Goal: Task Accomplishment & Management: Complete application form

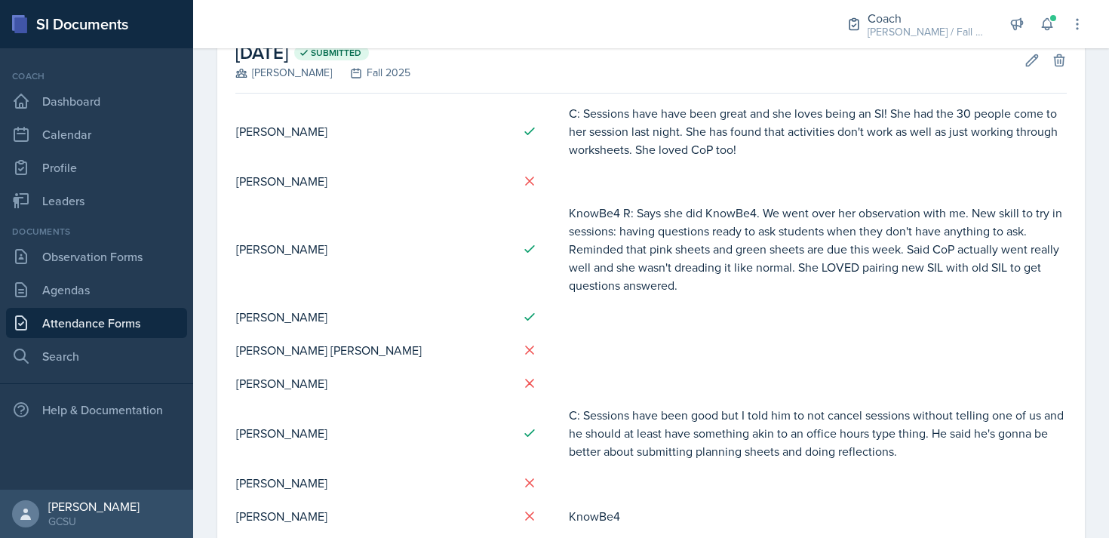
scroll to position [98, 0]
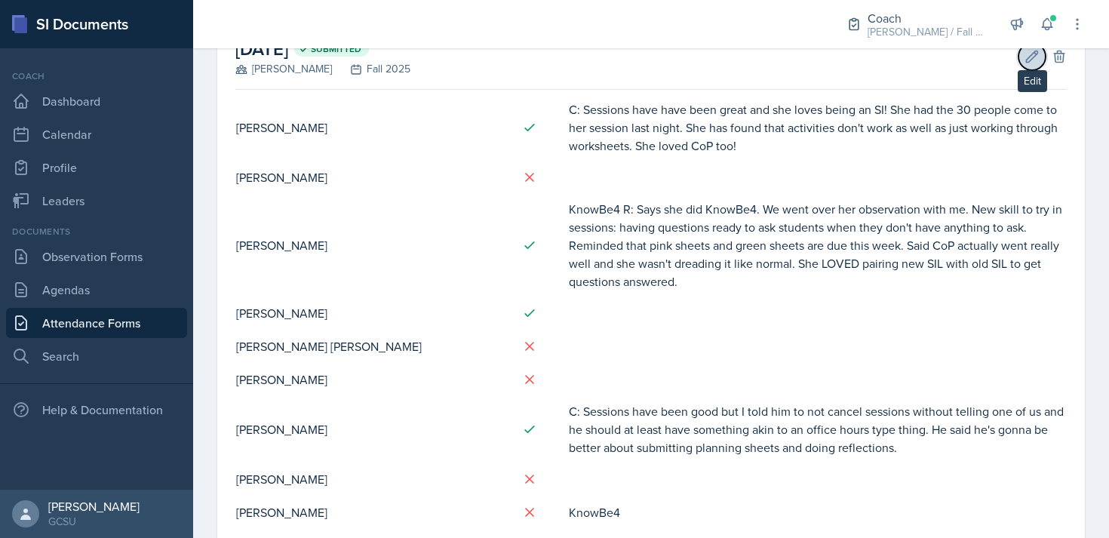
click at [1035, 54] on icon at bounding box center [1032, 56] width 11 height 11
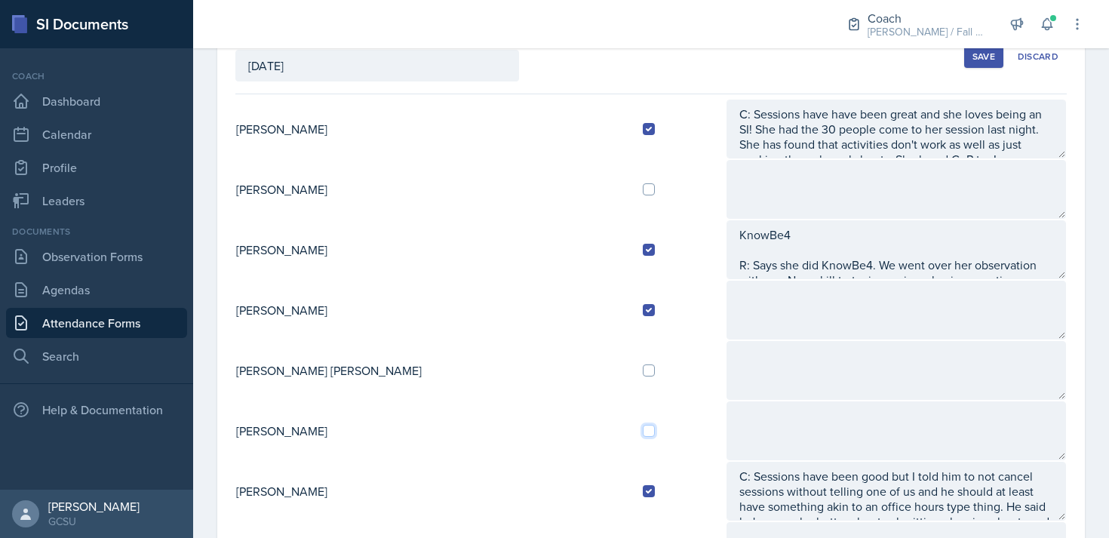
click at [643, 435] on input "checkbox" at bounding box center [649, 431] width 12 height 12
checkbox input "true"
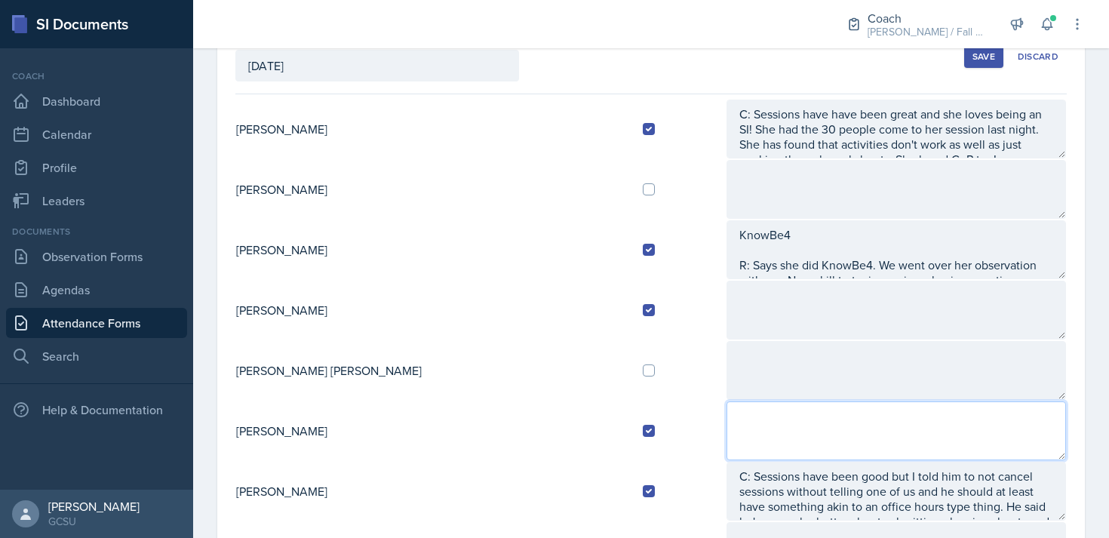
click at [726, 422] on textarea at bounding box center [895, 430] width 339 height 59
type textarea "R:"
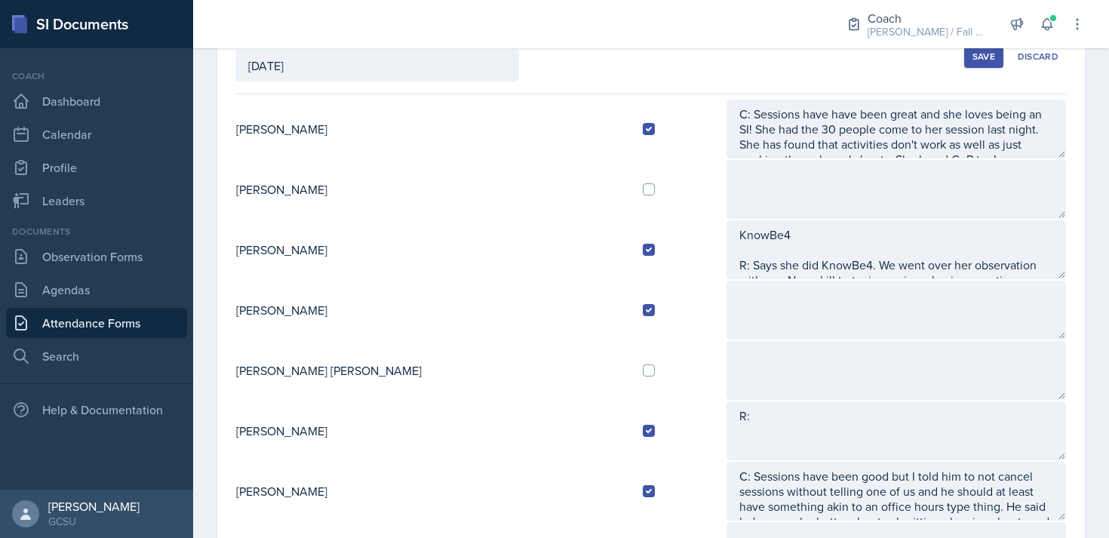
click at [984, 60] on div "Save" at bounding box center [983, 57] width 23 height 12
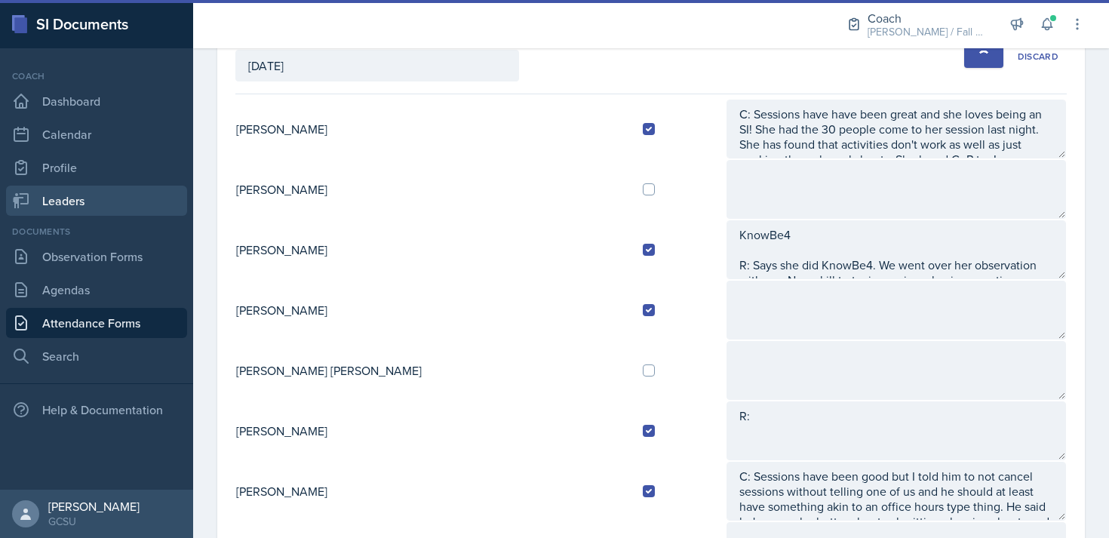
click at [68, 189] on link "Leaders" at bounding box center [96, 201] width 181 height 30
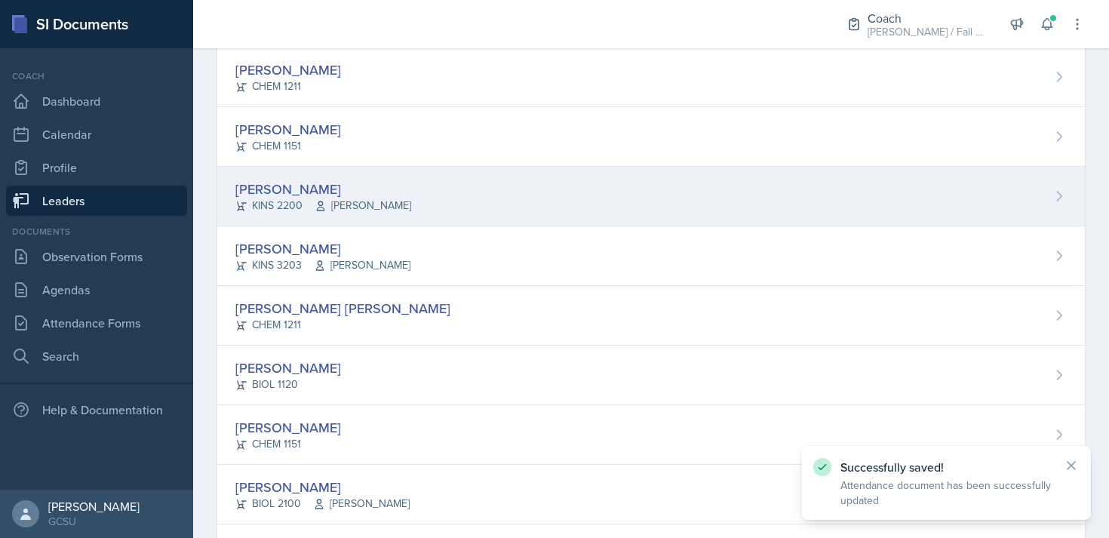
scroll to position [161, 0]
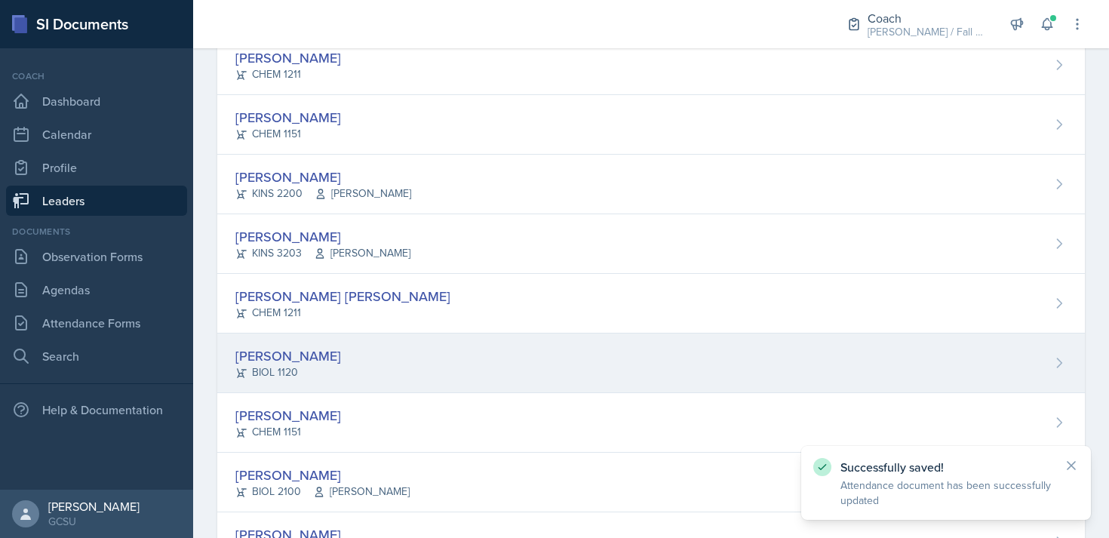
click at [376, 356] on div "[PERSON_NAME] BIOL 1120" at bounding box center [650, 363] width 867 height 60
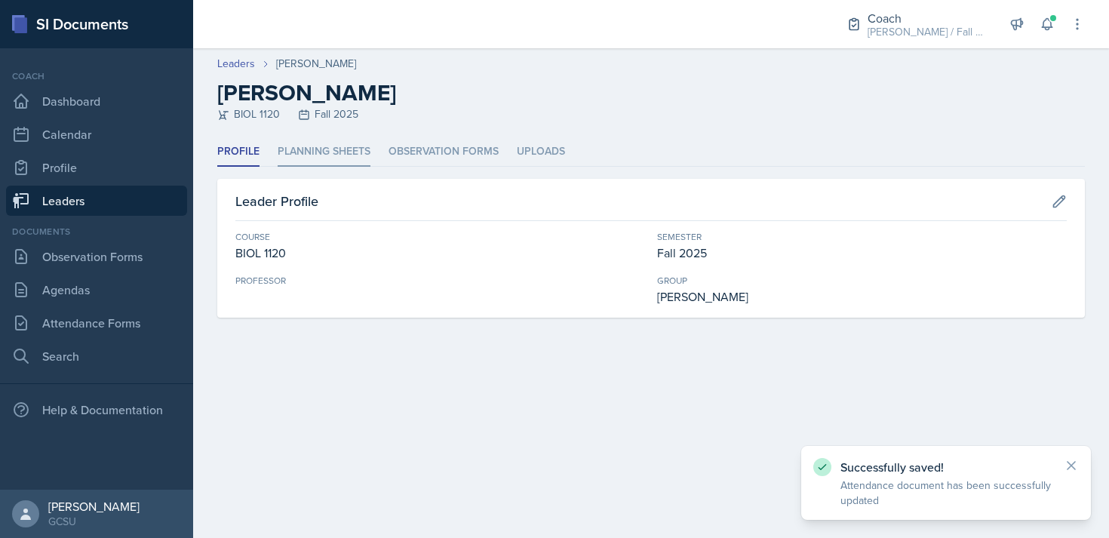
click at [327, 153] on li "Planning Sheets" at bounding box center [324, 151] width 93 height 29
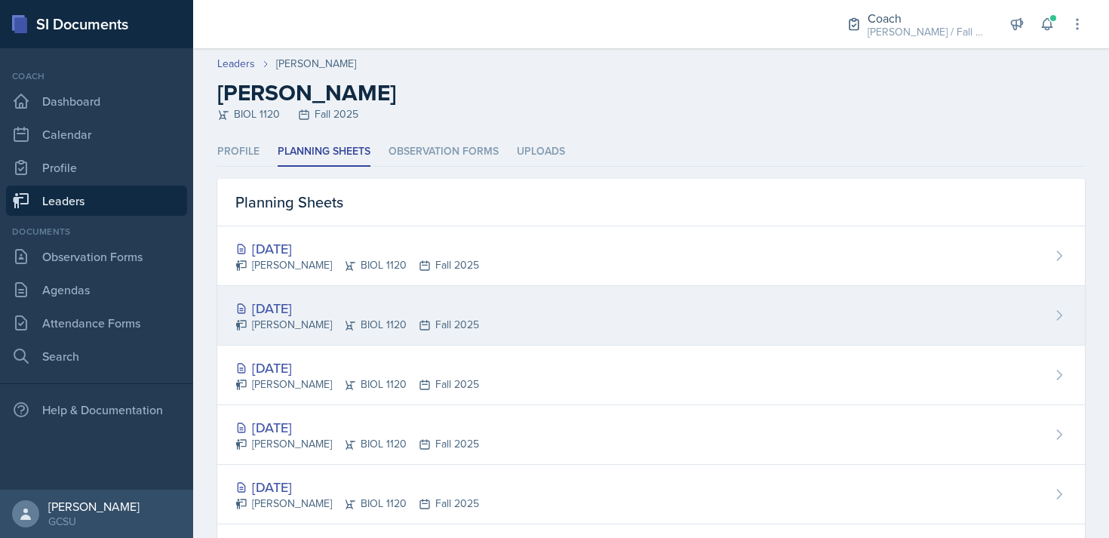
click at [421, 308] on div "[DATE]" at bounding box center [357, 308] width 244 height 20
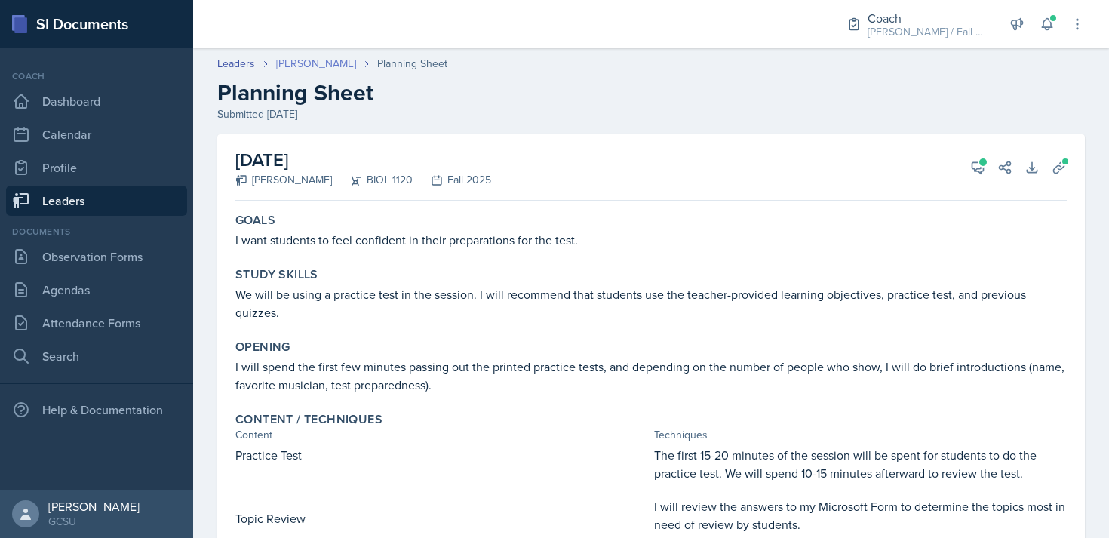
click at [315, 61] on link "[PERSON_NAME]" at bounding box center [316, 64] width 80 height 16
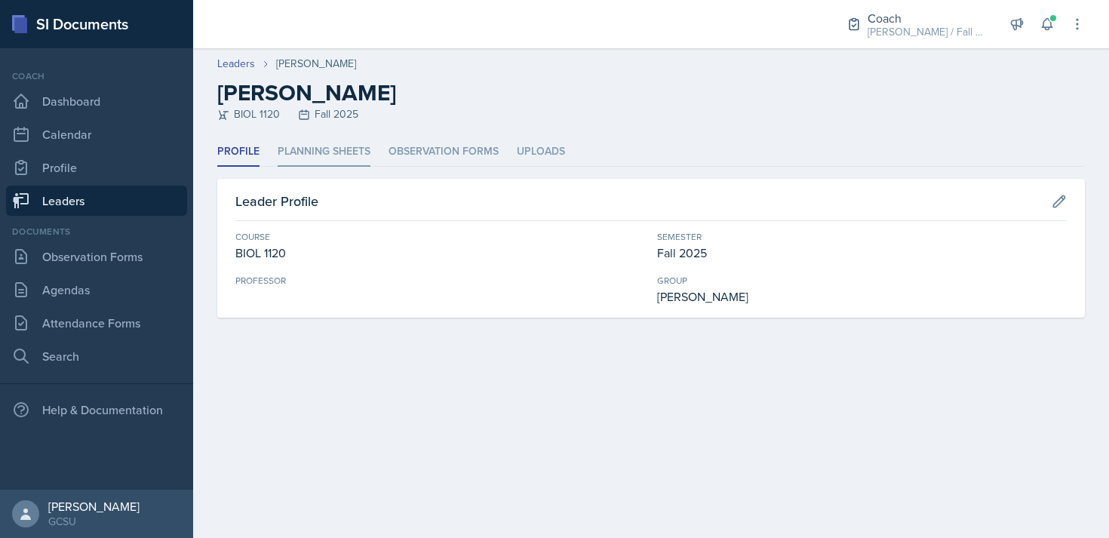
click at [331, 153] on li "Planning Sheets" at bounding box center [324, 151] width 93 height 29
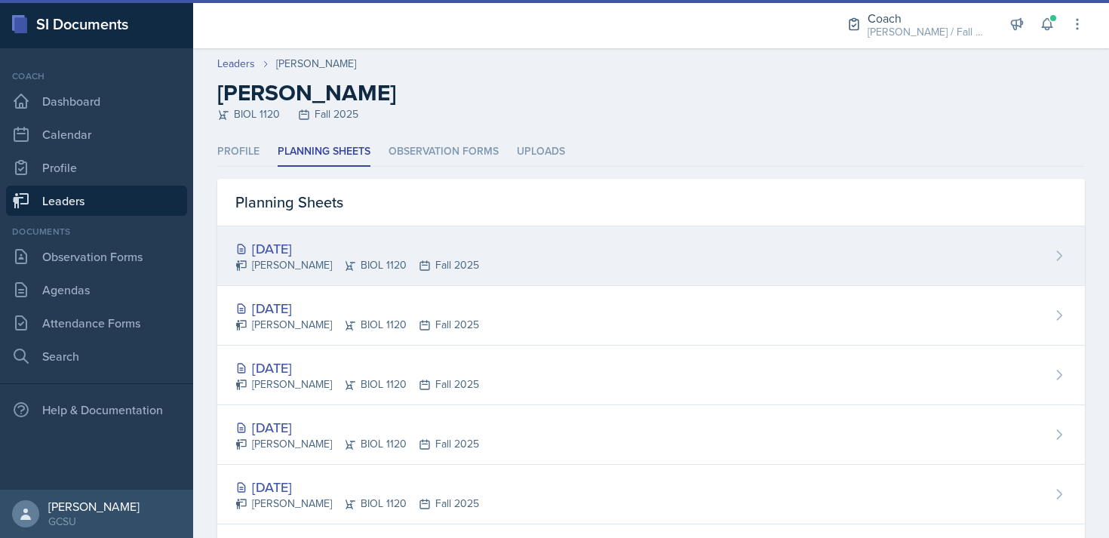
click at [379, 241] on div "[DATE]" at bounding box center [357, 248] width 244 height 20
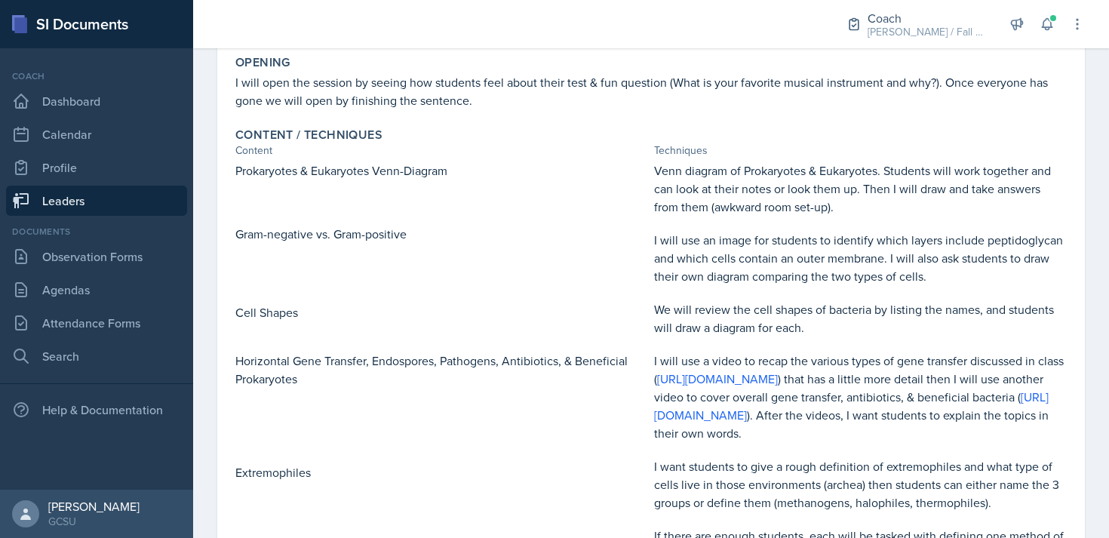
scroll to position [236, 0]
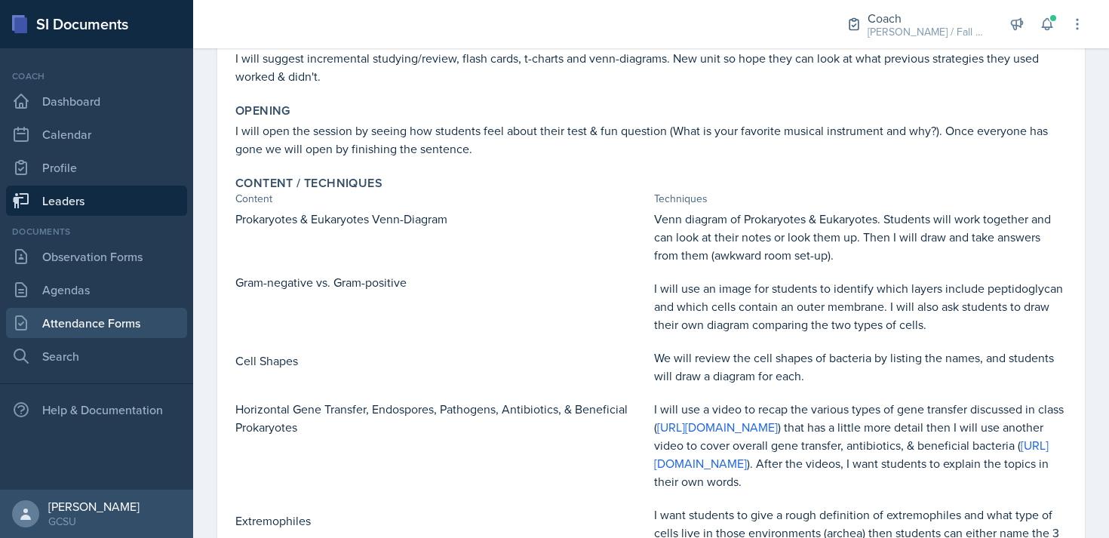
click at [81, 327] on link "Attendance Forms" at bounding box center [96, 323] width 181 height 30
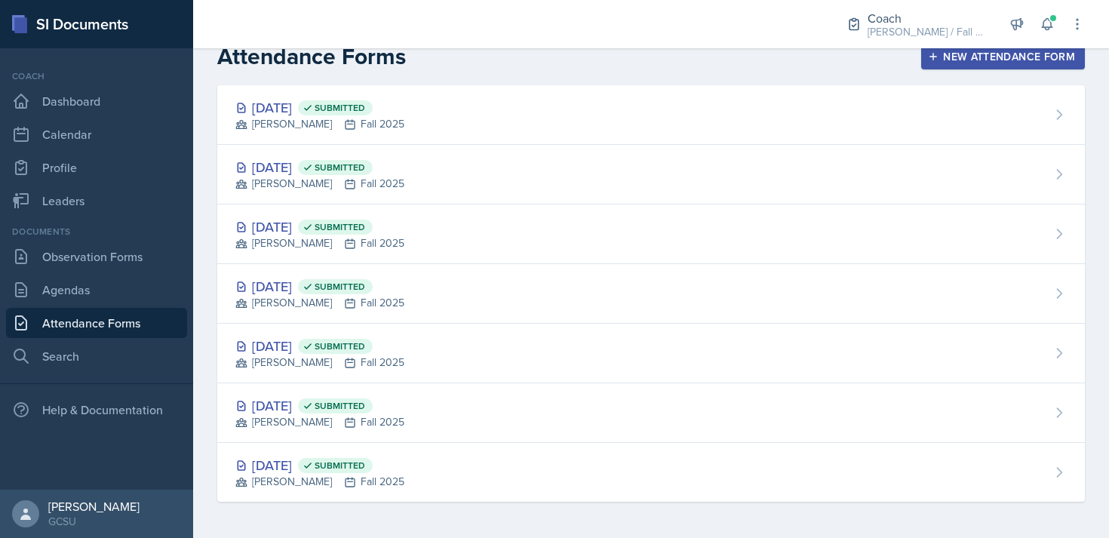
scroll to position [20, 0]
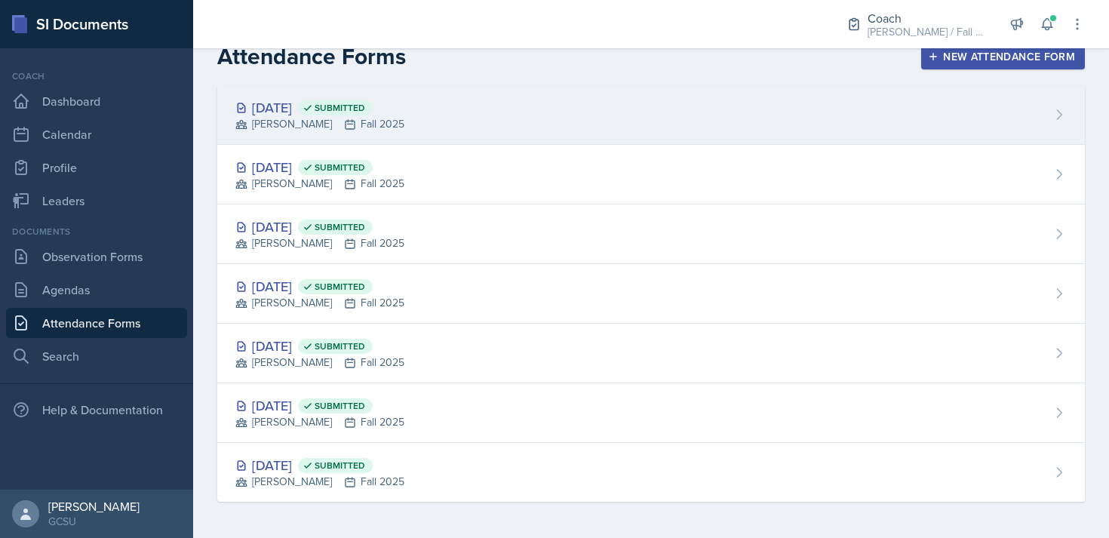
click at [578, 121] on div "[DATE] Submitted [PERSON_NAME] Fall 2025" at bounding box center [650, 115] width 867 height 60
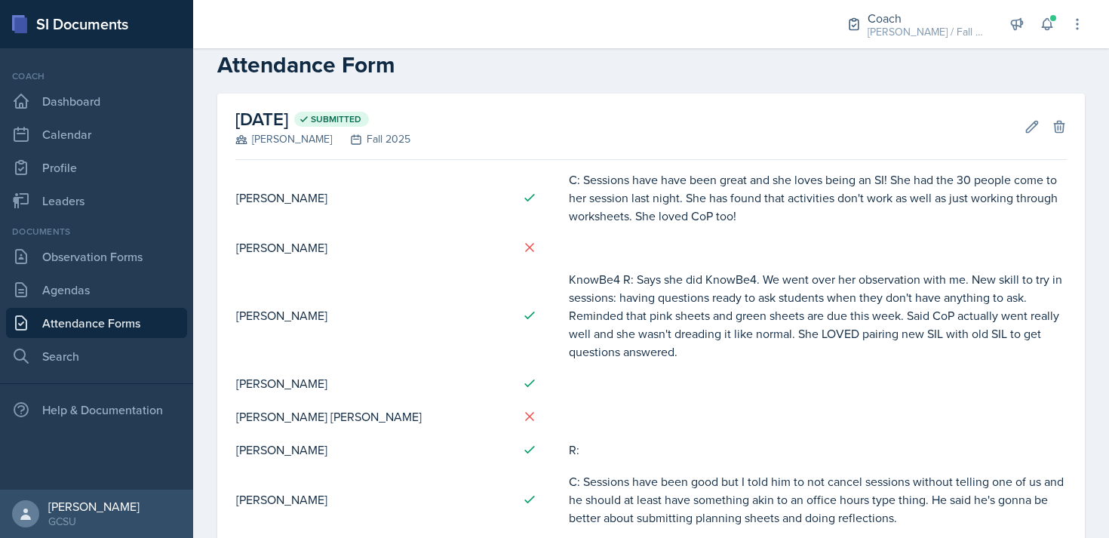
scroll to position [34, 0]
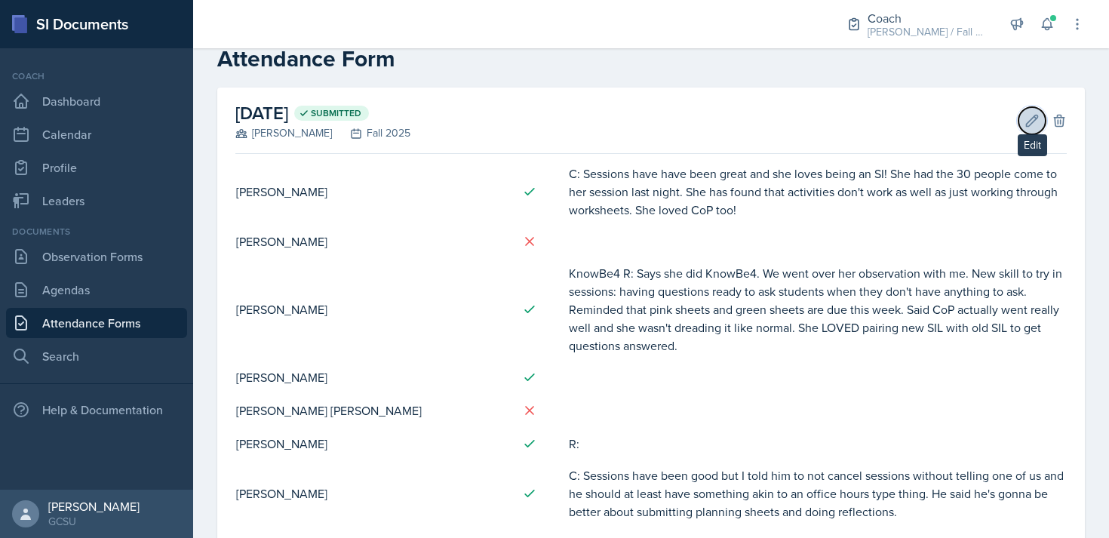
click at [1031, 121] on icon at bounding box center [1031, 120] width 15 height 15
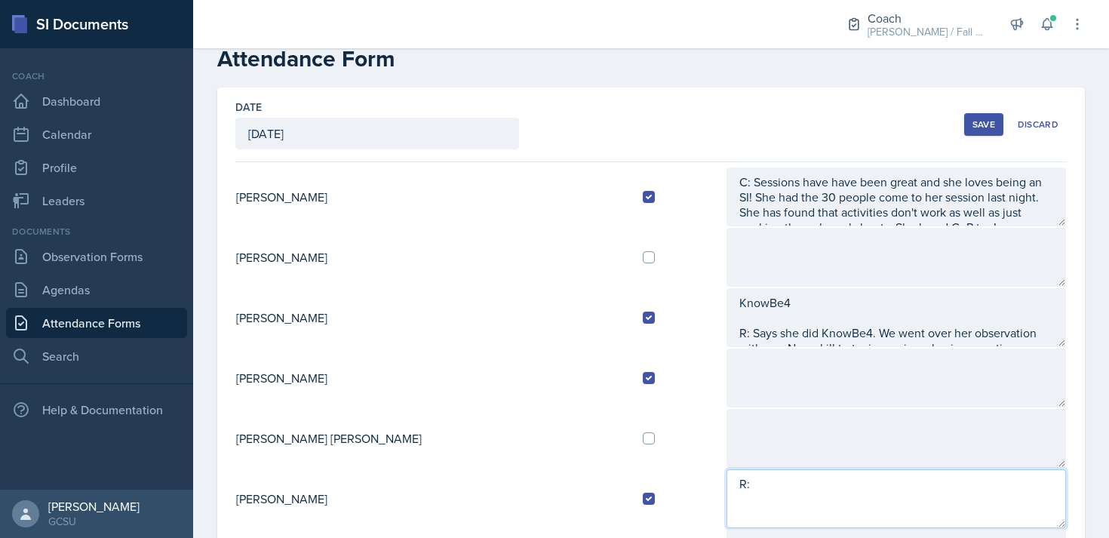
click at [726, 496] on textarea "R:" at bounding box center [895, 498] width 339 height 59
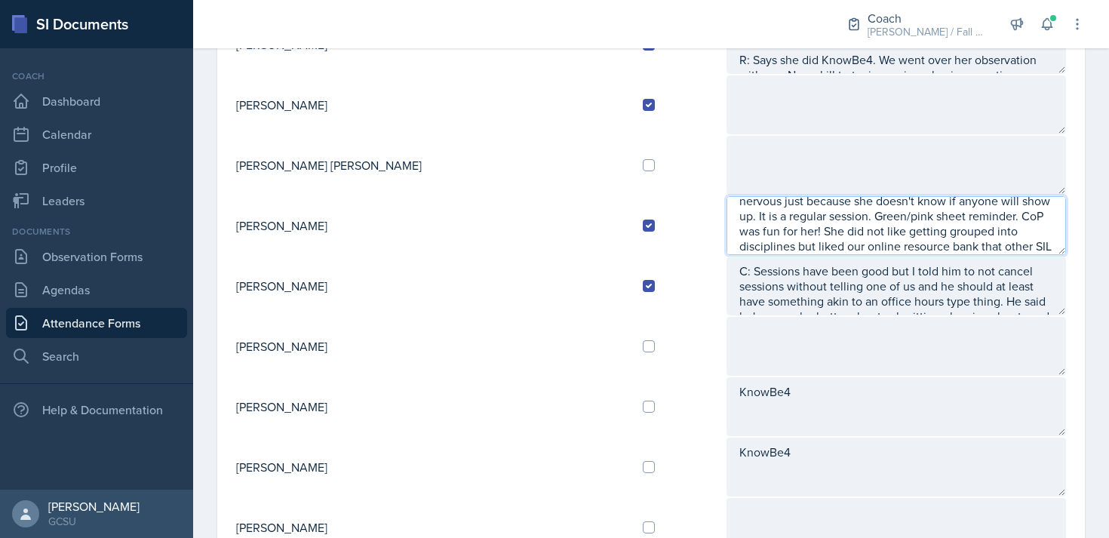
scroll to position [0, 0]
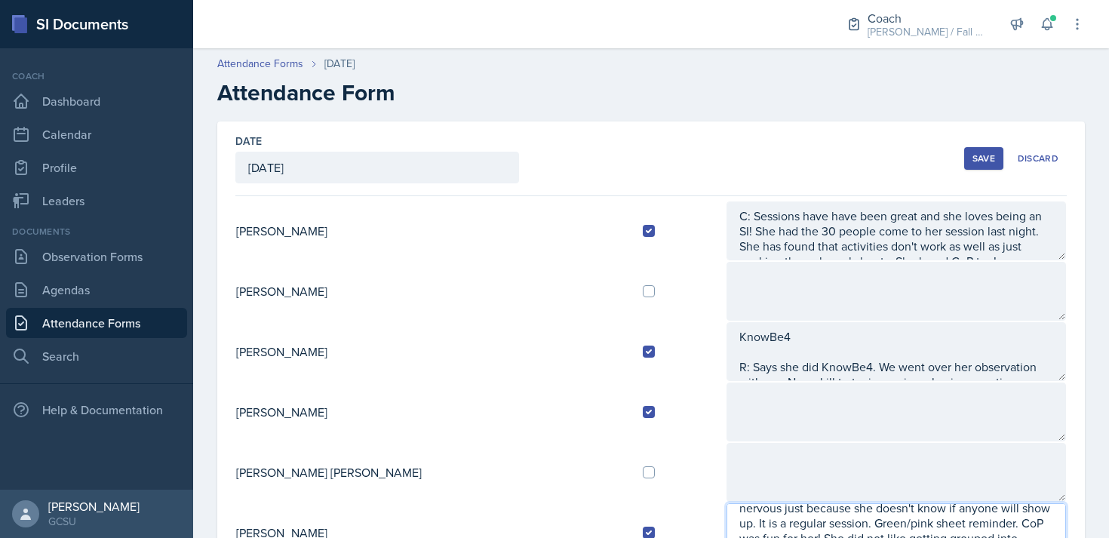
type textarea "R: Is getting observed by [PERSON_NAME] tonight! Feels nervous just because she…"
click at [988, 153] on div "Save" at bounding box center [983, 158] width 23 height 12
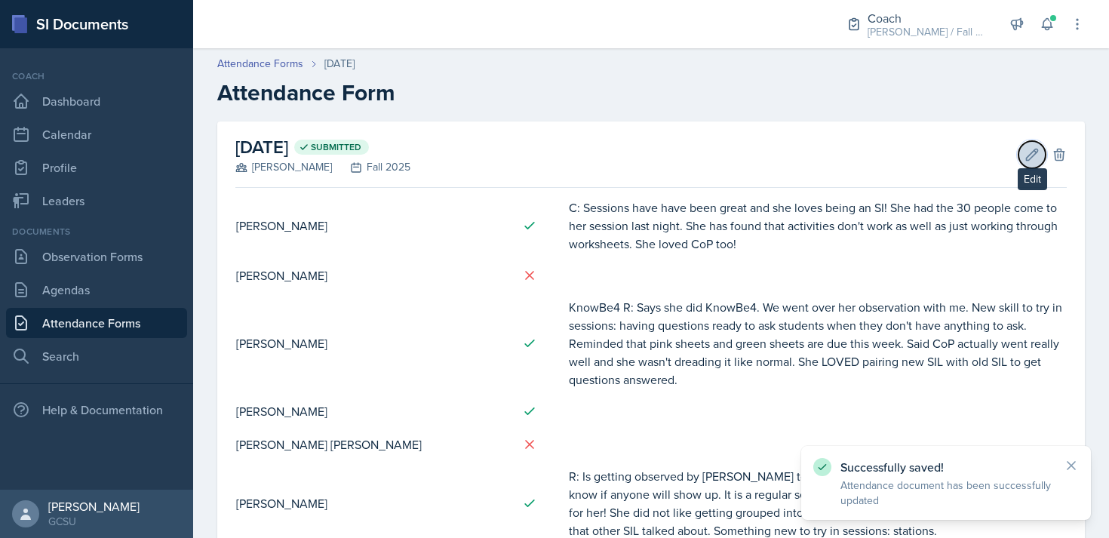
click at [1028, 159] on icon at bounding box center [1032, 154] width 11 height 11
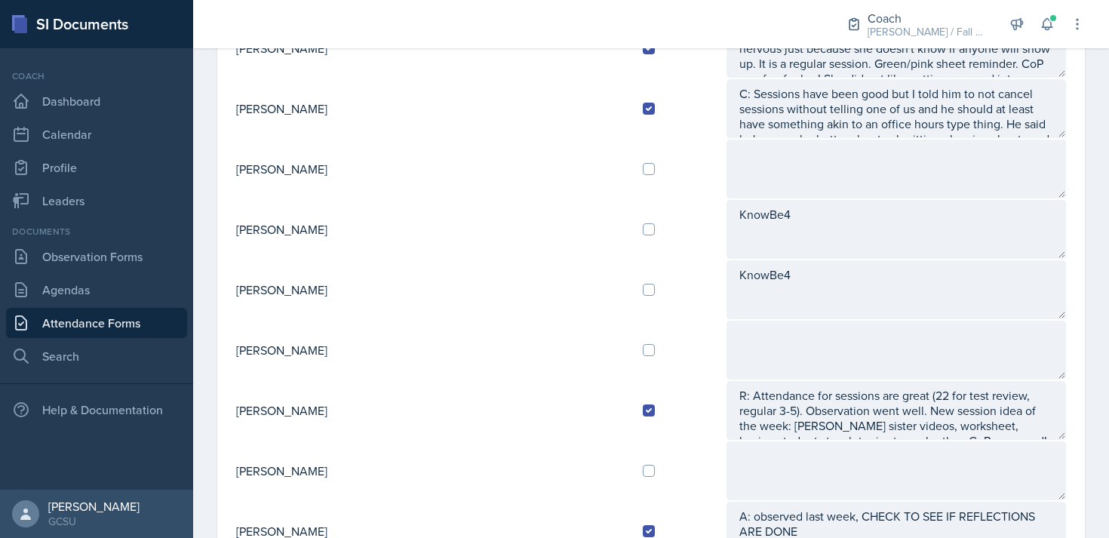
scroll to position [505, 0]
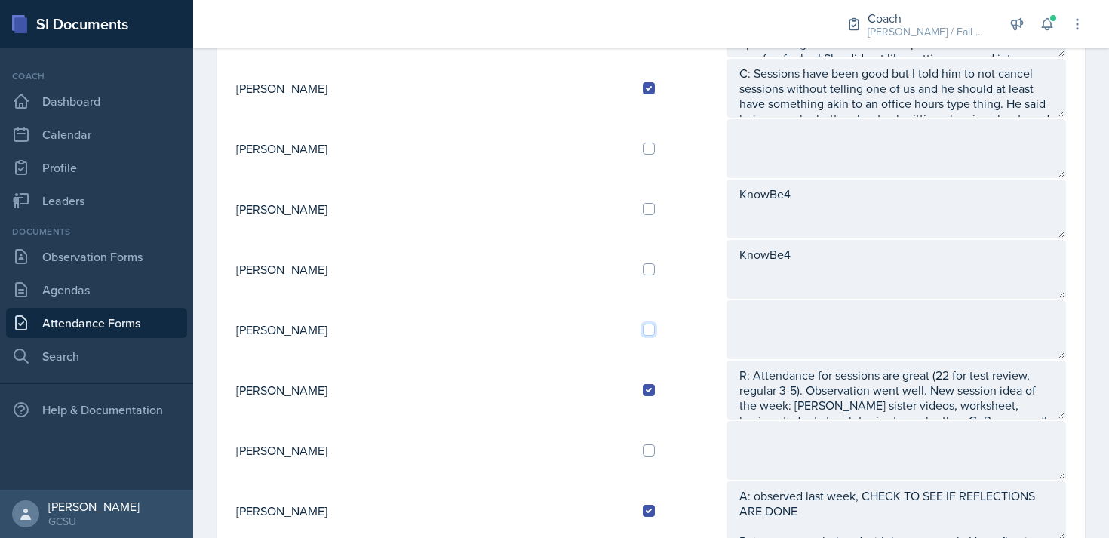
click at [643, 329] on input "checkbox" at bounding box center [649, 330] width 12 height 12
checkbox input "true"
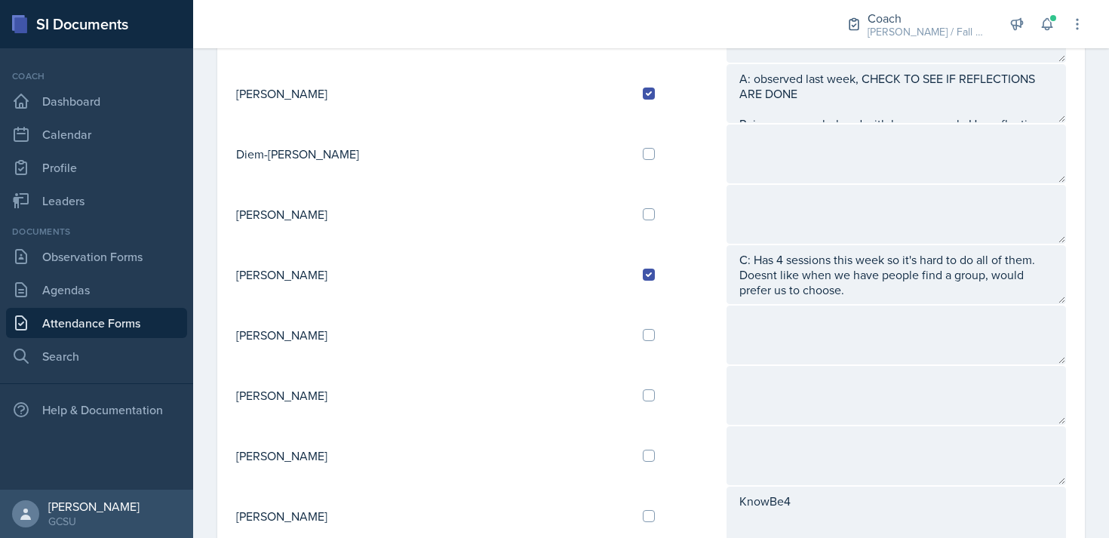
scroll to position [926, 0]
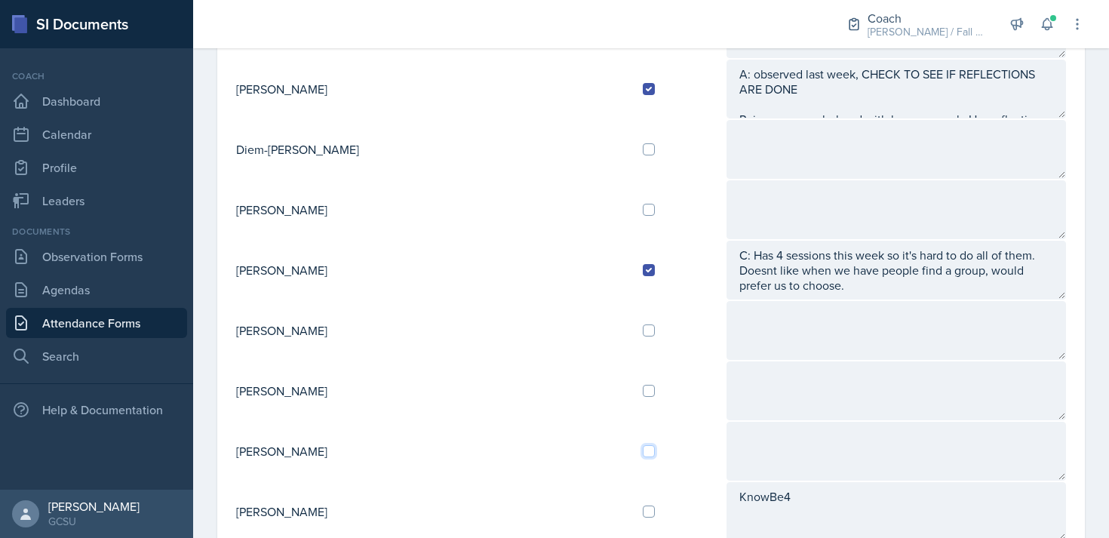
click at [643, 450] on input "checkbox" at bounding box center [649, 451] width 12 height 12
checkbox input "true"
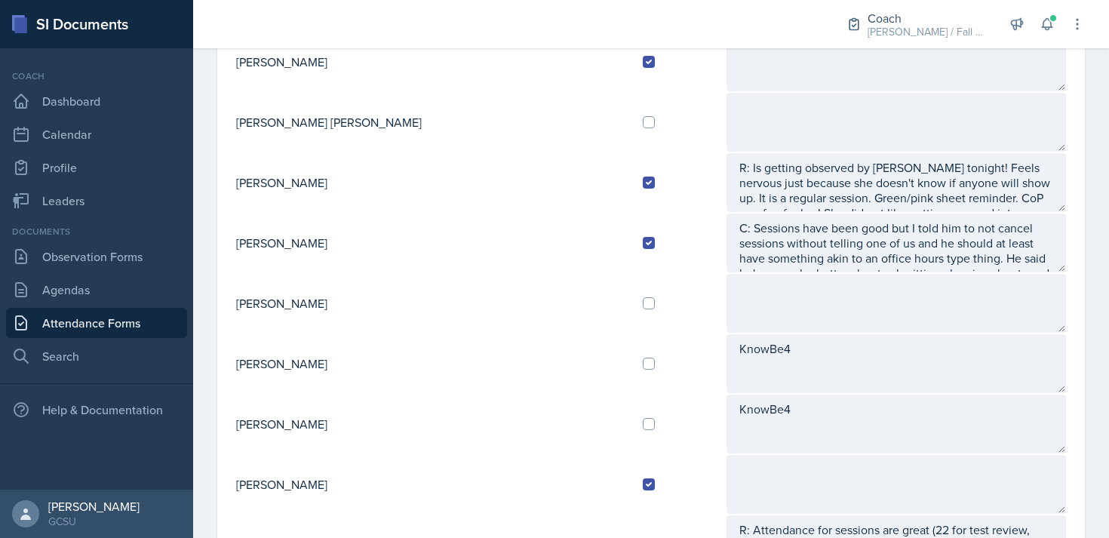
scroll to position [348, 0]
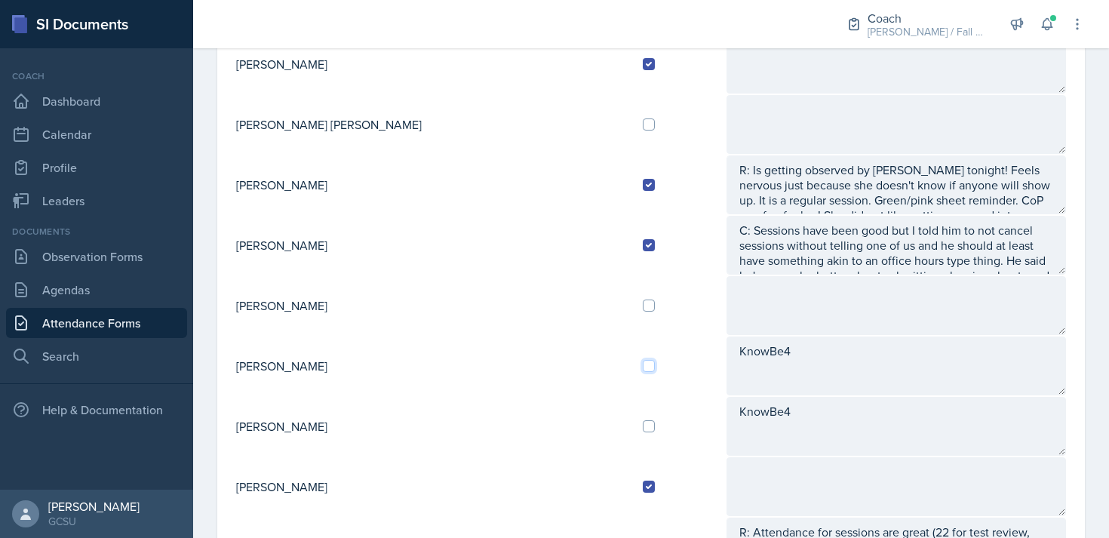
click at [643, 367] on input "checkbox" at bounding box center [649, 366] width 12 height 12
checkbox input "true"
click at [643, 427] on input "checkbox" at bounding box center [649, 426] width 12 height 12
checkbox input "true"
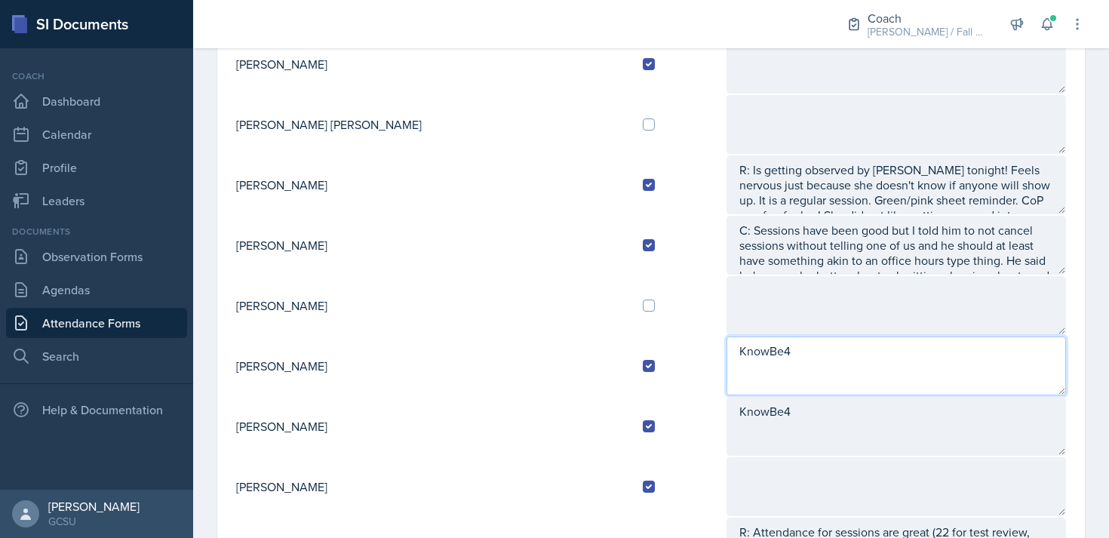
click at [726, 376] on textarea "KnowBe4" at bounding box center [895, 365] width 339 height 59
type textarea "KnowBe4 R:"
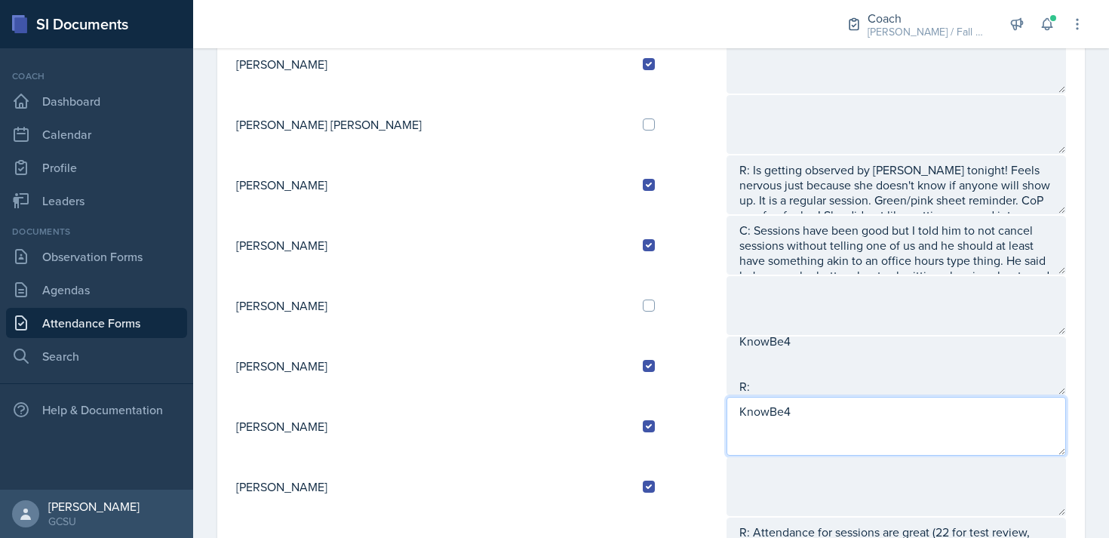
click at [726, 442] on textarea "KnowBe4" at bounding box center [895, 426] width 339 height 59
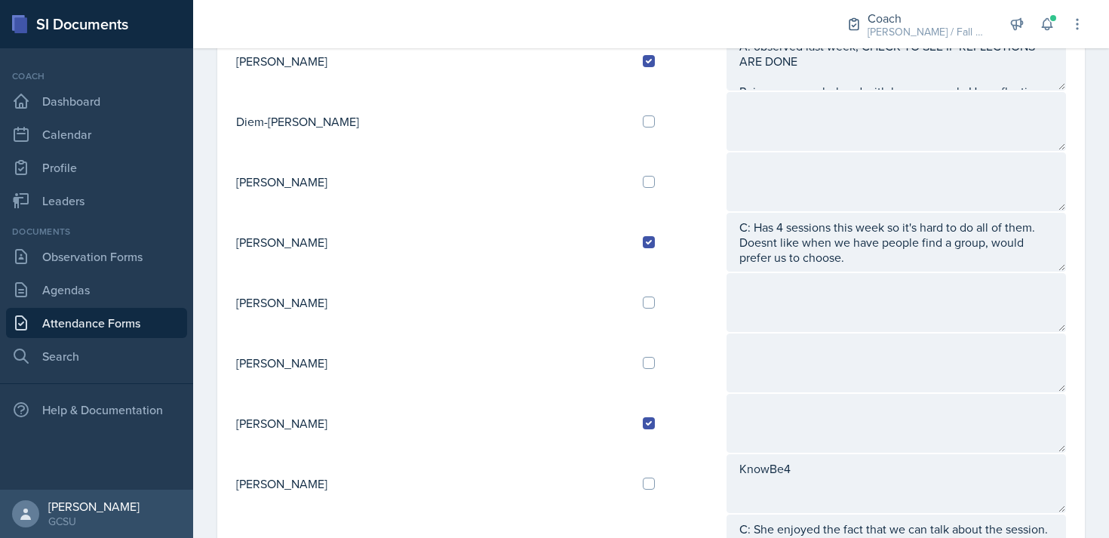
scroll to position [953, 0]
type textarea "KnowBe4 R:"
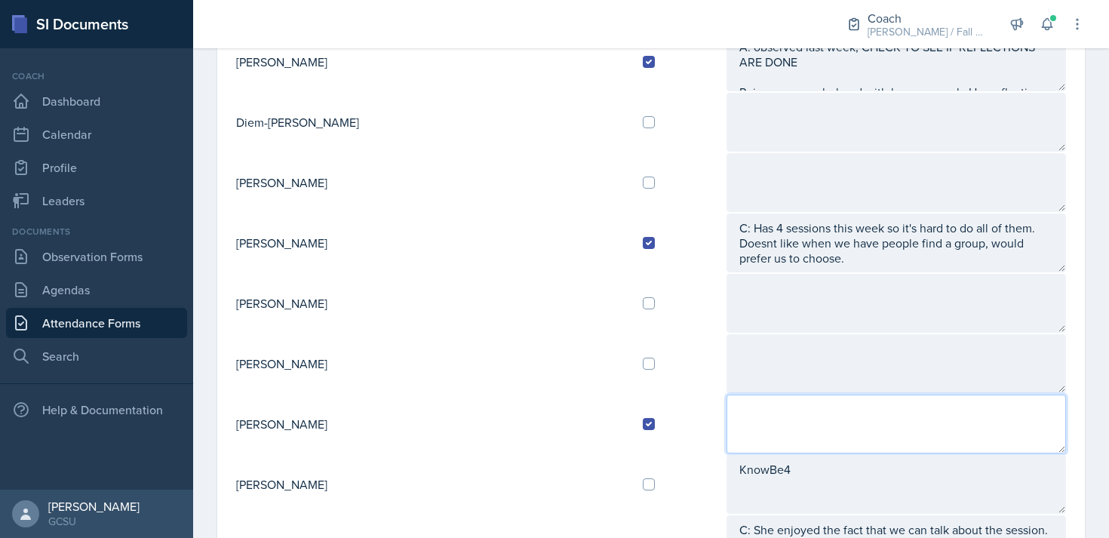
click at [726, 415] on textarea at bounding box center [895, 423] width 339 height 59
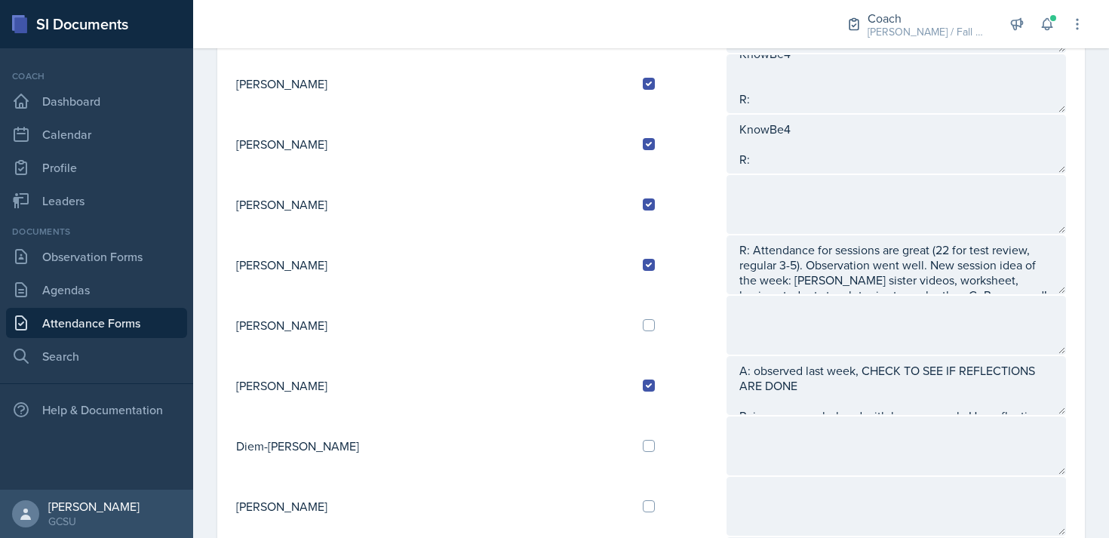
scroll to position [608, 0]
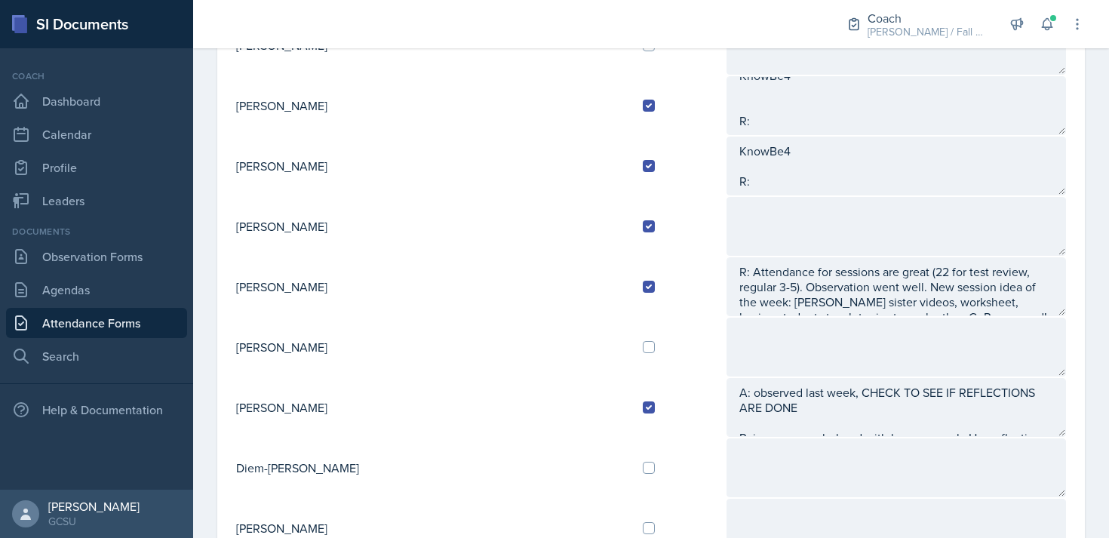
type textarea "R: Sessions have low attendance. Is getting discouraged because she plans for a…"
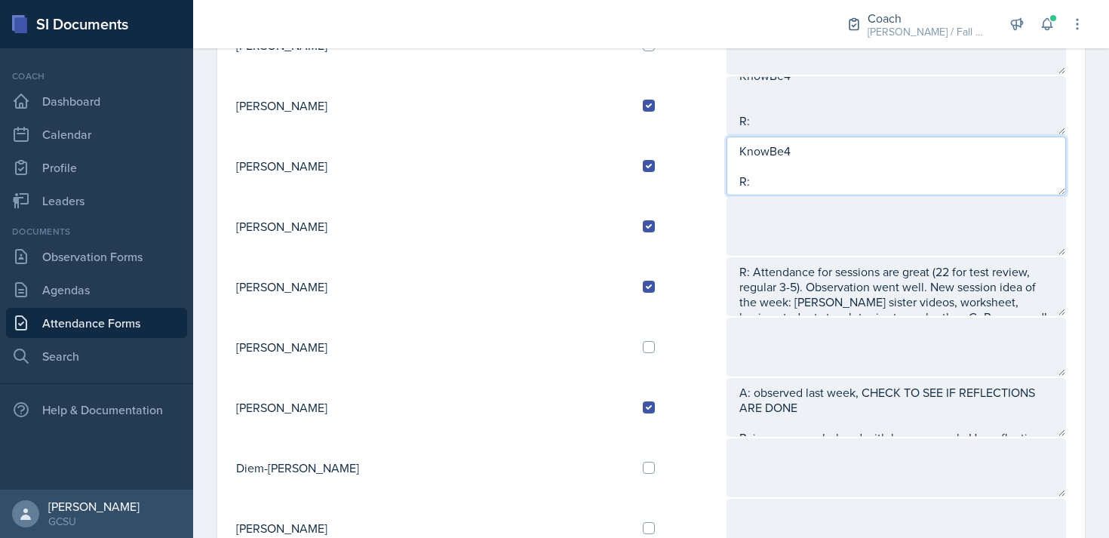
click at [726, 190] on textarea "KnowBe4 R:" at bounding box center [895, 166] width 339 height 59
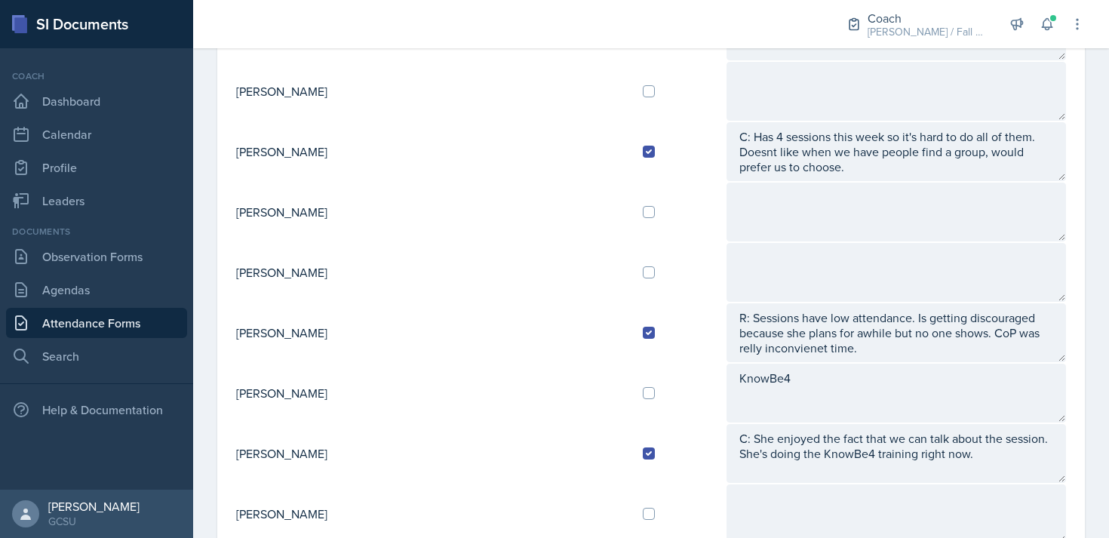
scroll to position [1016, 0]
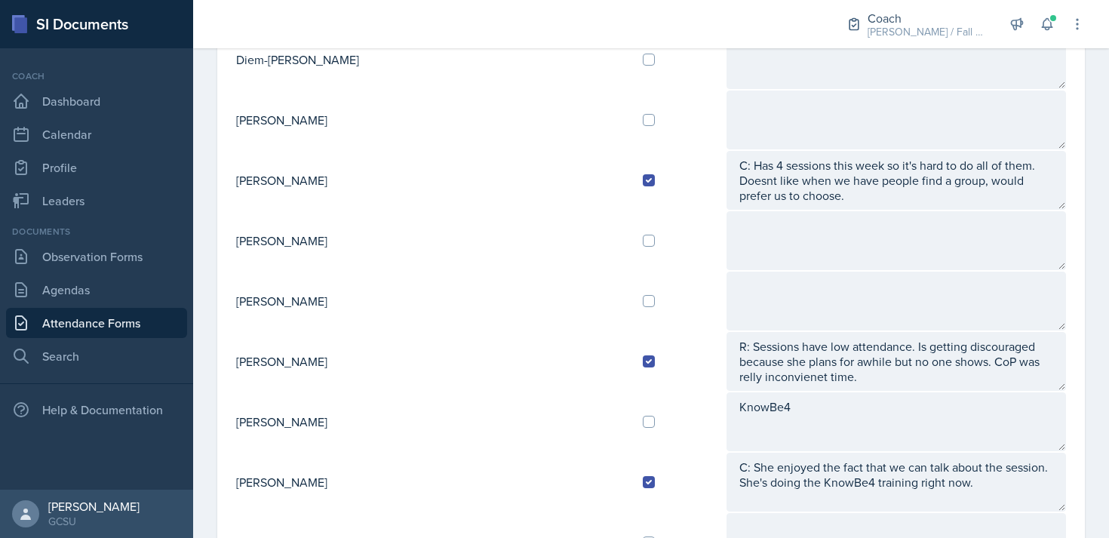
type textarea "KnowBe4 R: Would prefer CoP to be on a weekday"
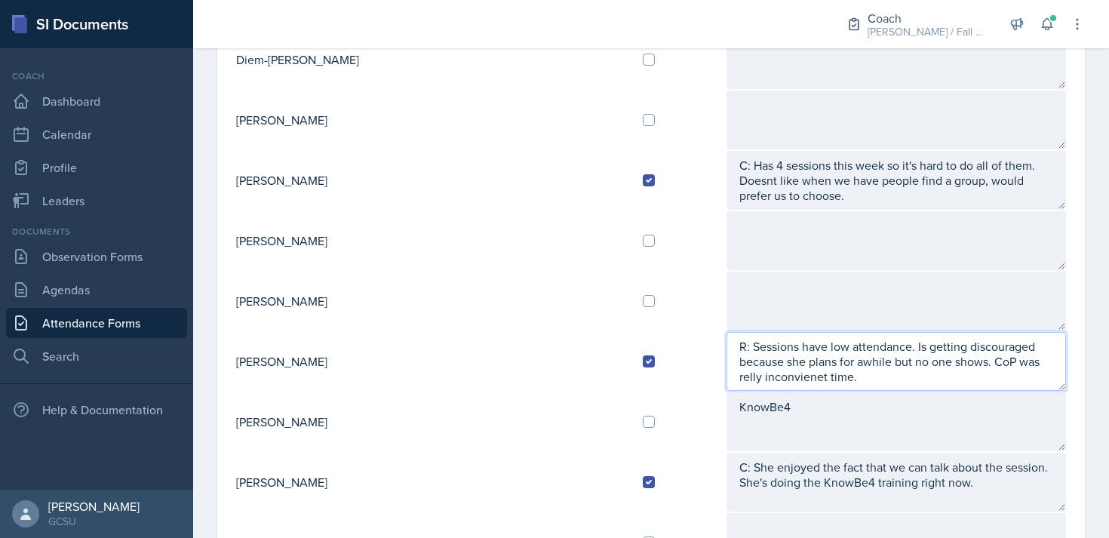
click at [1027, 366] on textarea "R: Sessions have low attendance. Is getting discouraged because she plans for a…" at bounding box center [895, 361] width 339 height 59
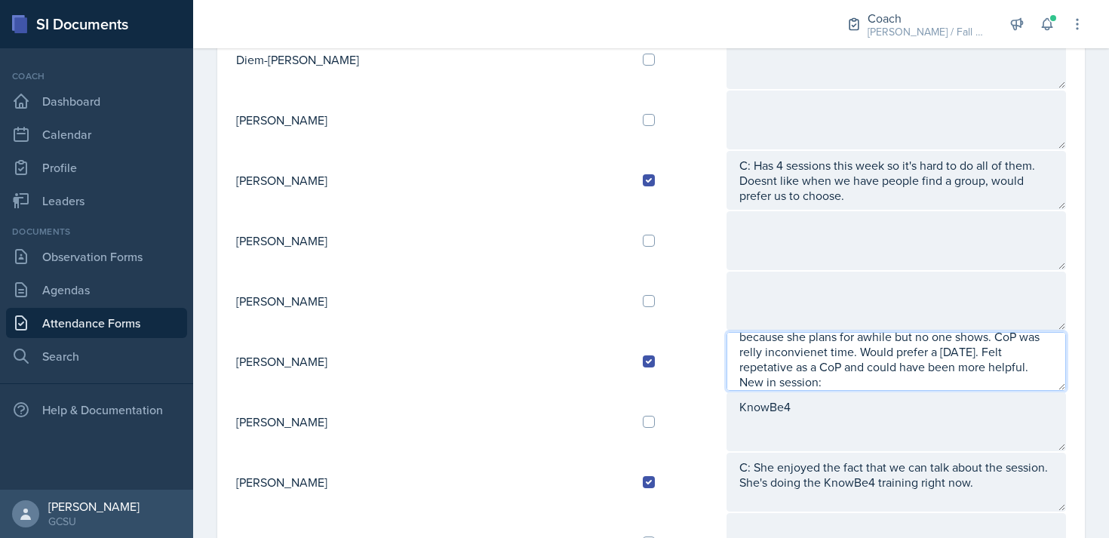
scroll to position [40, 0]
click at [757, 366] on textarea "R: Sessions have low attendance. Is getting discouraged because she plans for a…" at bounding box center [895, 361] width 339 height 59
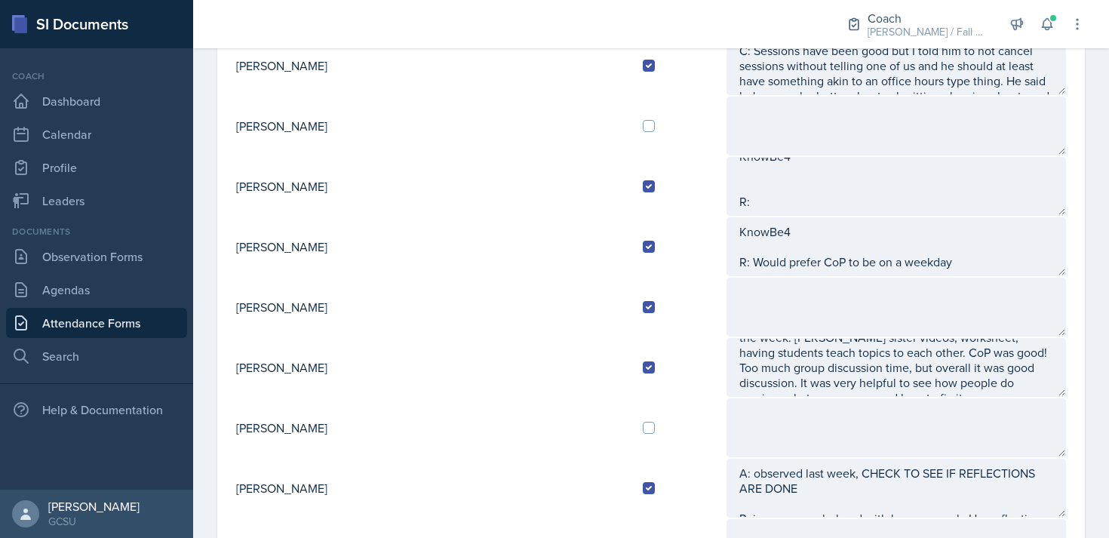
scroll to position [0, 0]
type textarea "R: Sessions have low attendance. Is getting discouraged because she plans for a…"
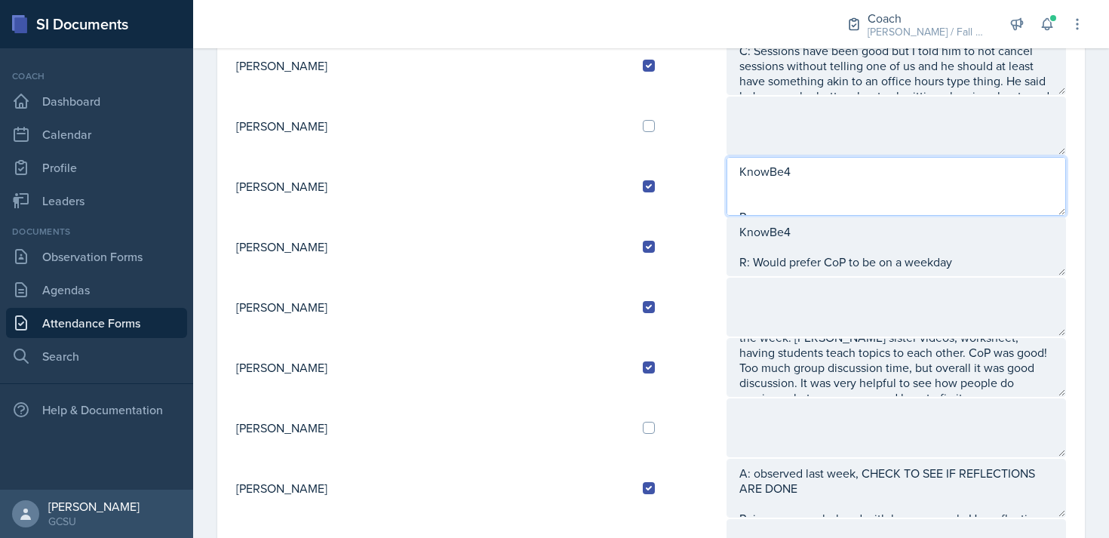
click at [726, 174] on textarea "KnowBe4 R:" at bounding box center [895, 186] width 339 height 59
type textarea "KnowBe4- DONE R:"
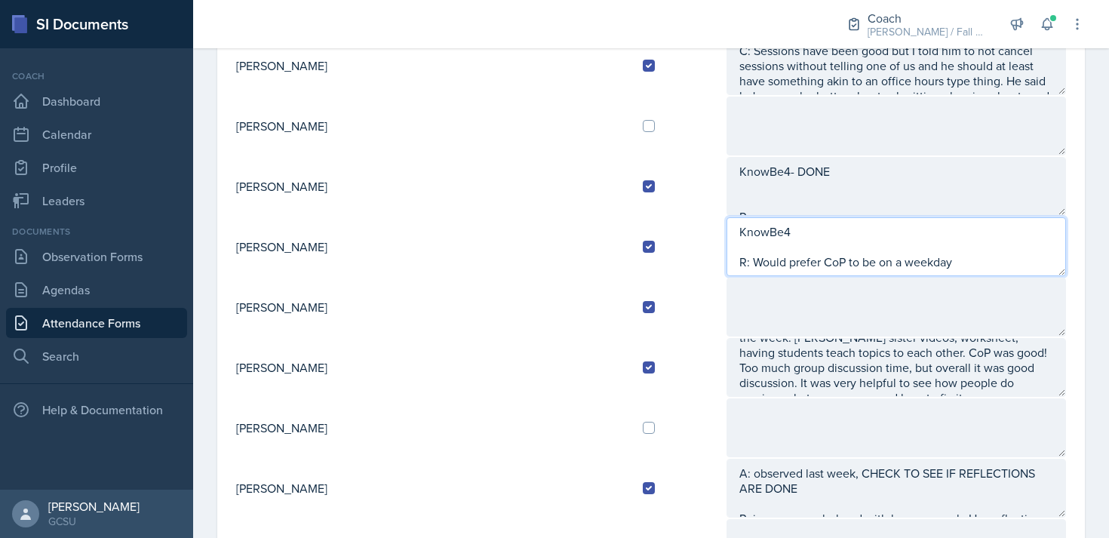
click at [726, 232] on textarea "KnowBe4 R: Would prefer CoP to be on a weekday" at bounding box center [895, 246] width 339 height 59
type textarea "KnowBe4- DONE R: Would prefer CoP to be on a weekday"
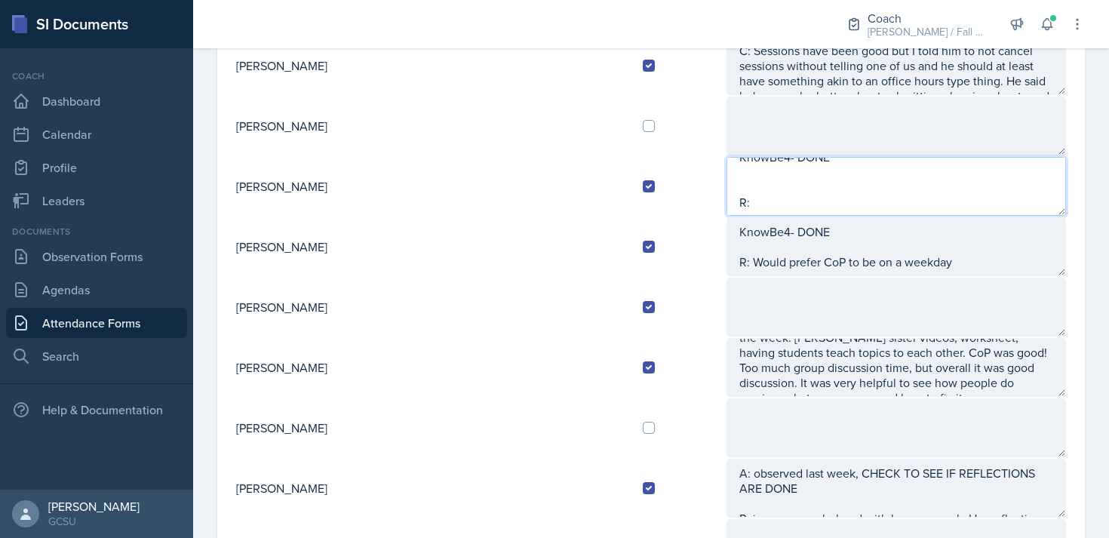
click at [726, 197] on textarea "KnowBe4- DONE R:" at bounding box center [895, 186] width 339 height 59
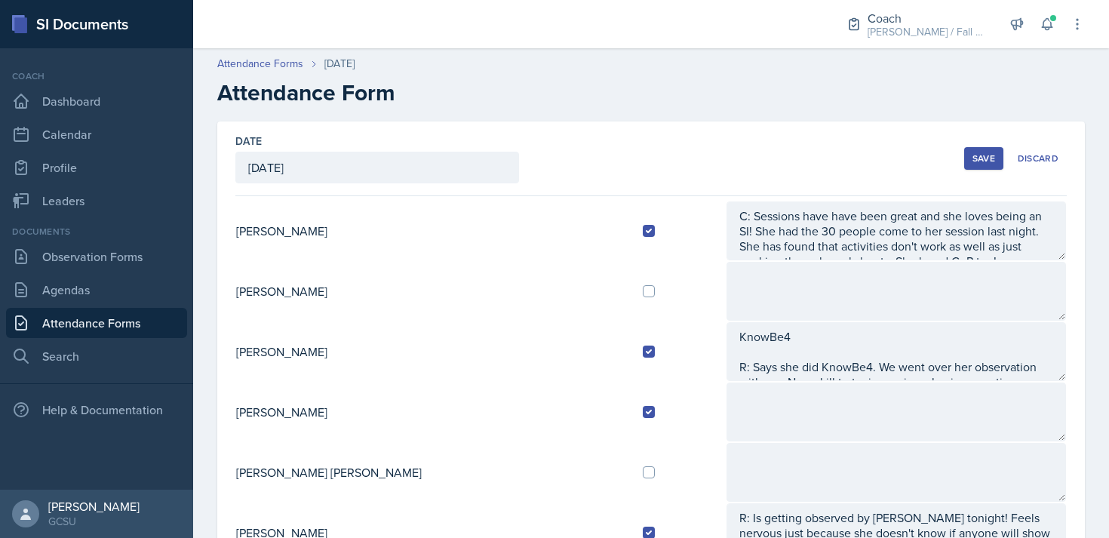
type textarea "KnowBe4- DONE R: sessions are good"
click at [983, 158] on div "Save" at bounding box center [983, 158] width 23 height 12
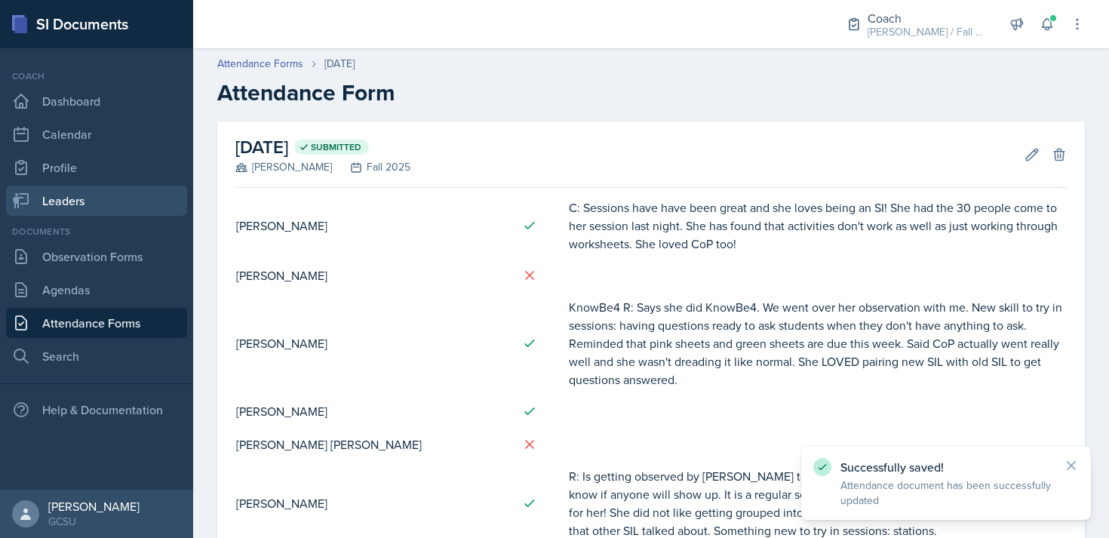
click at [68, 192] on link "Leaders" at bounding box center [96, 201] width 181 height 30
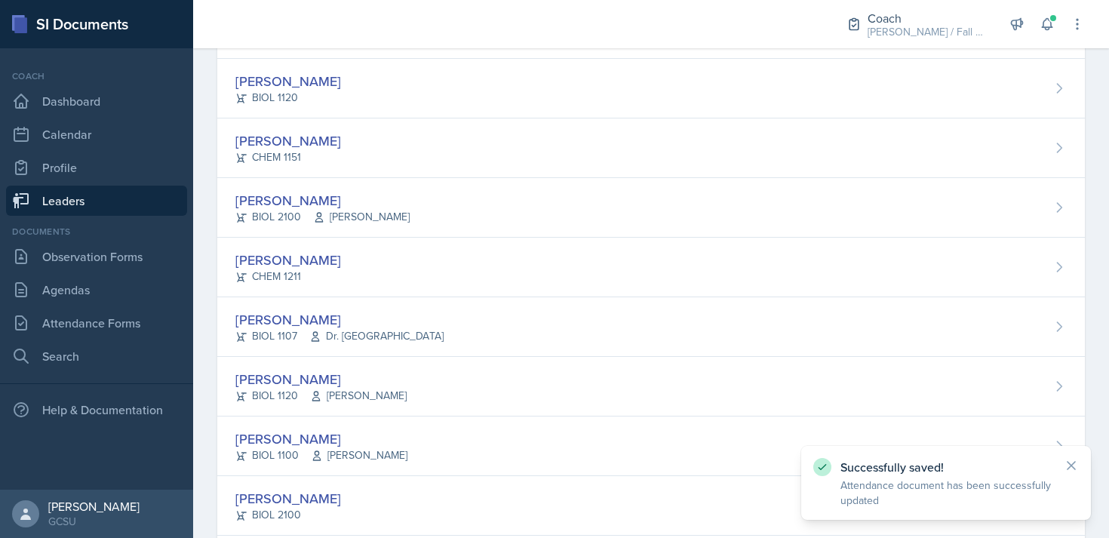
scroll to position [434, 0]
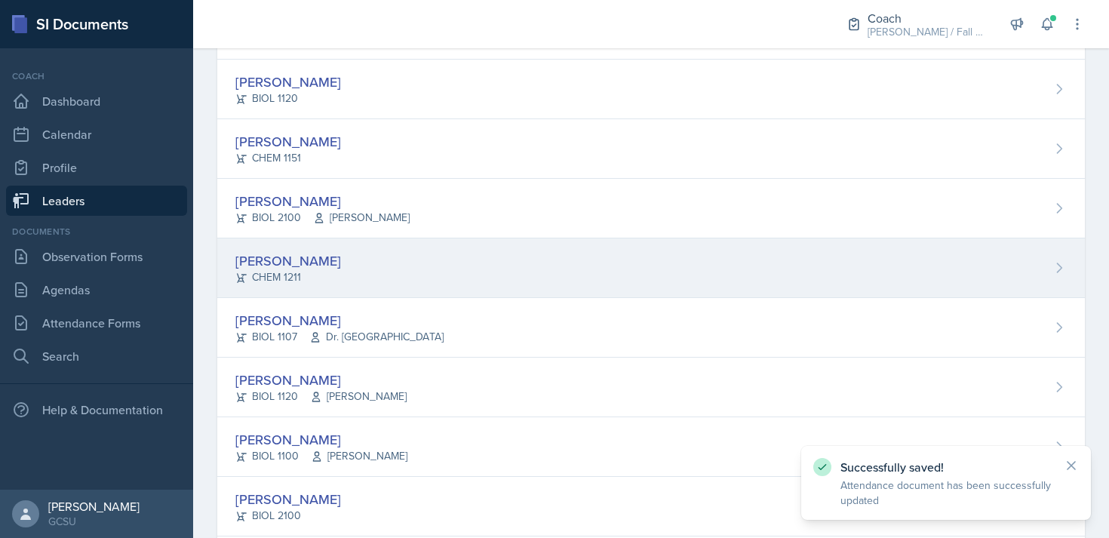
click at [348, 265] on div "[PERSON_NAME] CHEM 1211" at bounding box center [650, 268] width 867 height 60
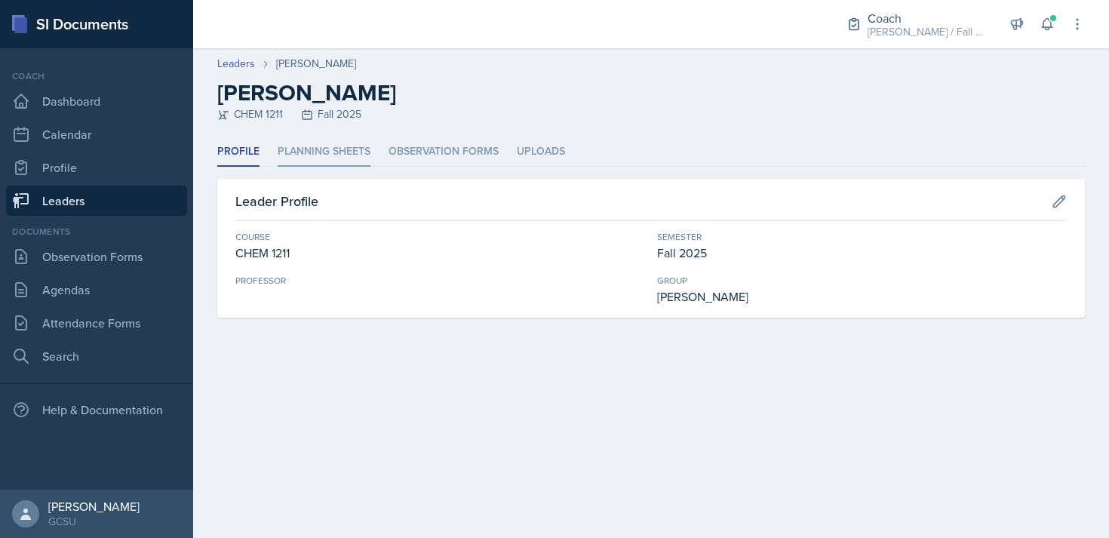
click at [348, 152] on li "Planning Sheets" at bounding box center [324, 151] width 93 height 29
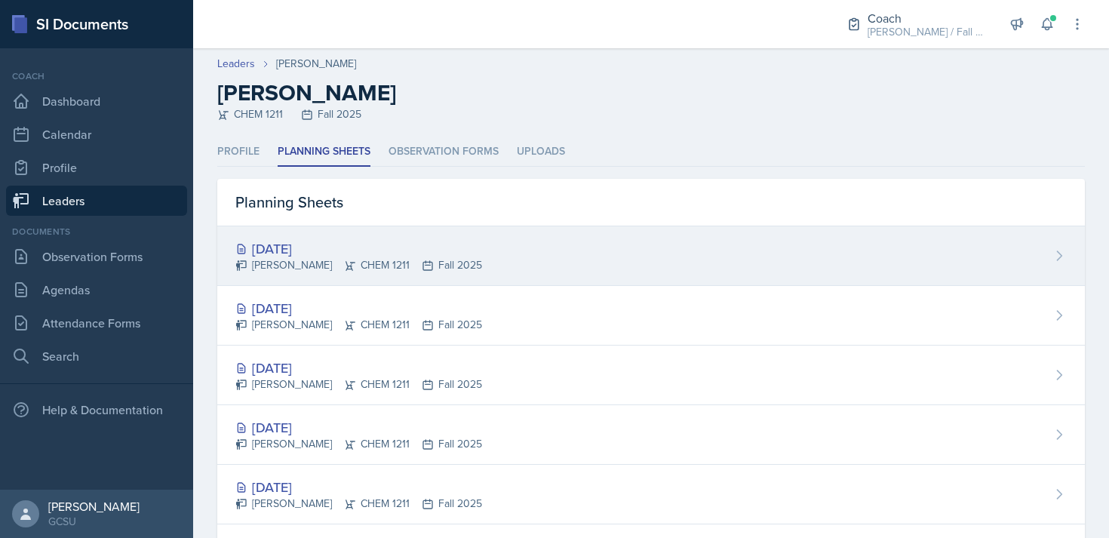
click at [464, 256] on div "[DATE]" at bounding box center [358, 248] width 247 height 20
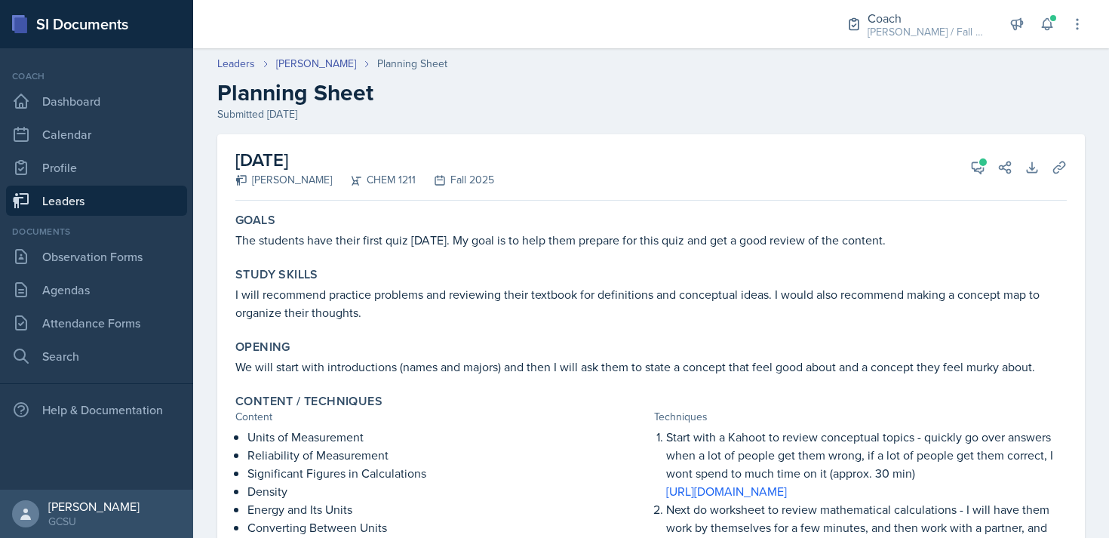
click at [64, 204] on link "Leaders" at bounding box center [96, 201] width 181 height 30
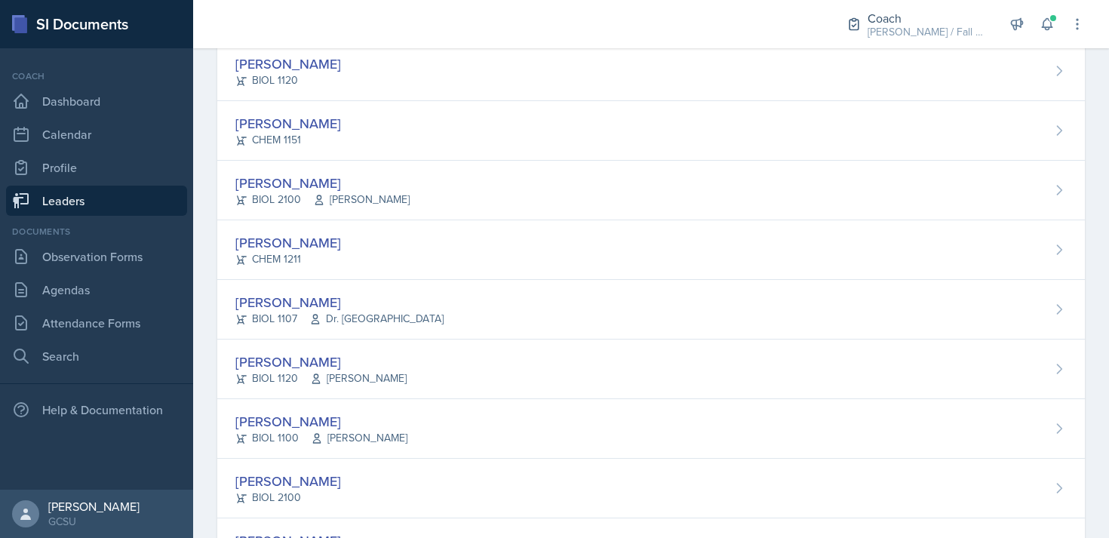
scroll to position [452, 0]
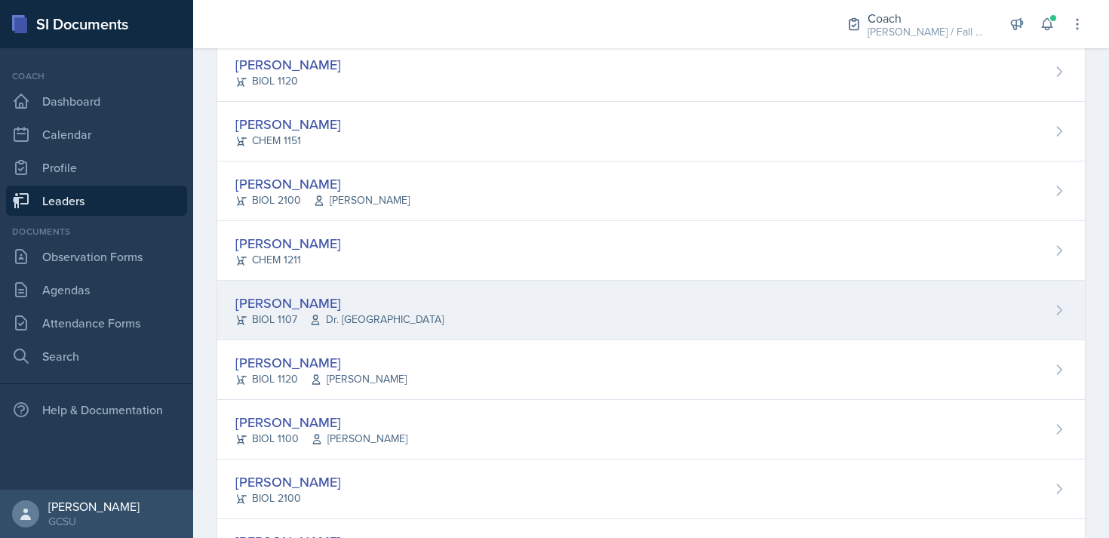
click at [386, 291] on div "[PERSON_NAME] BIOL 1107 Dr. France" at bounding box center [650, 311] width 867 height 60
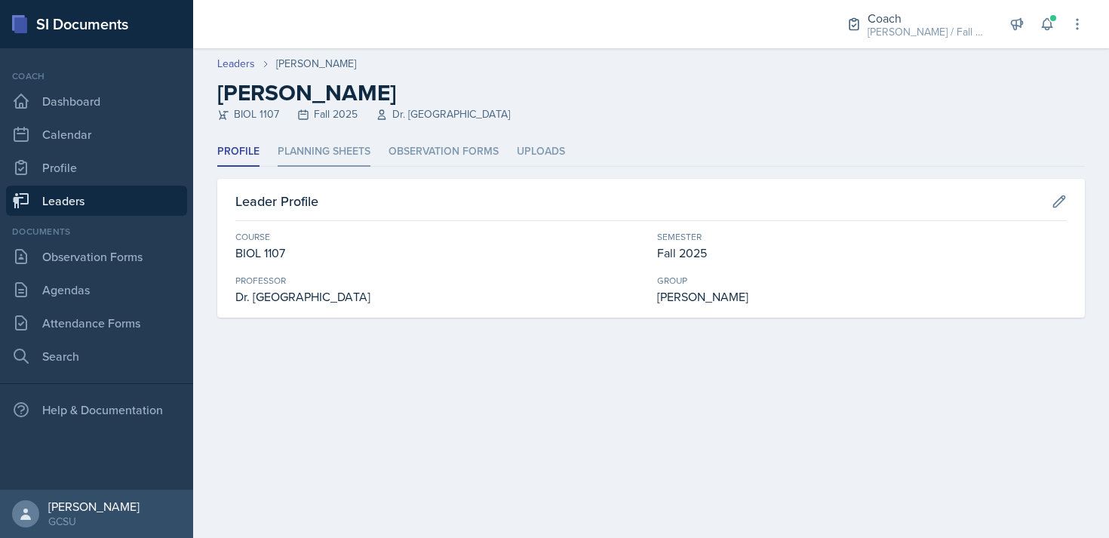
click at [318, 157] on li "Planning Sheets" at bounding box center [324, 151] width 93 height 29
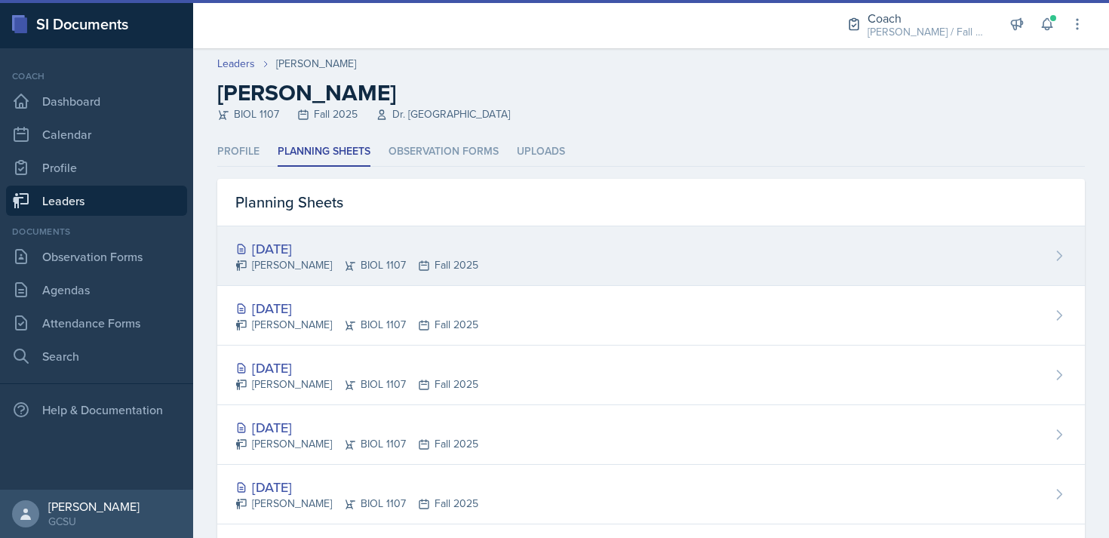
click at [383, 255] on div "[DATE]" at bounding box center [356, 248] width 243 height 20
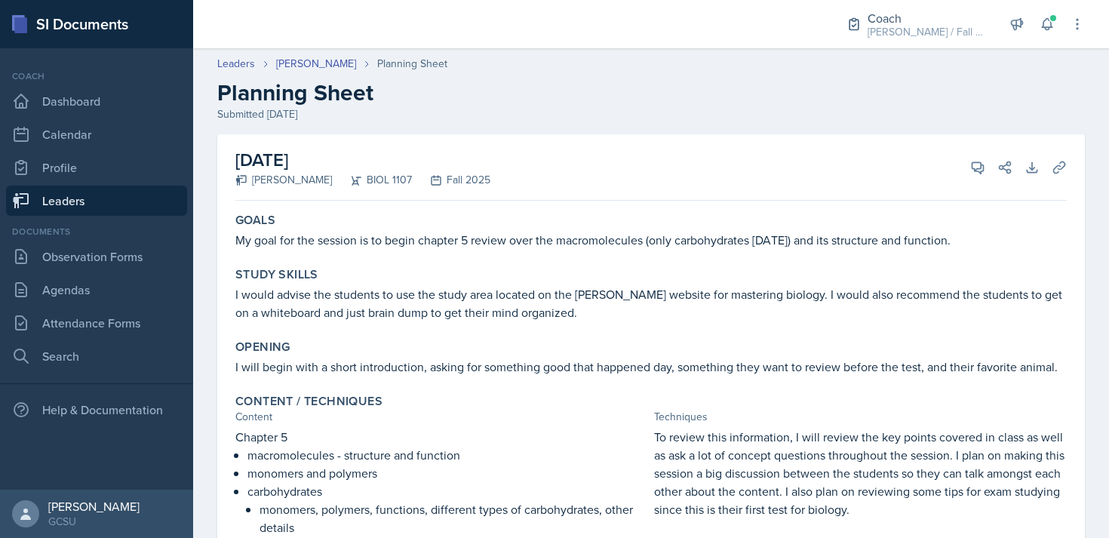
scroll to position [204, 0]
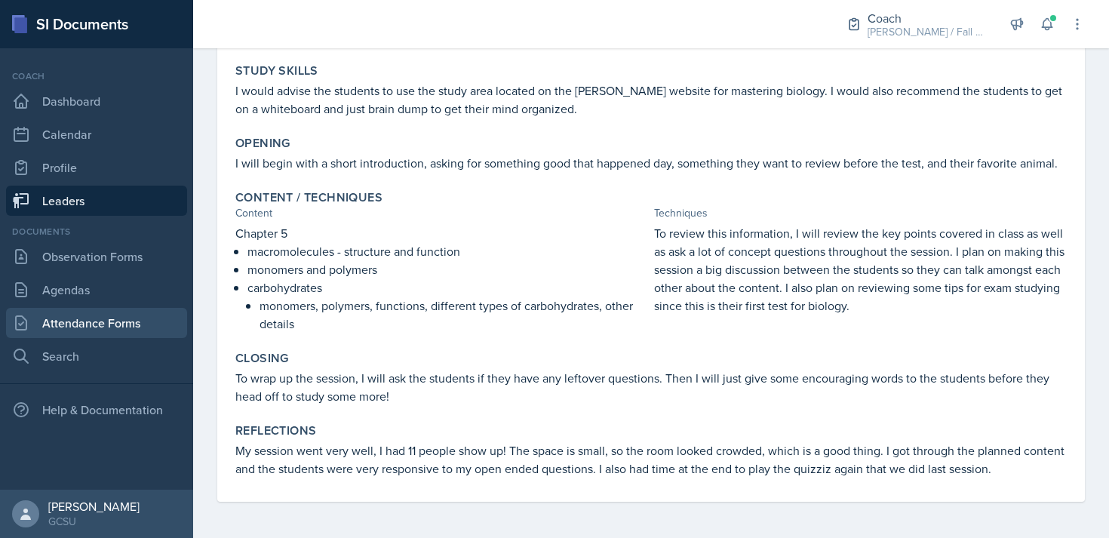
click at [98, 330] on link "Attendance Forms" at bounding box center [96, 323] width 181 height 30
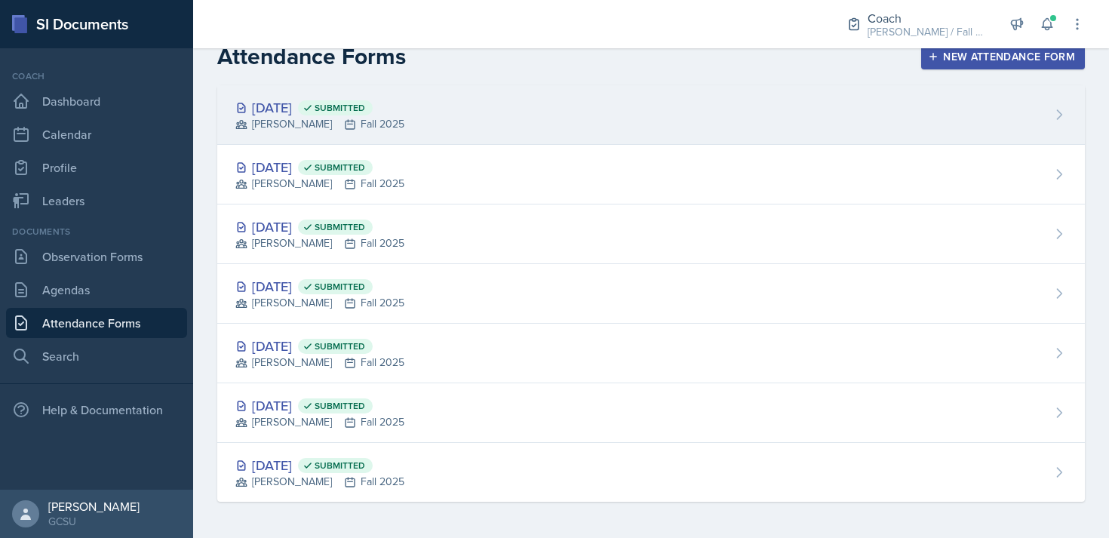
click at [487, 133] on div "[DATE] Submitted [PERSON_NAME] Fall 2025" at bounding box center [650, 115] width 867 height 60
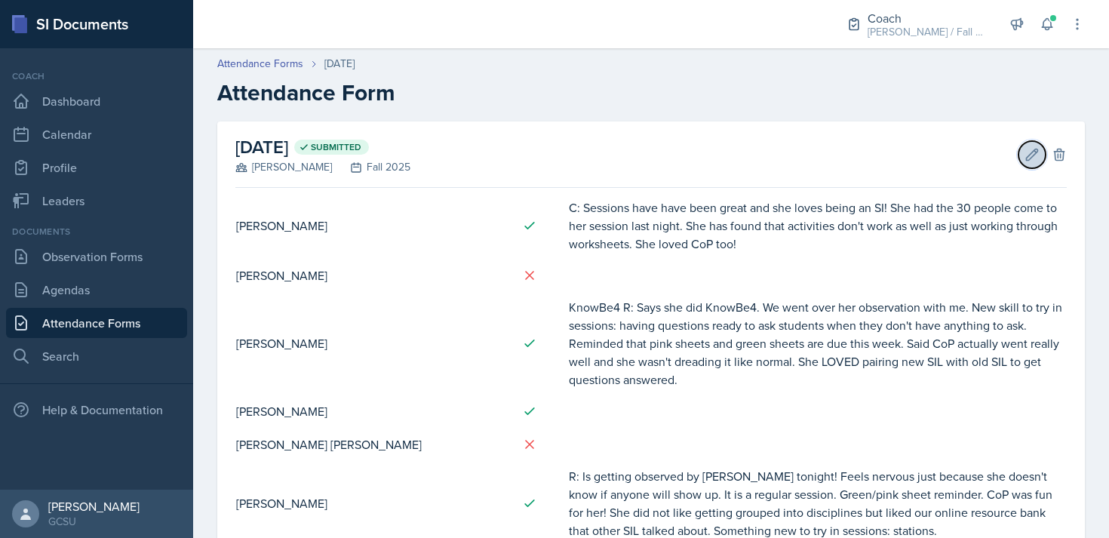
click at [1027, 160] on icon at bounding box center [1032, 154] width 11 height 11
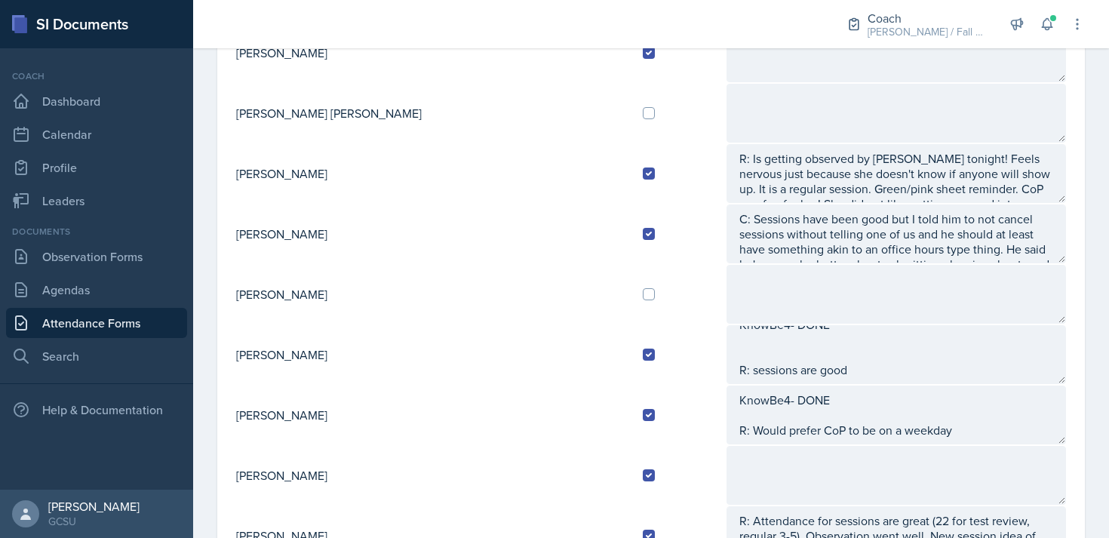
scroll to position [14, 0]
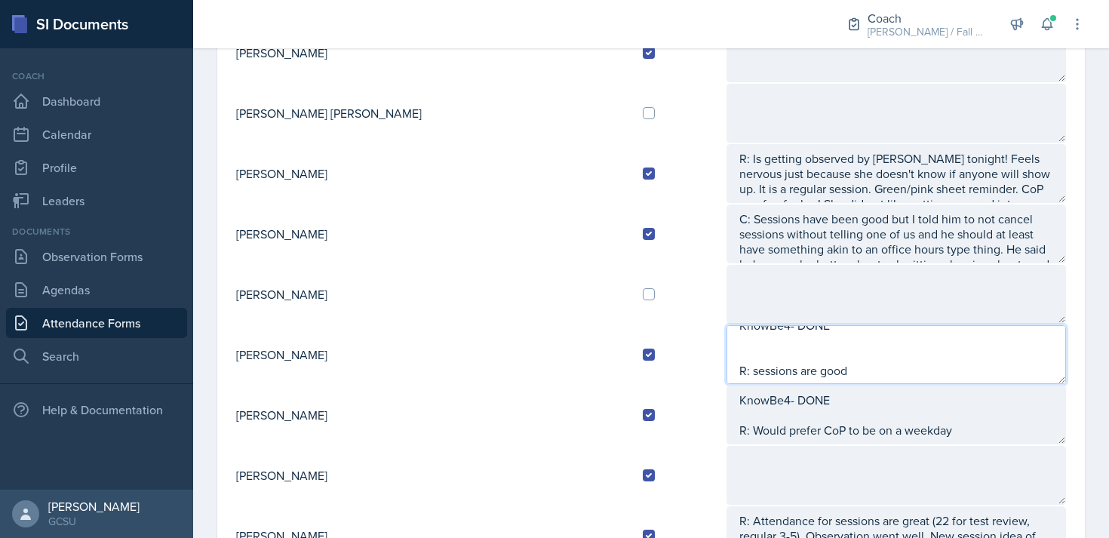
click at [801, 368] on textarea "KnowBe4- DONE R: sessions are good" at bounding box center [895, 354] width 339 height 59
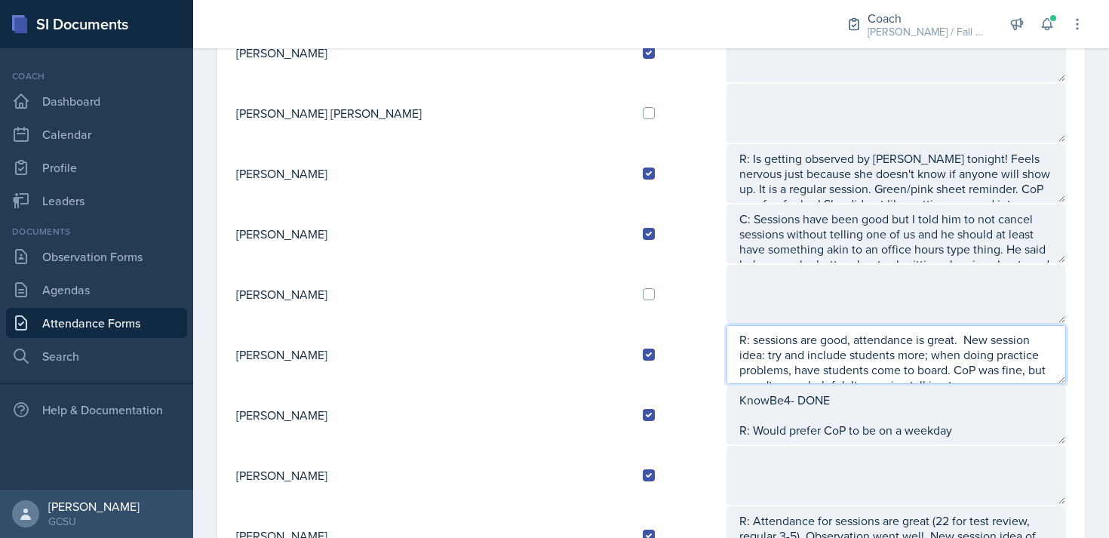
scroll to position [55, 0]
type textarea "KnowBe4- DONE R: sessions are good, attendance is great. New session idea: try …"
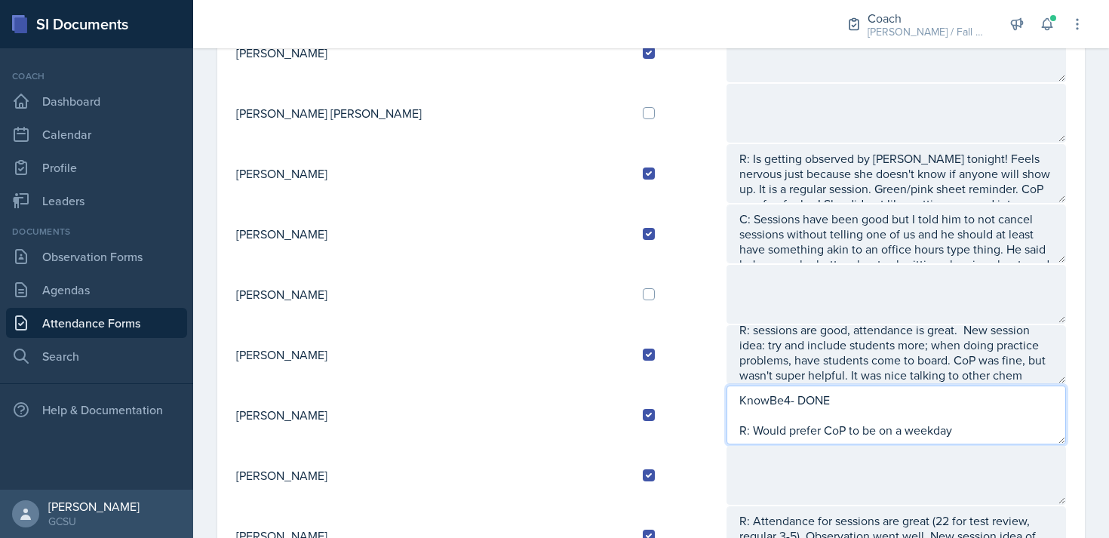
click at [863, 403] on textarea "KnowBe4- DONE R: Would prefer CoP to be on a weekday" at bounding box center [895, 414] width 339 height 59
click at [901, 420] on textarea "KnowBe4- DONE R: Would prefer CoP to be on a weekday" at bounding box center [895, 414] width 339 height 59
click at [901, 431] on textarea "KnowBe4- DONE R: Would prefer CoP to be on a weekday" at bounding box center [895, 414] width 339 height 59
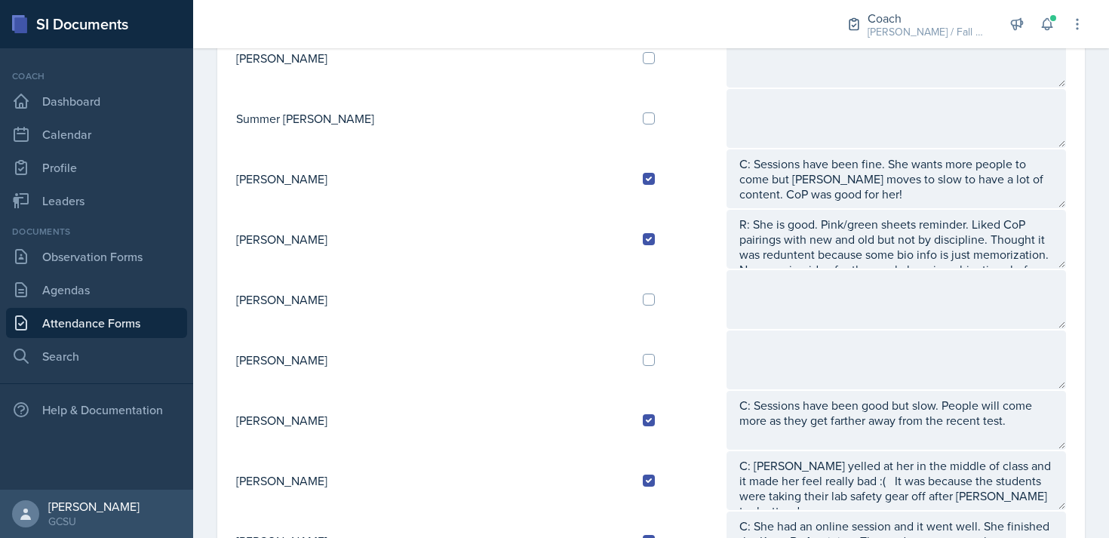
scroll to position [1500, 0]
type textarea "KnowBe4- DONE R: Would prefer CoP to be on a weekday. Sessions are good, she is…"
click at [643, 297] on input "checkbox" at bounding box center [649, 300] width 12 height 12
checkbox input "true"
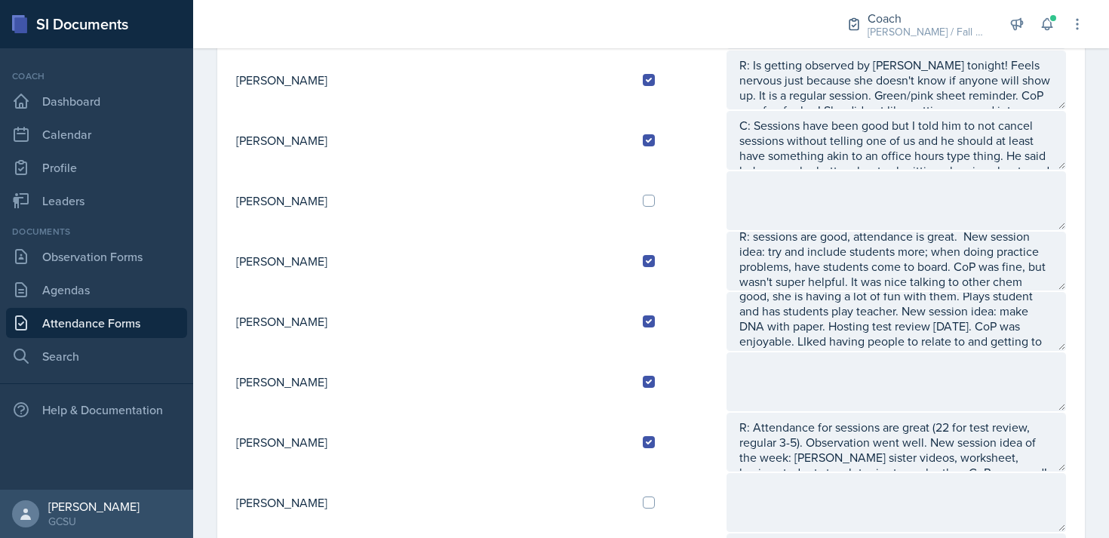
scroll to position [461, 0]
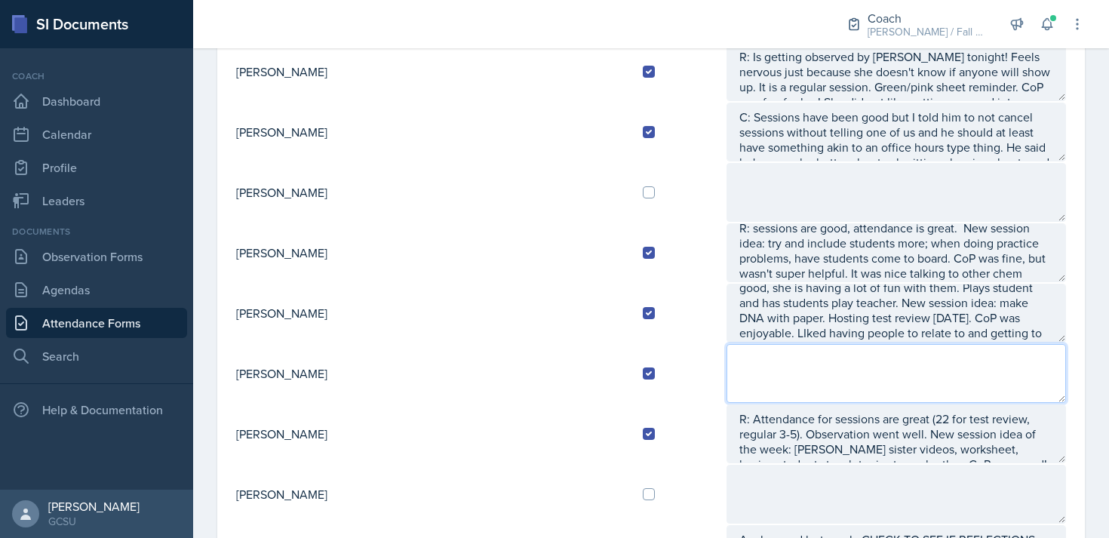
click at [726, 360] on textarea at bounding box center [895, 373] width 339 height 59
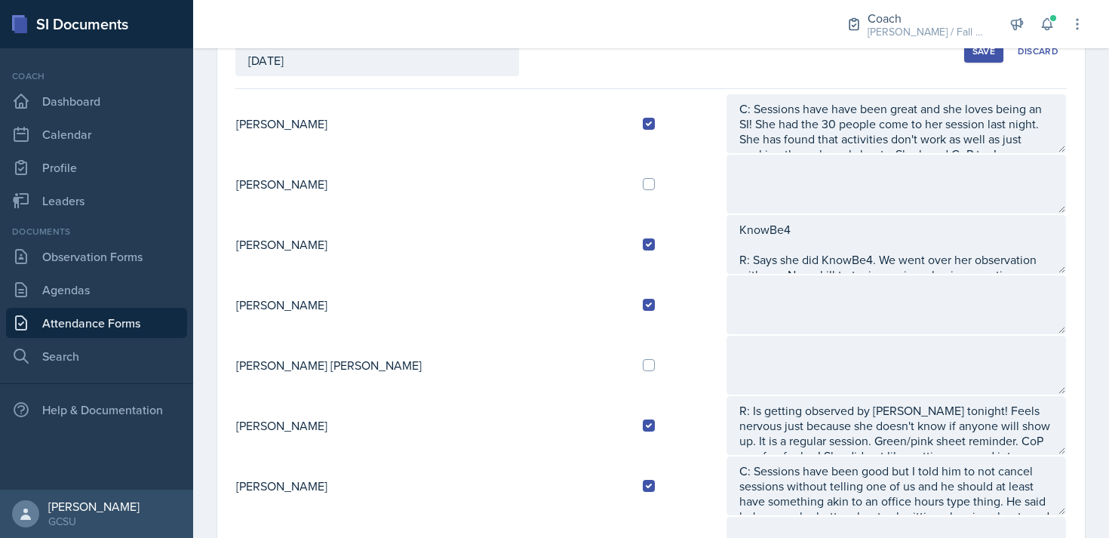
scroll to position [0, 0]
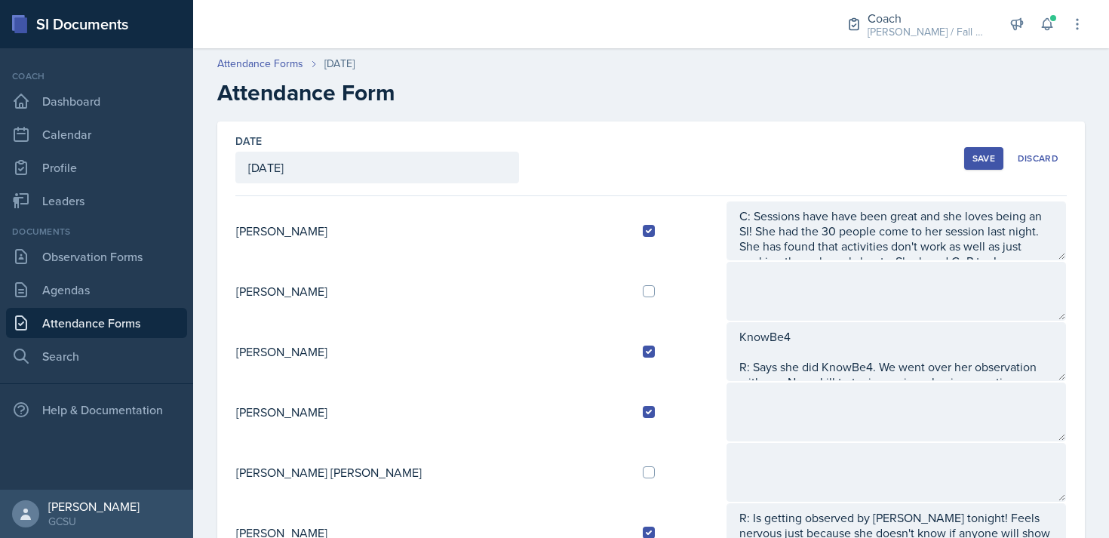
type textarea "R:"
click at [990, 165] on button "Save" at bounding box center [983, 158] width 39 height 23
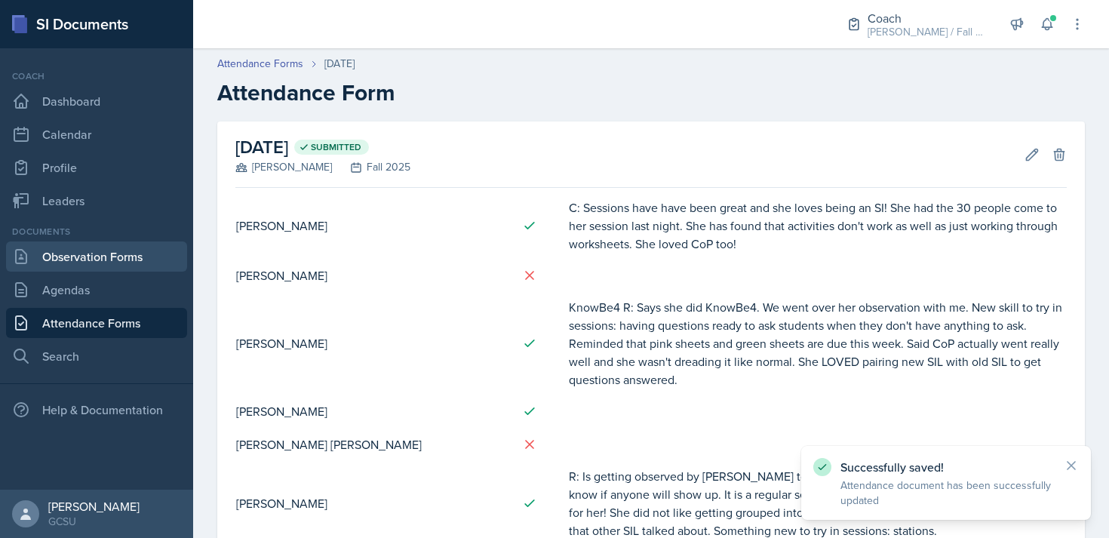
click at [87, 259] on link "Observation Forms" at bounding box center [96, 256] width 181 height 30
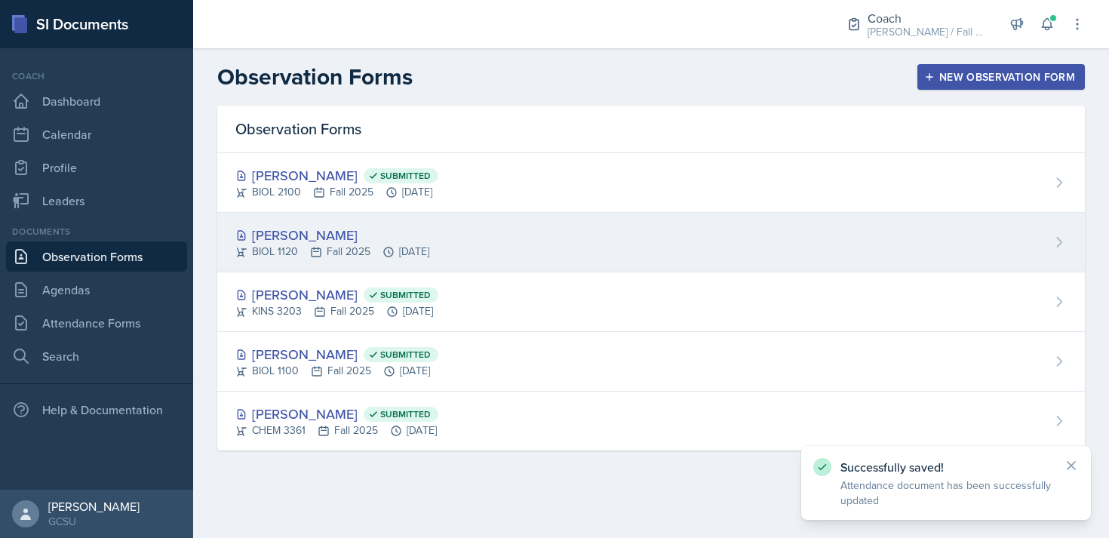
click at [364, 234] on div "[PERSON_NAME]" at bounding box center [332, 235] width 194 height 20
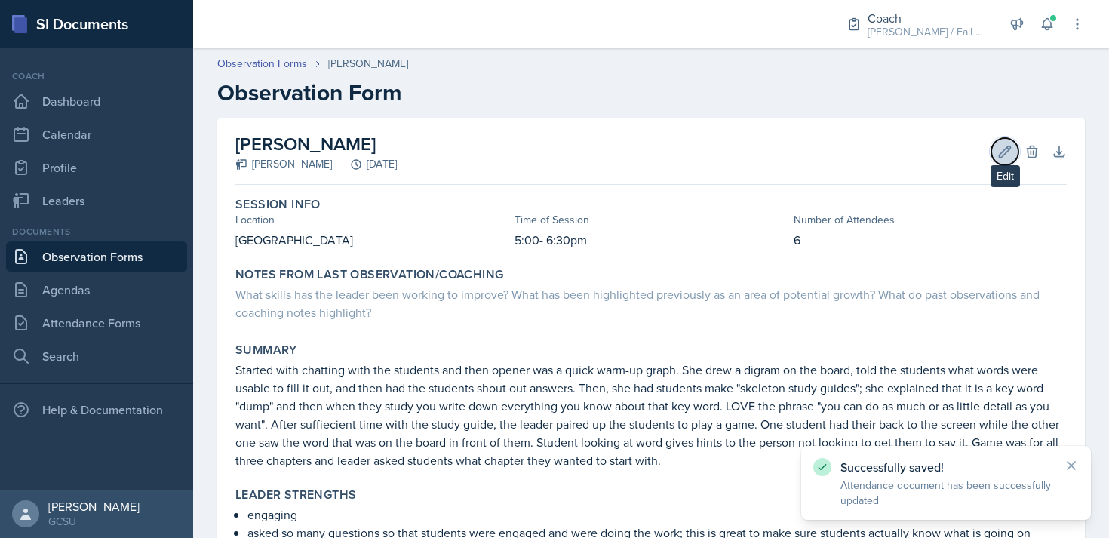
click at [996, 159] on button "Edit" at bounding box center [1004, 151] width 27 height 27
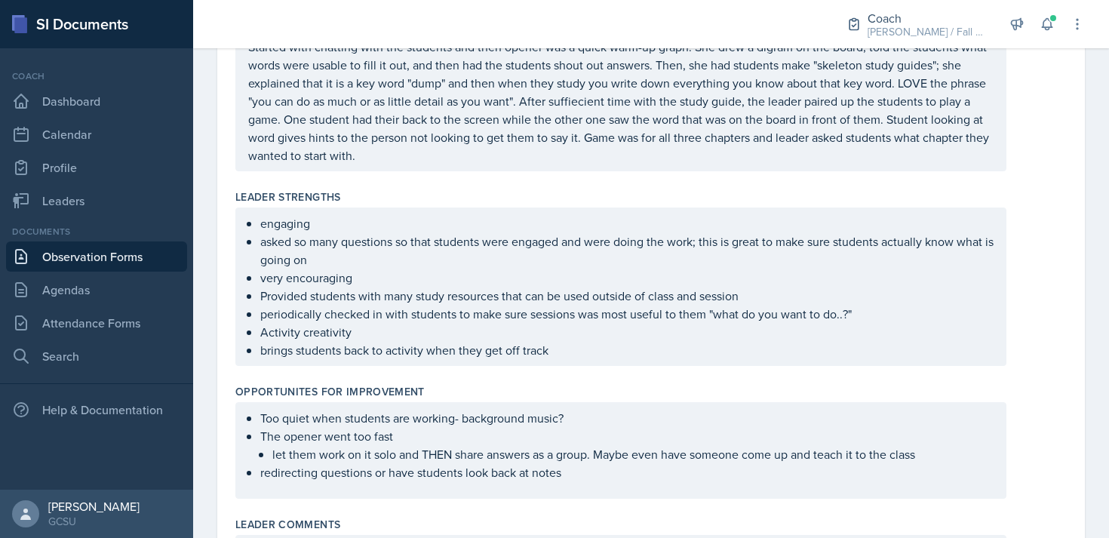
click at [504, 168] on div "Started with chatting with the students and then opener was a quick warm-up gra…" at bounding box center [620, 101] width 771 height 140
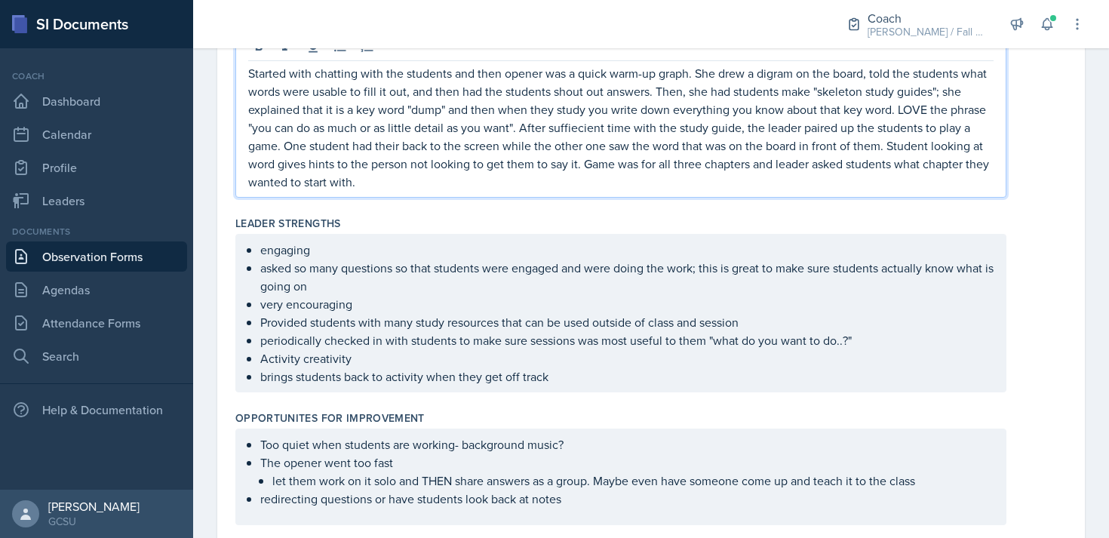
scroll to position [435, 0]
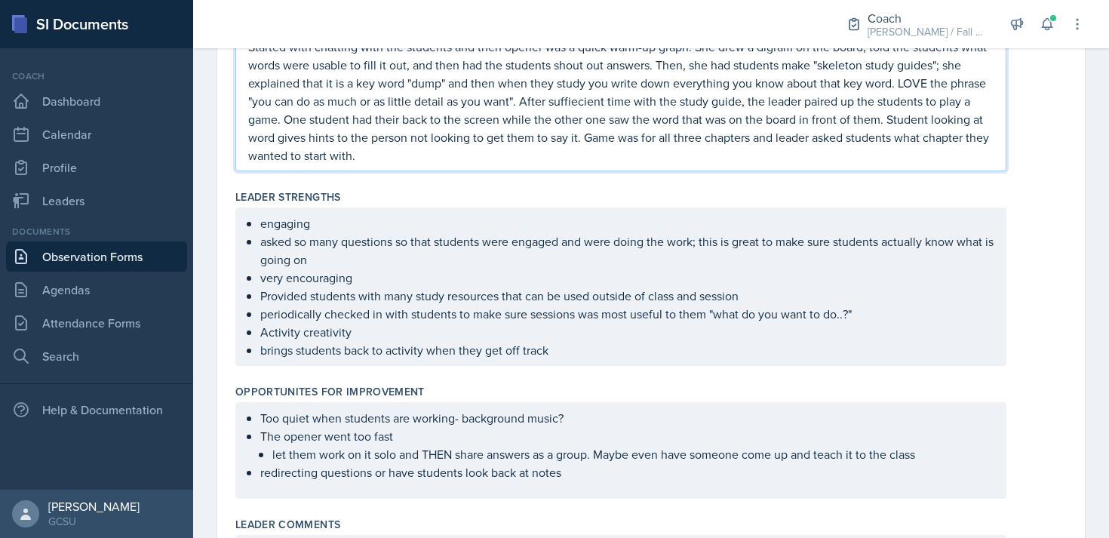
click at [464, 153] on p "Started with chatting with the students and then opener was a quick warm-up gra…" at bounding box center [620, 101] width 745 height 127
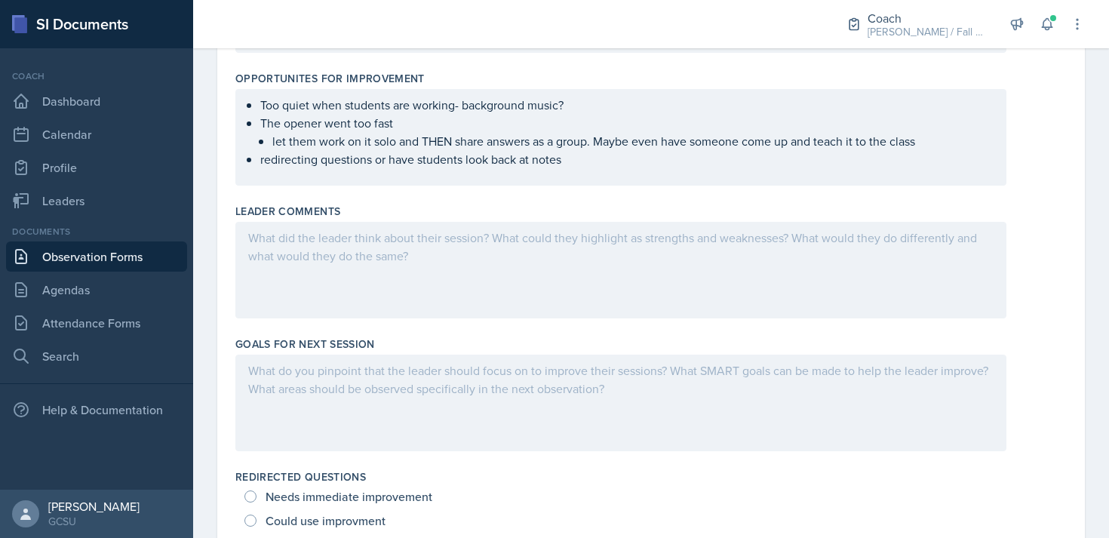
click at [304, 236] on p at bounding box center [620, 238] width 745 height 18
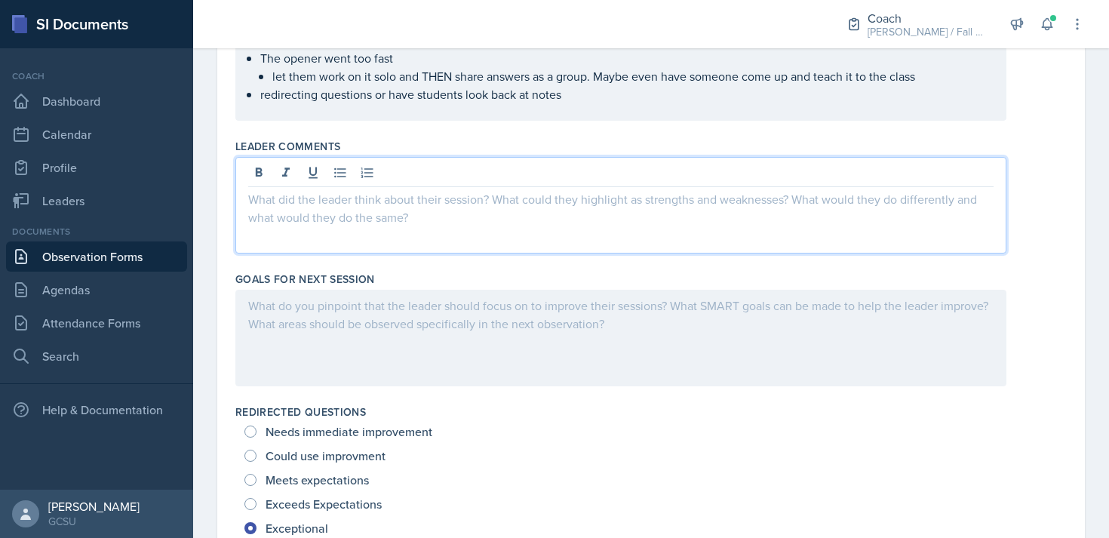
scroll to position [793, 0]
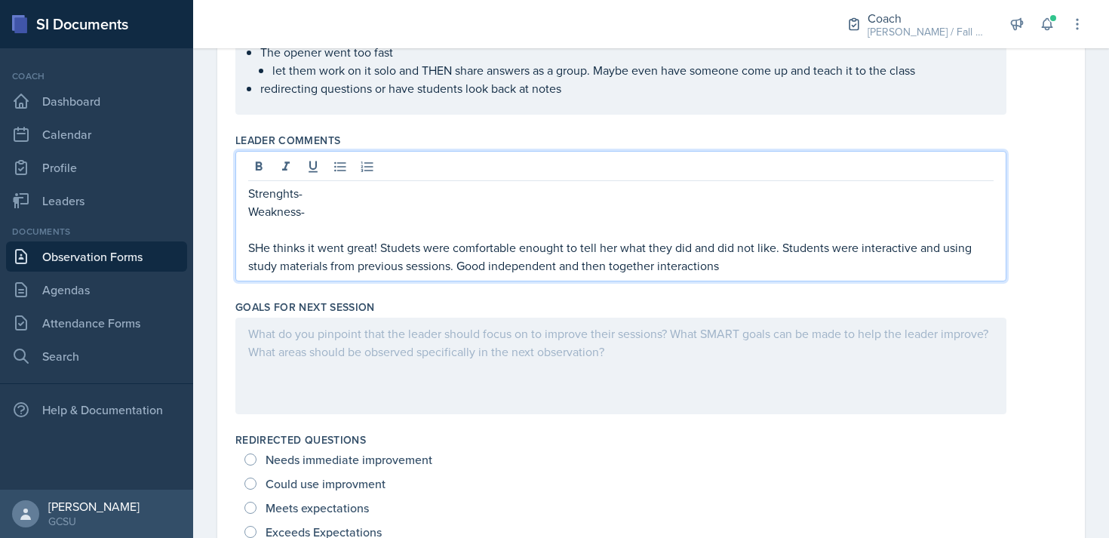
click at [314, 199] on p "Strenghts-" at bounding box center [620, 193] width 745 height 18
click at [294, 193] on p "Strenghts-" at bounding box center [620, 193] width 745 height 18
click at [315, 198] on p "Strengths-" at bounding box center [620, 193] width 745 height 18
click at [340, 212] on p "Weakness-" at bounding box center [620, 211] width 745 height 18
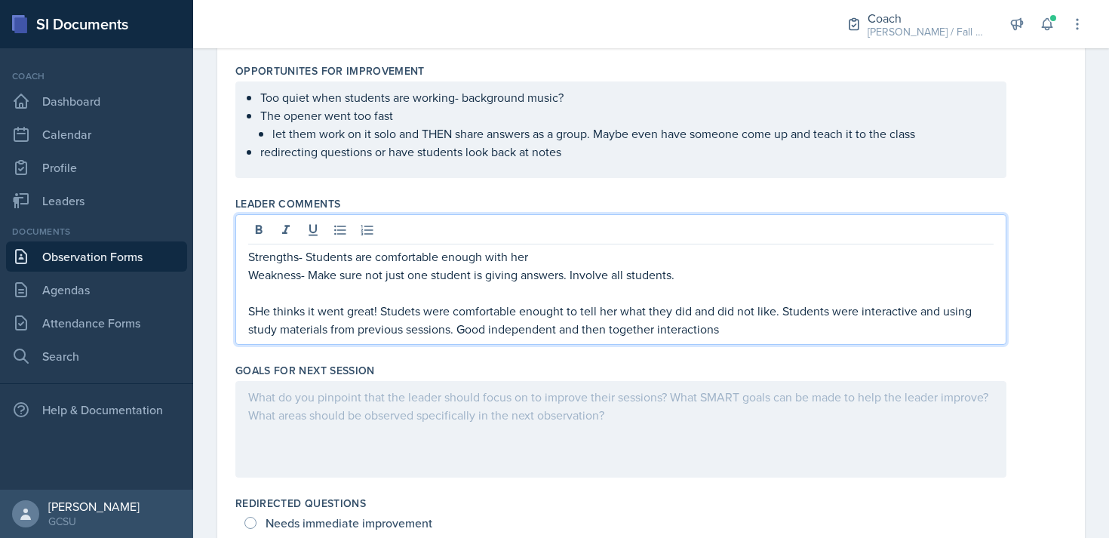
scroll to position [736, 0]
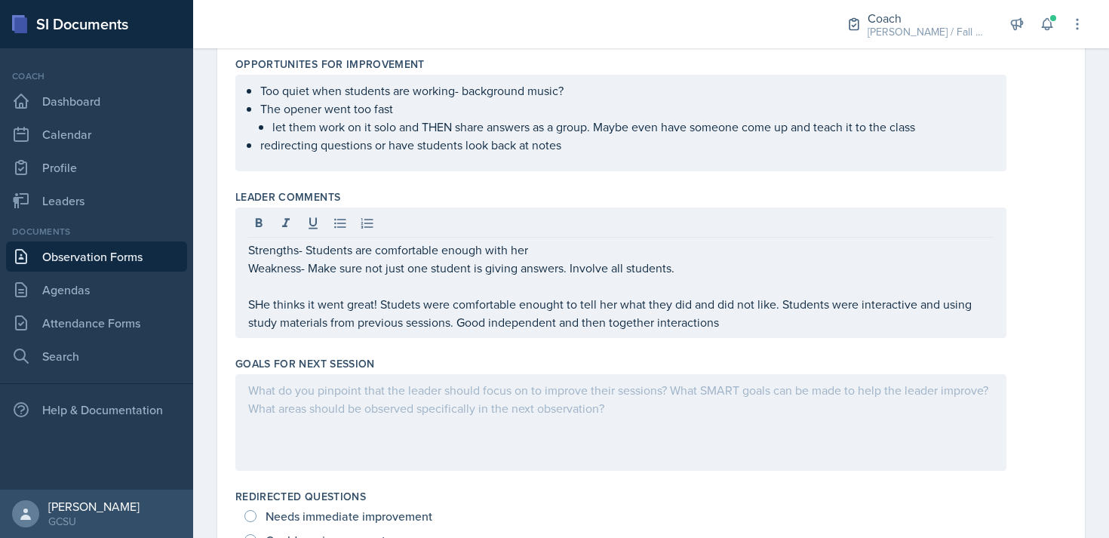
click at [385, 376] on div at bounding box center [620, 422] width 771 height 97
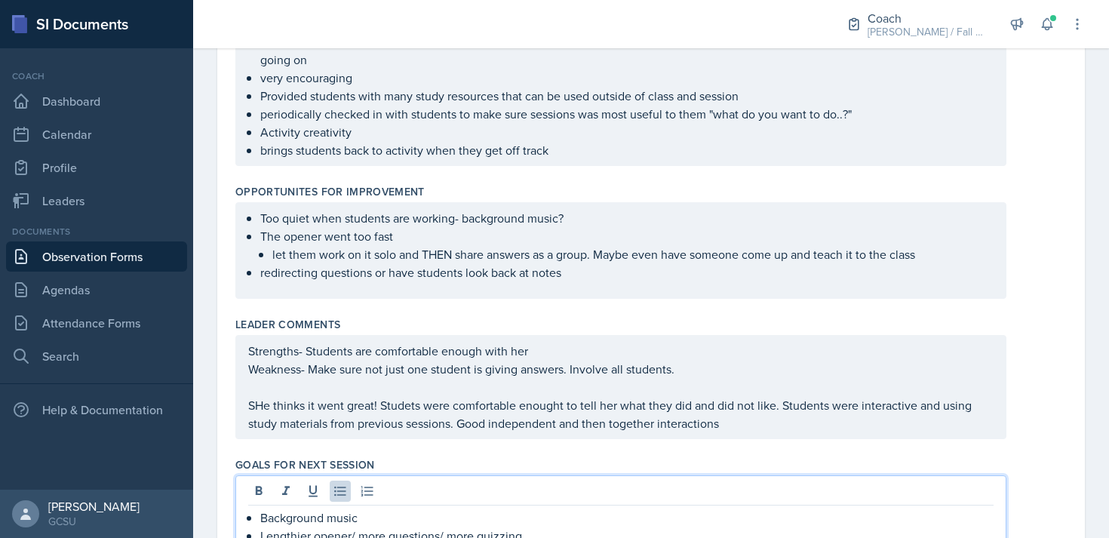
scroll to position [0, 0]
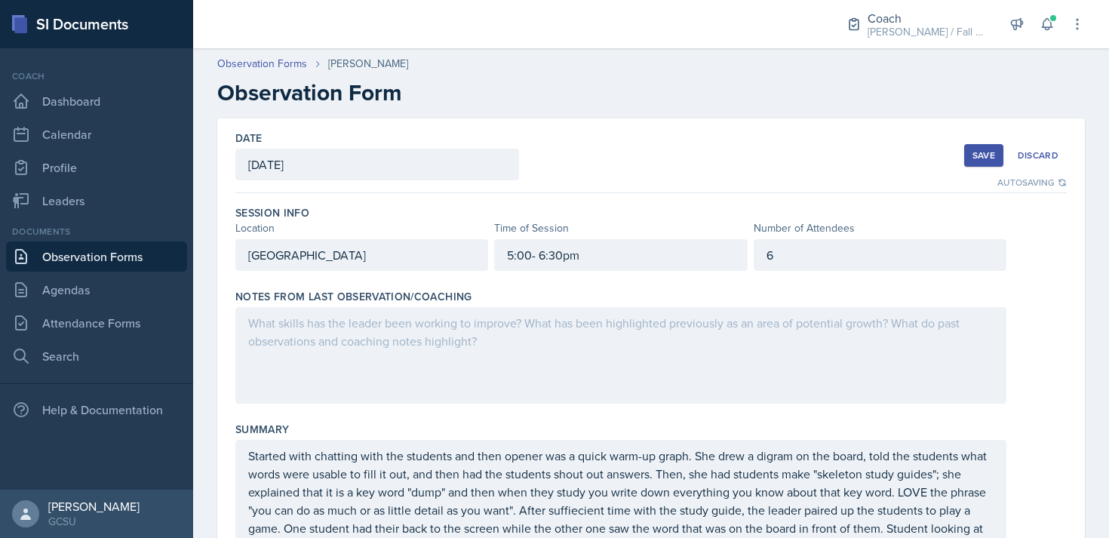
click at [449, 339] on div at bounding box center [620, 355] width 771 height 97
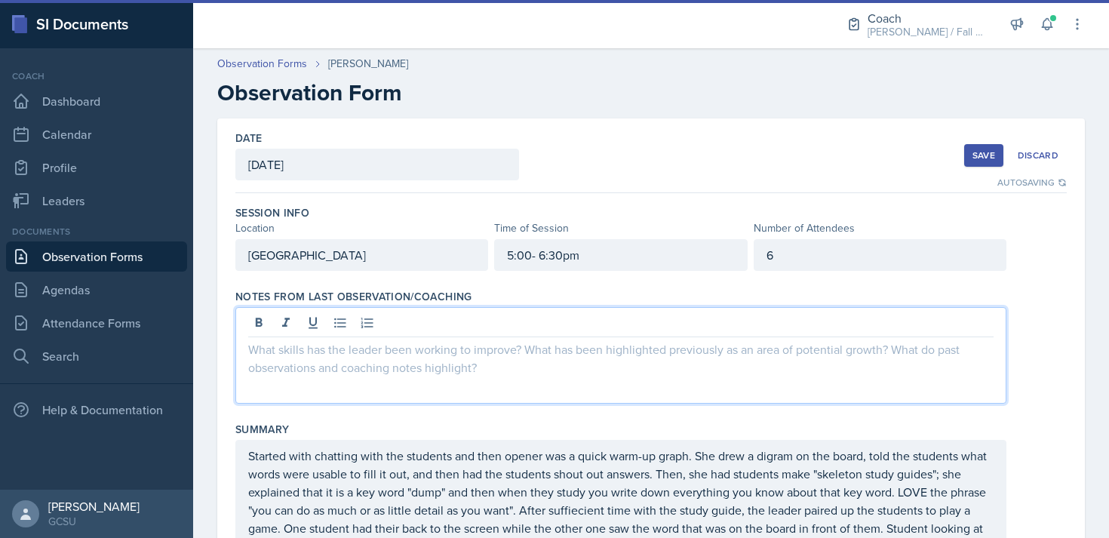
click at [986, 149] on div "Save" at bounding box center [983, 155] width 23 height 12
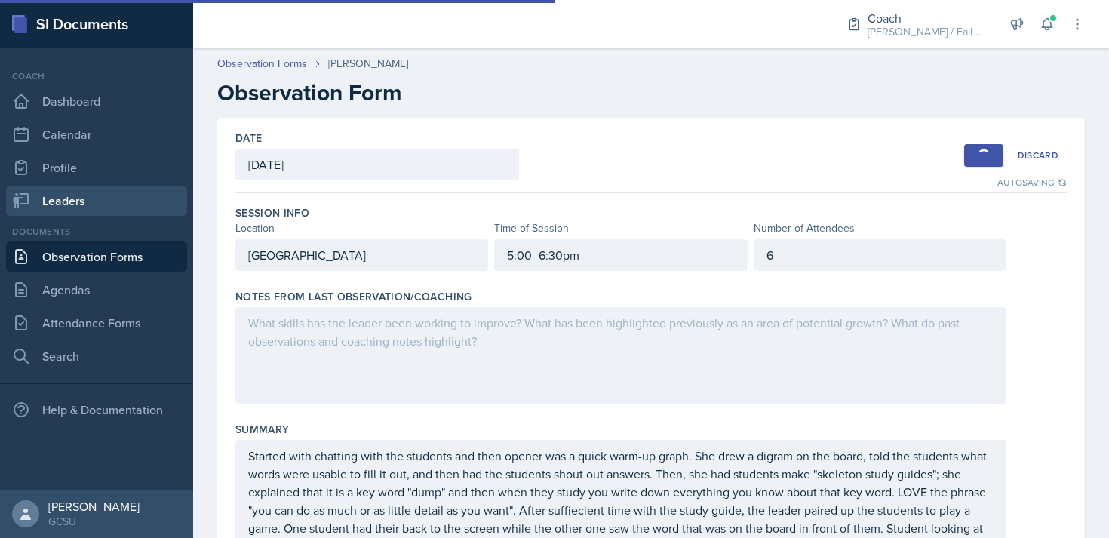
click at [51, 203] on link "Leaders" at bounding box center [96, 201] width 181 height 30
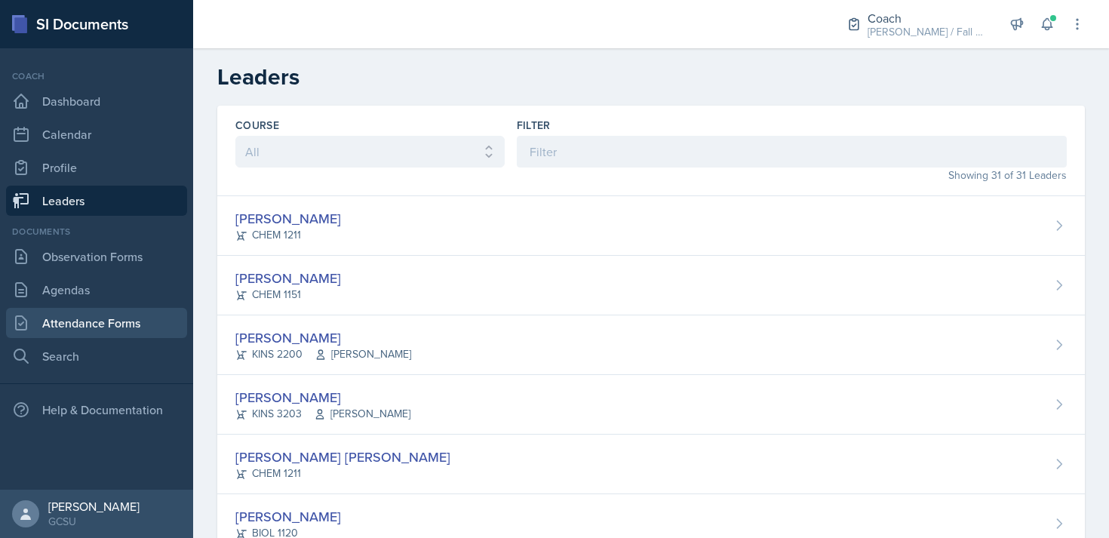
click at [117, 336] on link "Attendance Forms" at bounding box center [96, 323] width 181 height 30
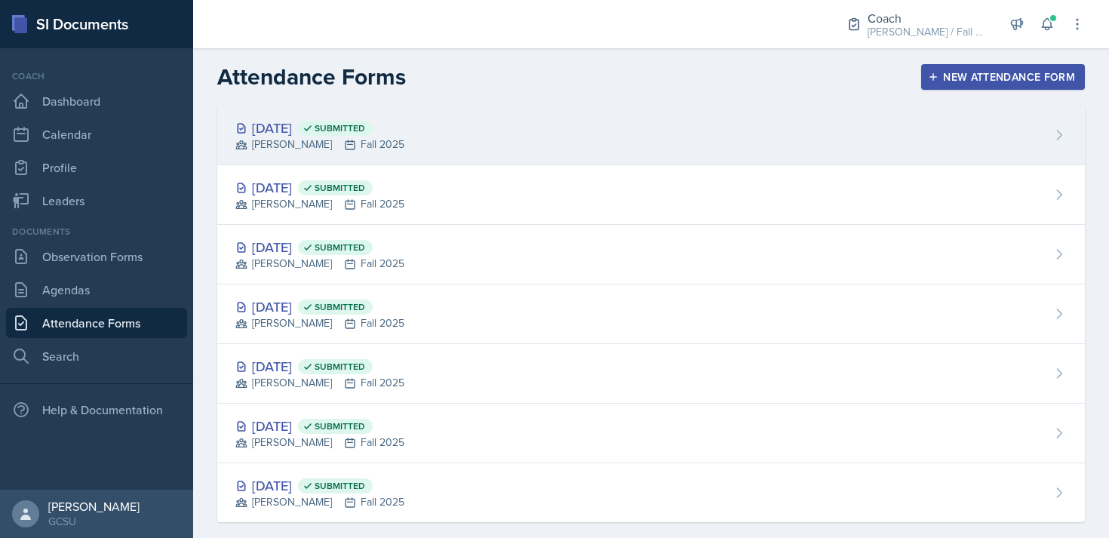
click at [523, 109] on div "[DATE] Submitted [PERSON_NAME] Fall 2025" at bounding box center [650, 136] width 867 height 60
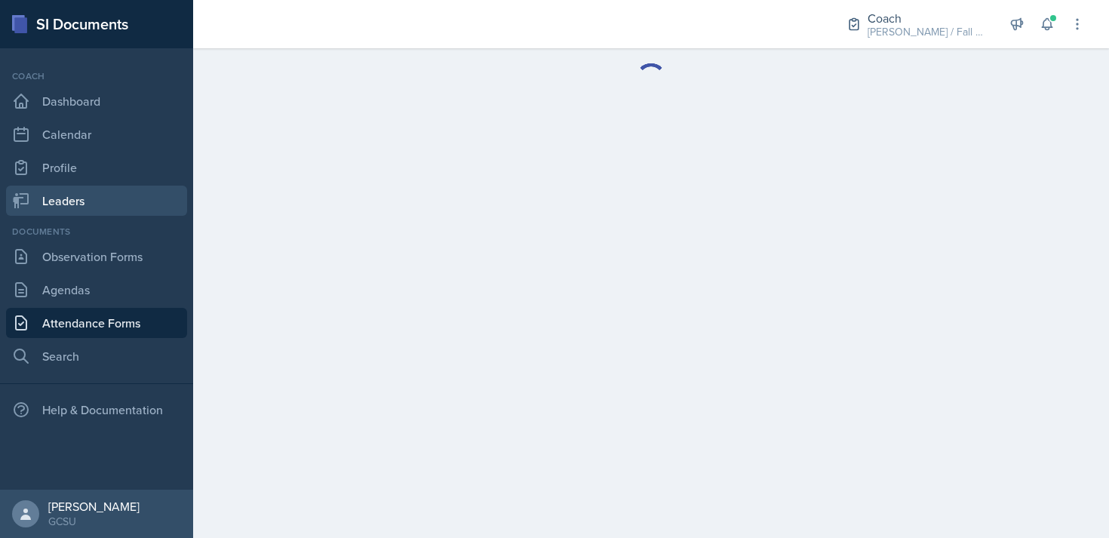
click at [72, 207] on link "Leaders" at bounding box center [96, 201] width 181 height 30
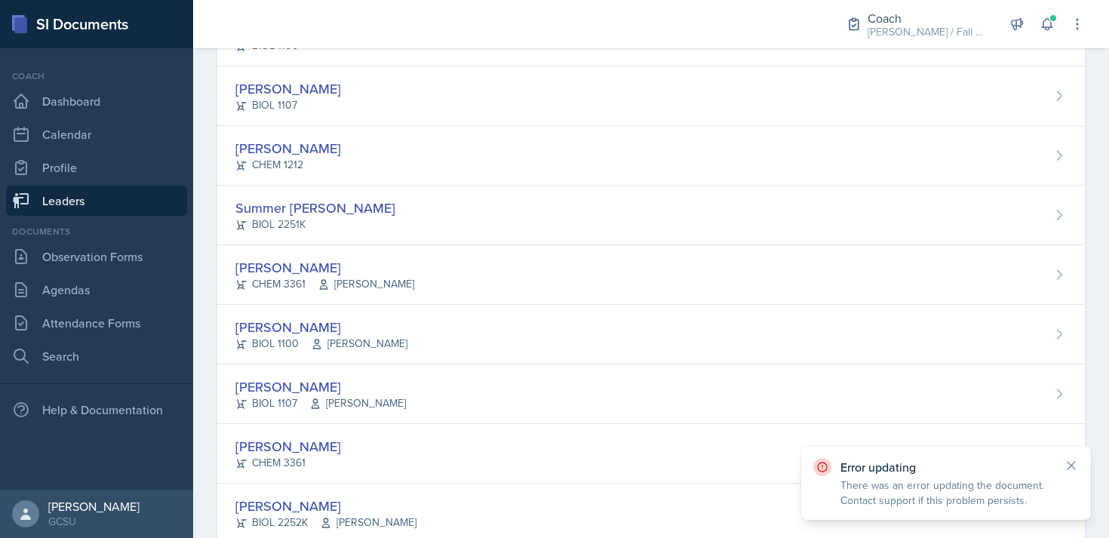
scroll to position [1381, 0]
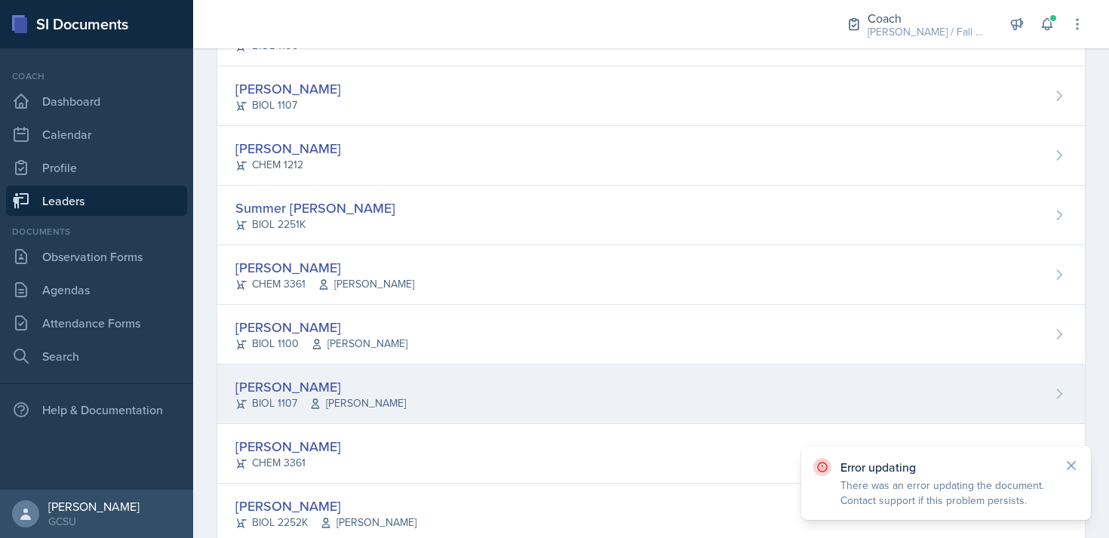
click at [314, 393] on div "[PERSON_NAME]" at bounding box center [320, 386] width 170 height 20
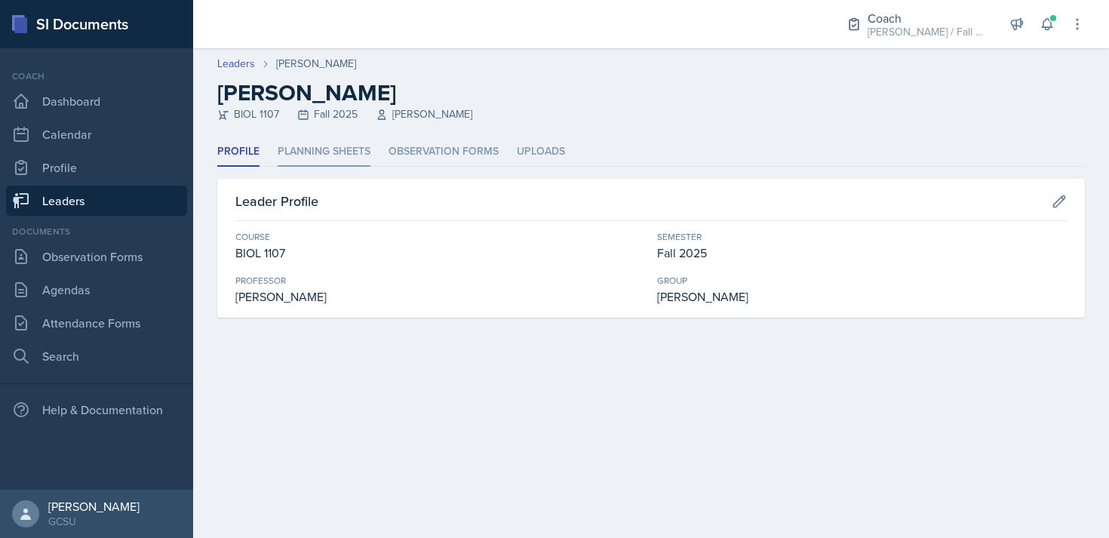
click at [364, 149] on li "Planning Sheets" at bounding box center [324, 151] width 93 height 29
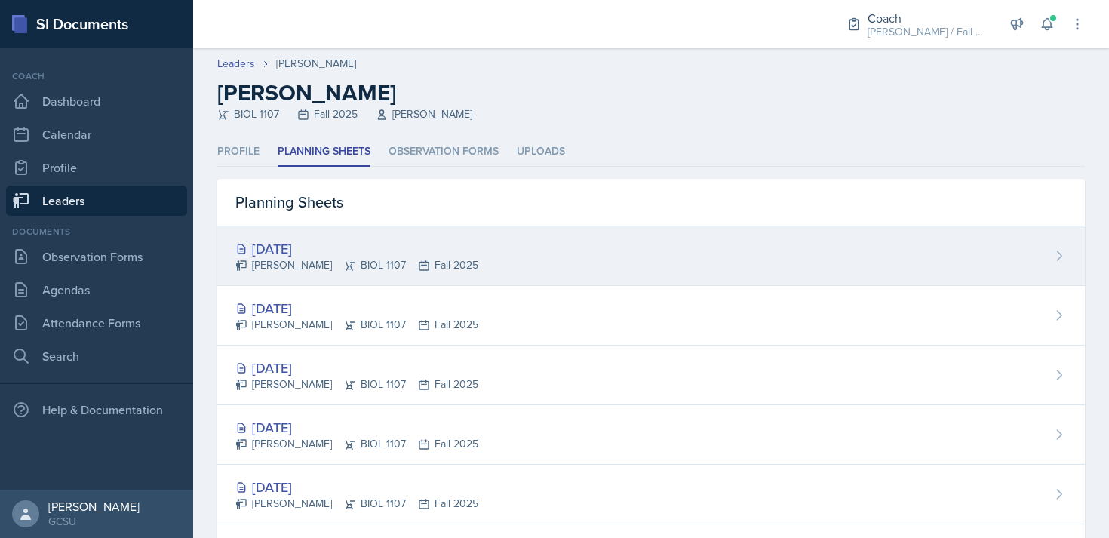
click at [443, 243] on div "[DATE]" at bounding box center [356, 248] width 243 height 20
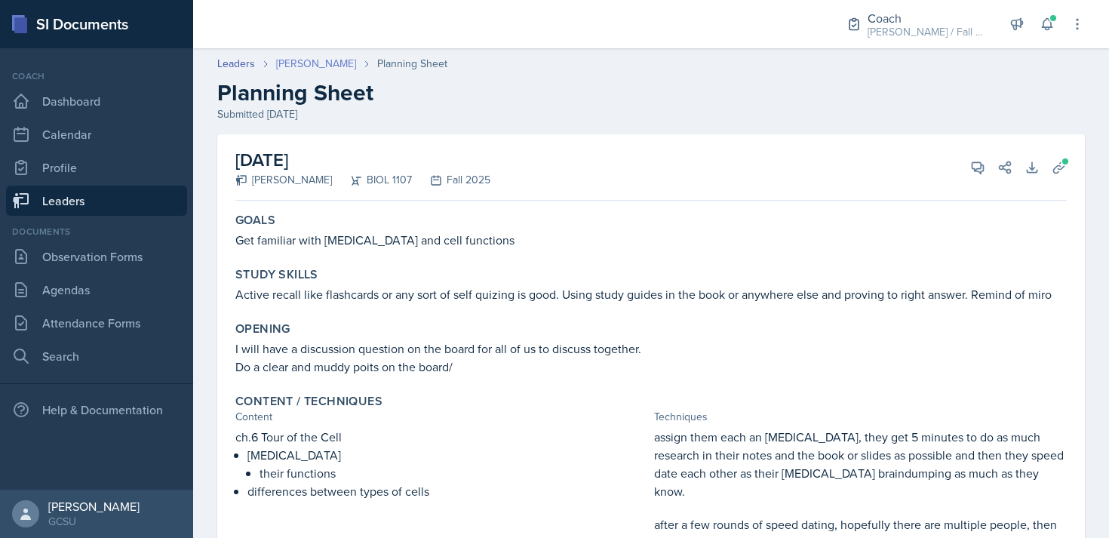
click at [333, 60] on link "[PERSON_NAME]" at bounding box center [316, 64] width 80 height 16
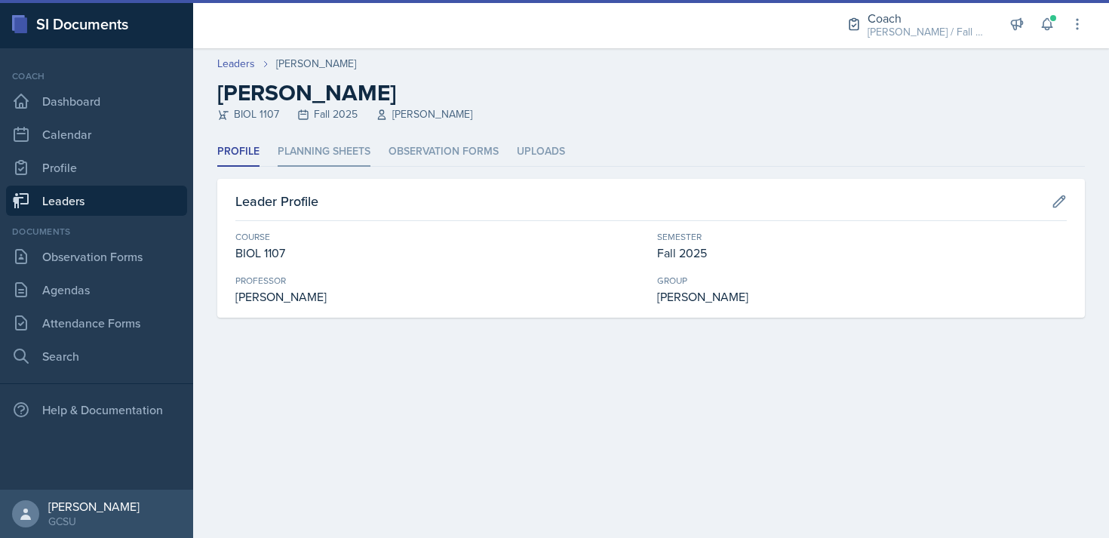
click at [313, 149] on li "Planning Sheets" at bounding box center [324, 151] width 93 height 29
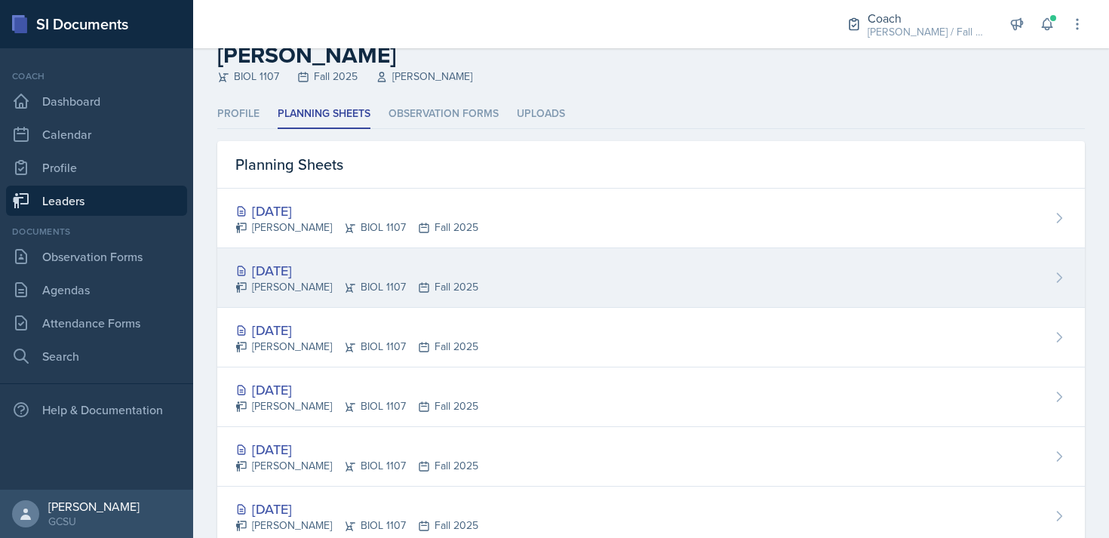
scroll to position [44, 0]
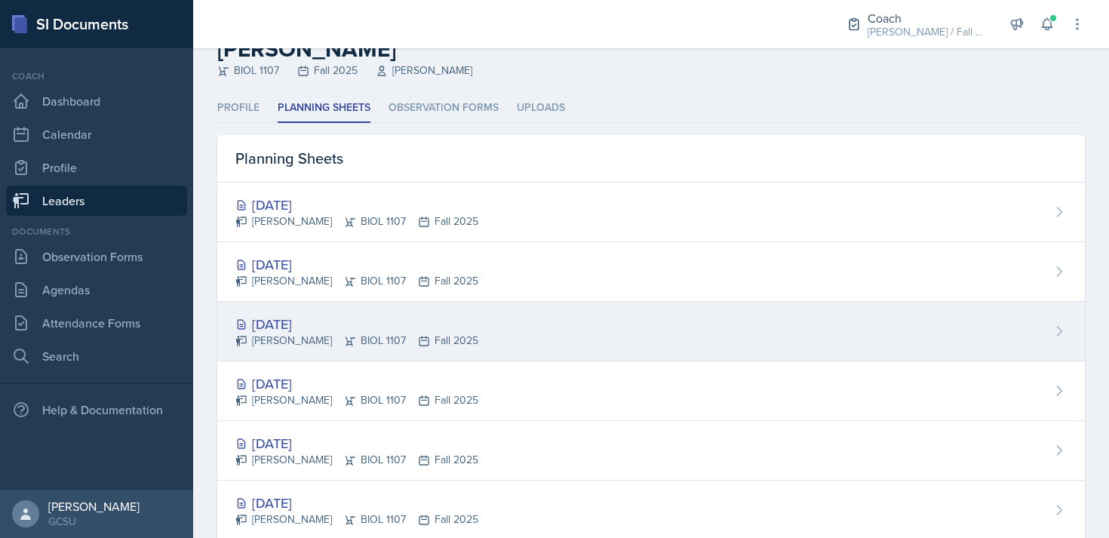
click at [655, 302] on div "[DATE] [PERSON_NAME] BIOL 1107 Fall 2025" at bounding box center [650, 332] width 867 height 60
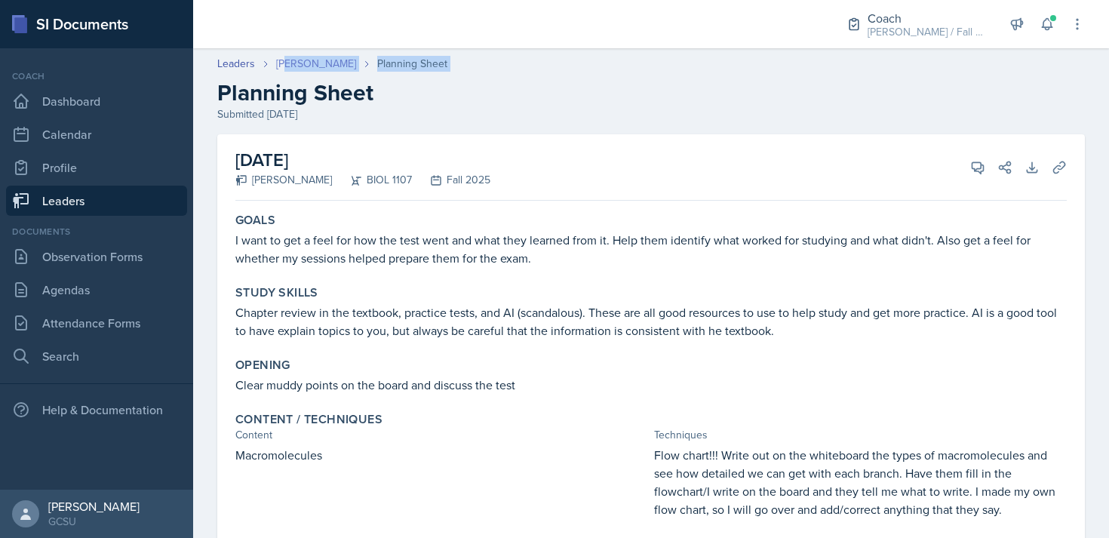
click at [287, 71] on div "Leaders [PERSON_NAME] Planning Sheet Planning Sheet Submitted [DATE]" at bounding box center [651, 89] width 916 height 66
click at [287, 65] on link "[PERSON_NAME]" at bounding box center [316, 64] width 80 height 16
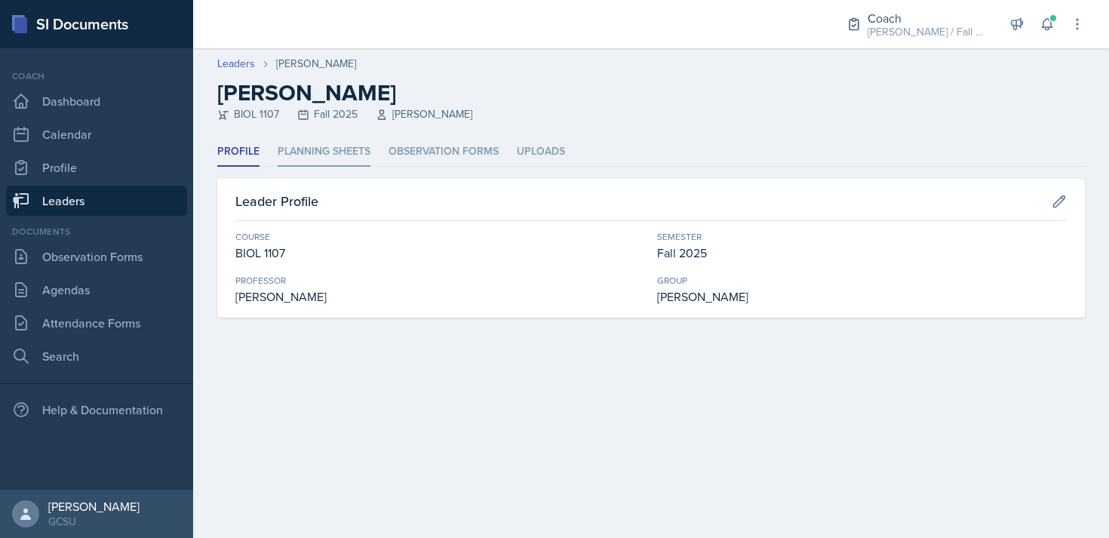
click at [319, 142] on li "Planning Sheets" at bounding box center [324, 151] width 93 height 29
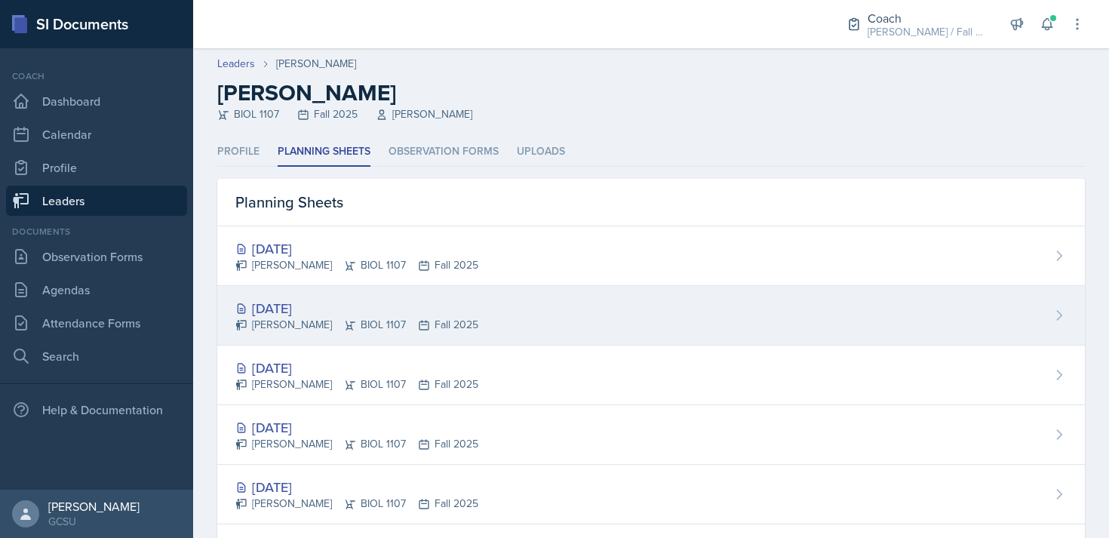
click at [478, 318] on div "[PERSON_NAME] BIOL 1107 Fall 2025" at bounding box center [356, 325] width 243 height 16
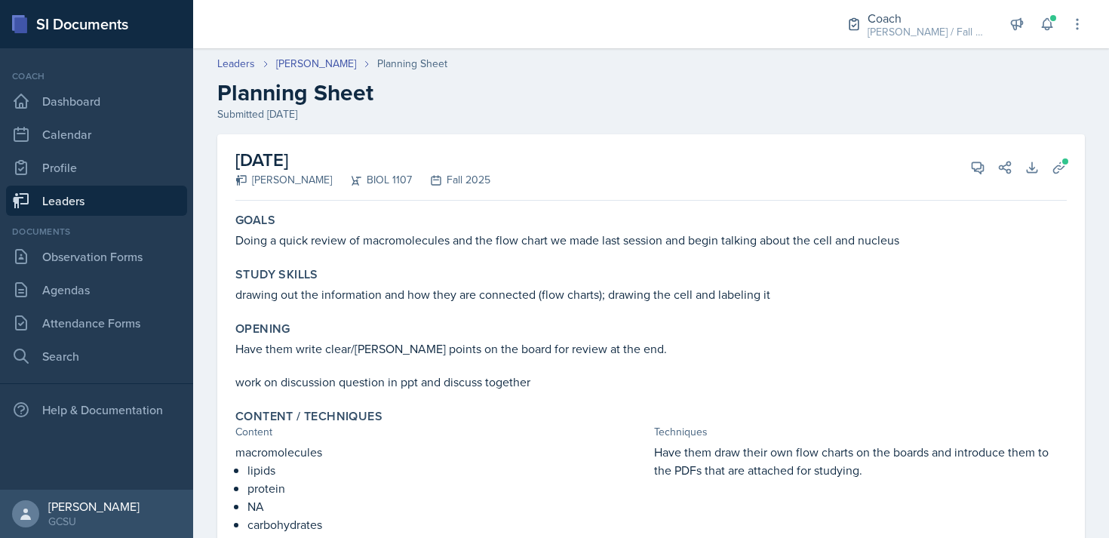
scroll to position [285, 0]
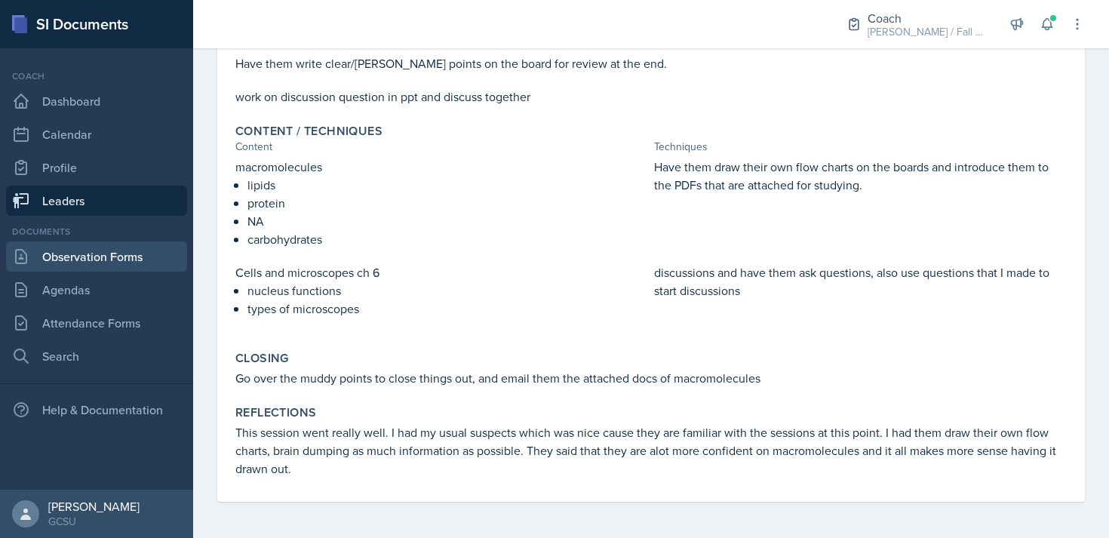
click at [32, 244] on link "Observation Forms" at bounding box center [96, 256] width 181 height 30
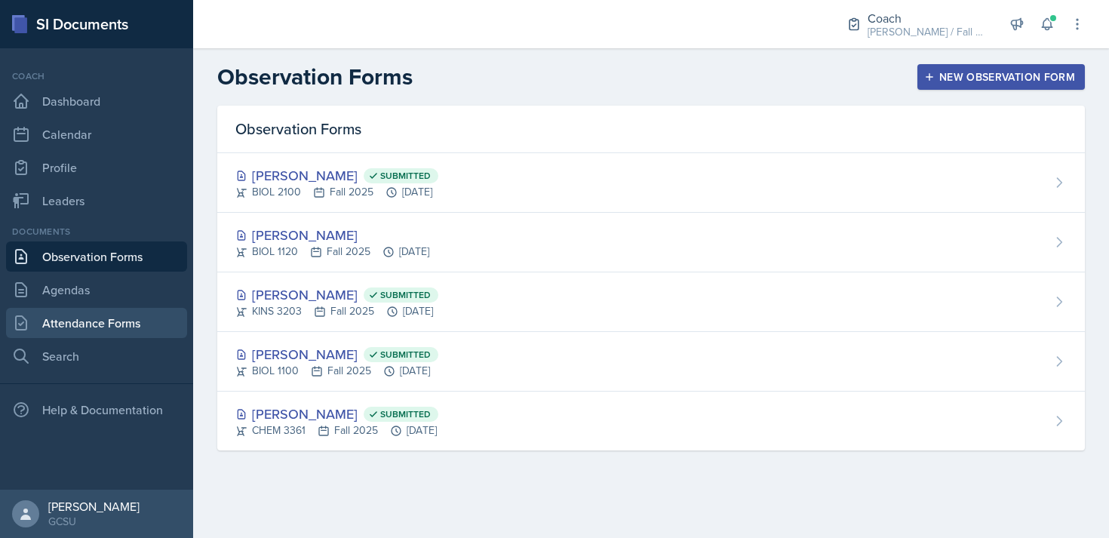
click at [99, 327] on link "Attendance Forms" at bounding box center [96, 323] width 181 height 30
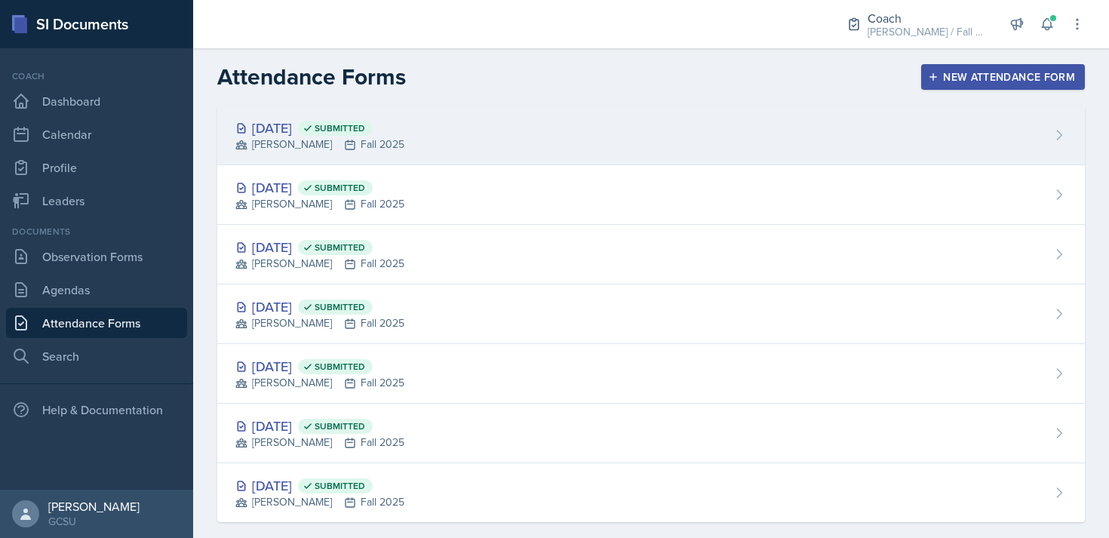
click at [614, 130] on div "[DATE] Submitted [PERSON_NAME] Fall 2025" at bounding box center [650, 136] width 867 height 60
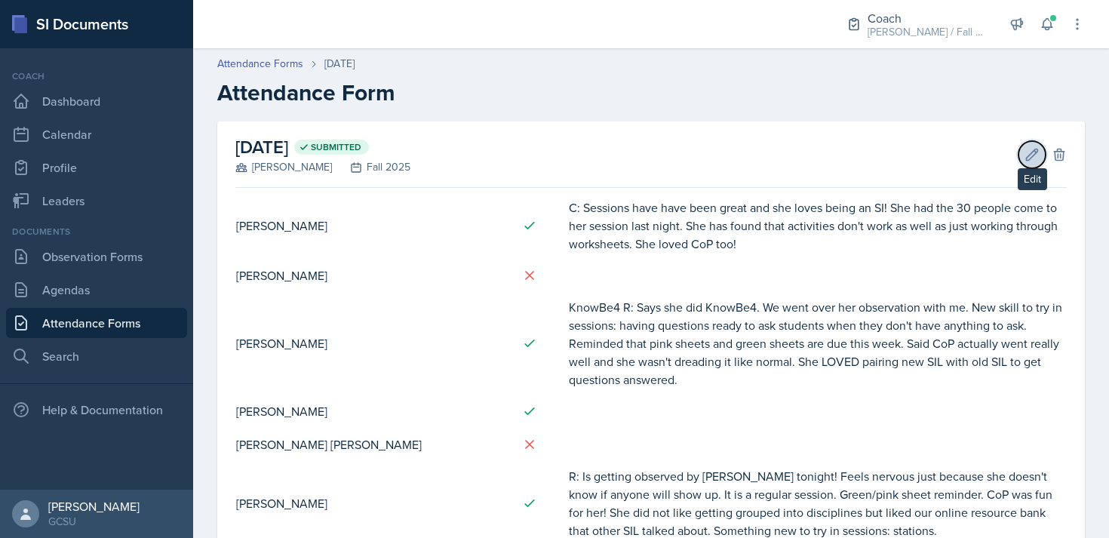
click at [1025, 156] on icon at bounding box center [1031, 154] width 15 height 15
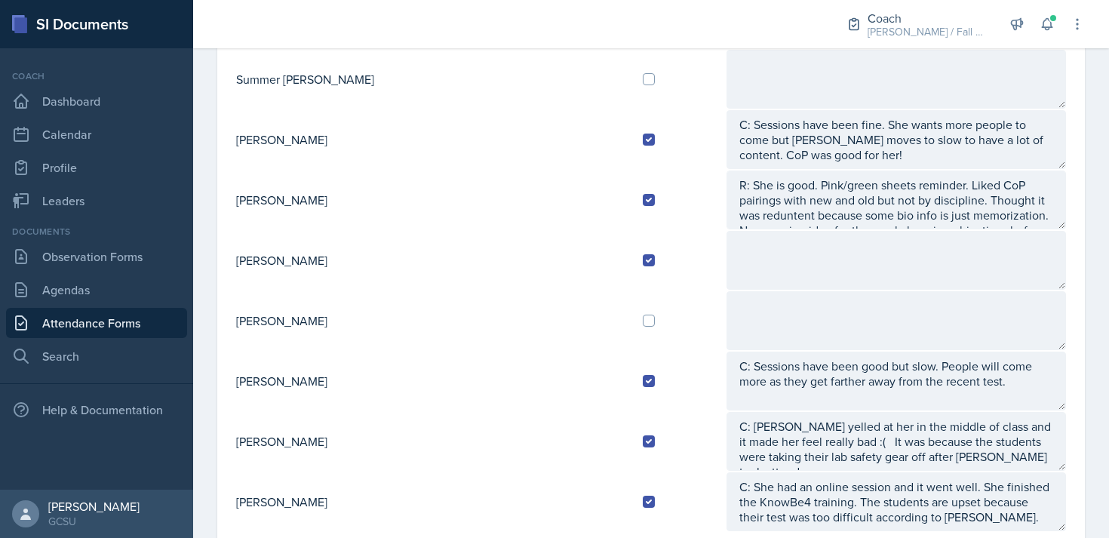
scroll to position [1546, 0]
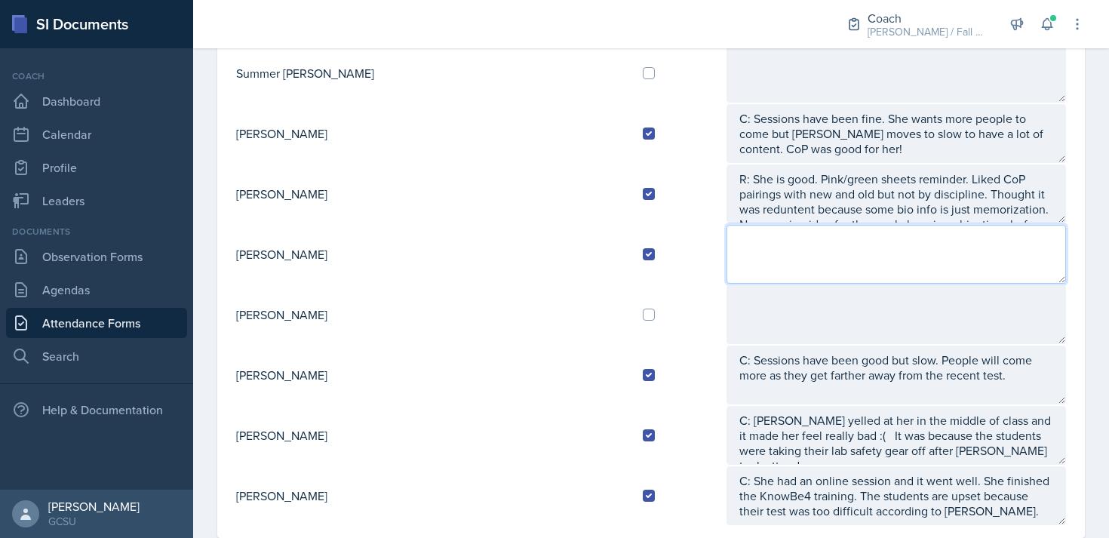
click at [726, 246] on textarea at bounding box center [895, 254] width 339 height 59
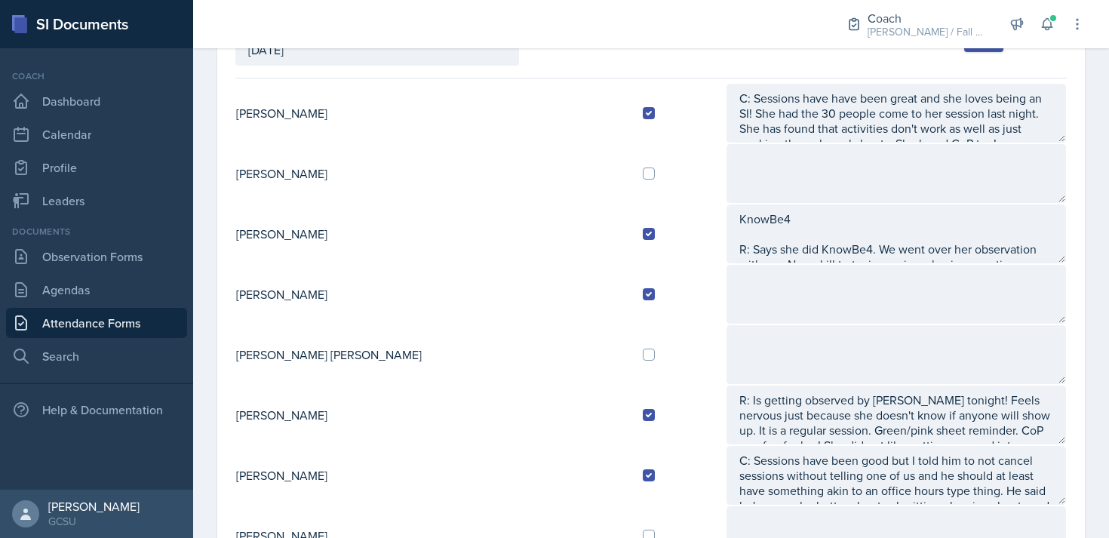
scroll to position [0, 0]
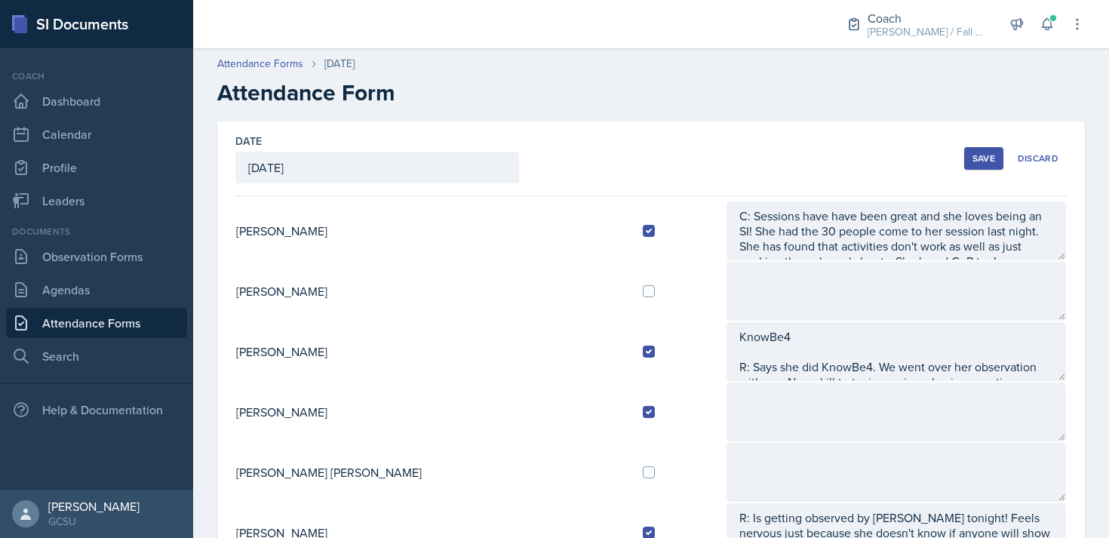
type textarea "R: sessions are good. has consistent people. New session idea: [MEDICAL_DATA] s…"
click at [986, 152] on div "Save" at bounding box center [983, 158] width 23 height 12
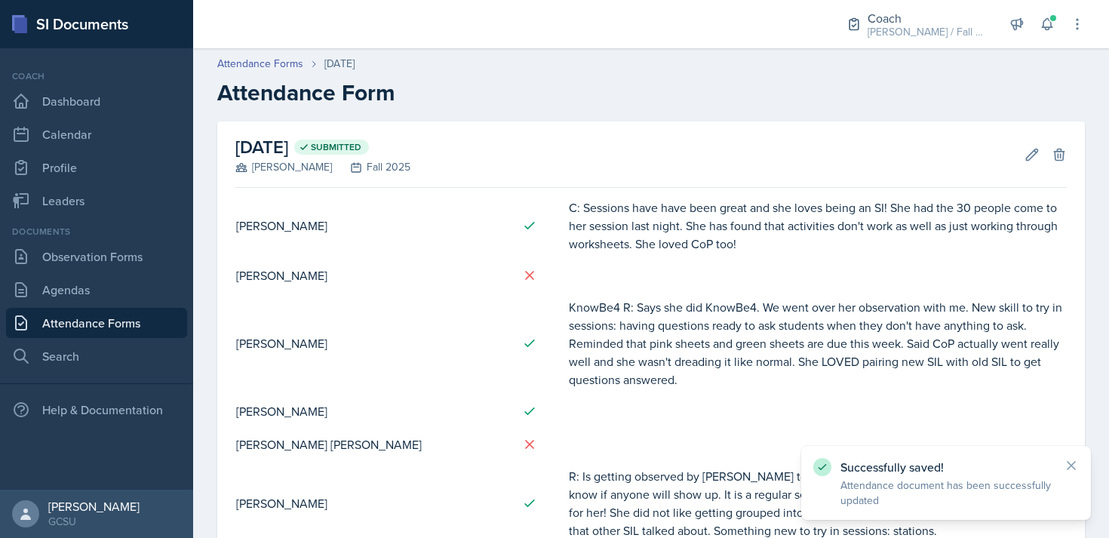
scroll to position [167, 0]
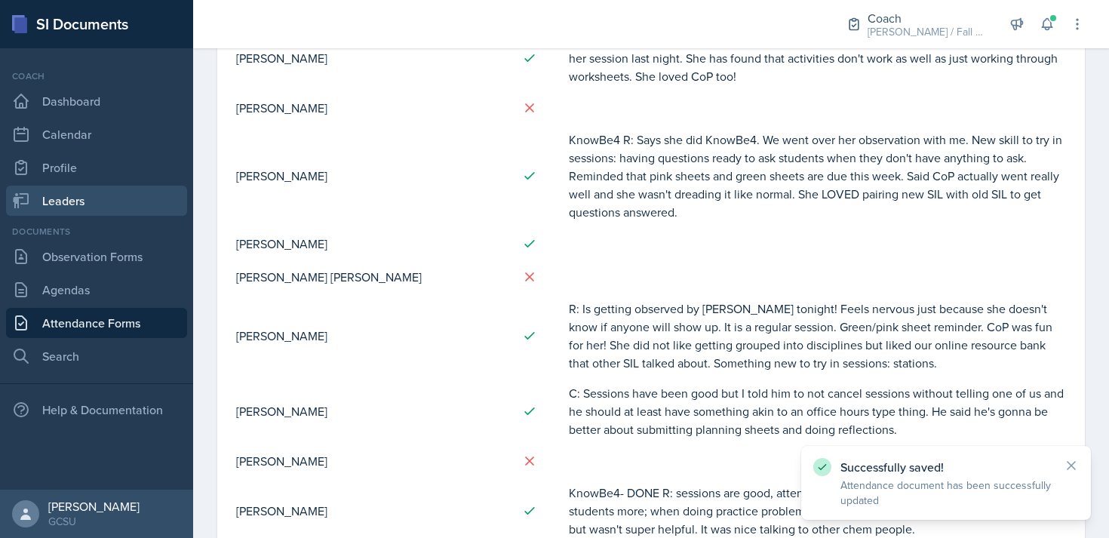
click at [66, 195] on link "Leaders" at bounding box center [96, 201] width 181 height 30
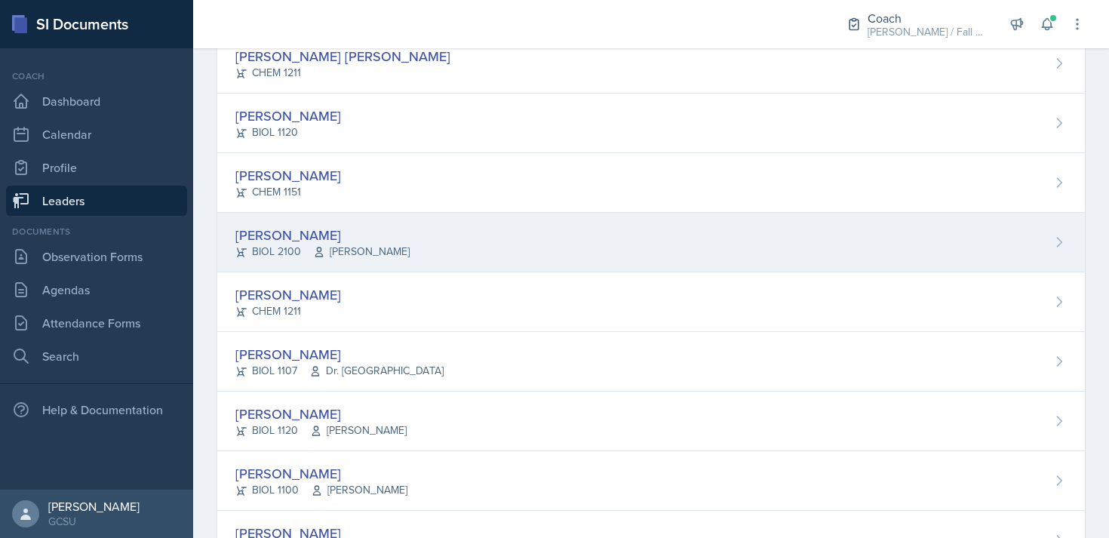
scroll to position [401, 0]
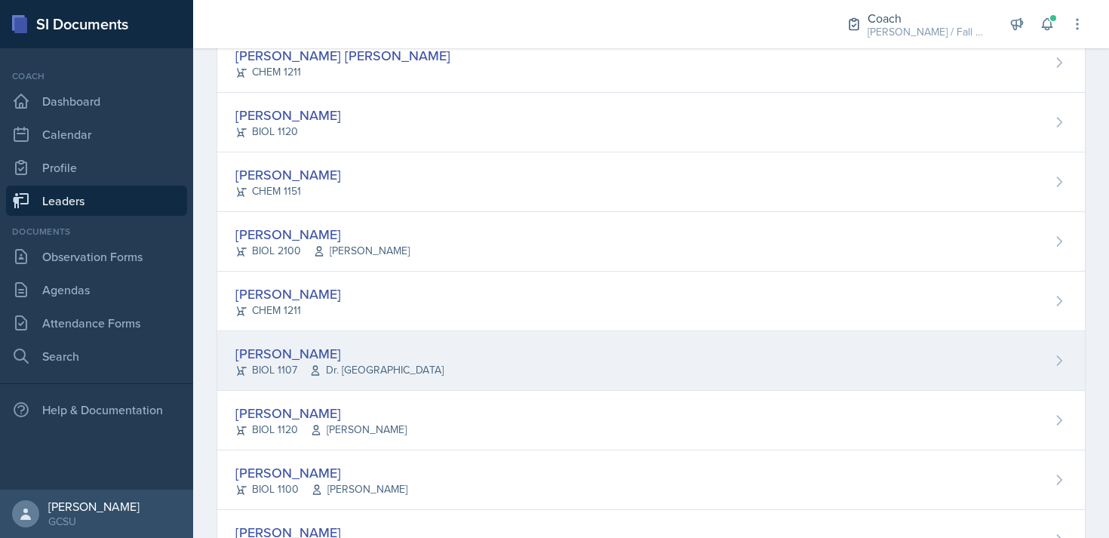
click at [374, 370] on div "[PERSON_NAME] BIOL 1107 Dr. France" at bounding box center [650, 361] width 867 height 60
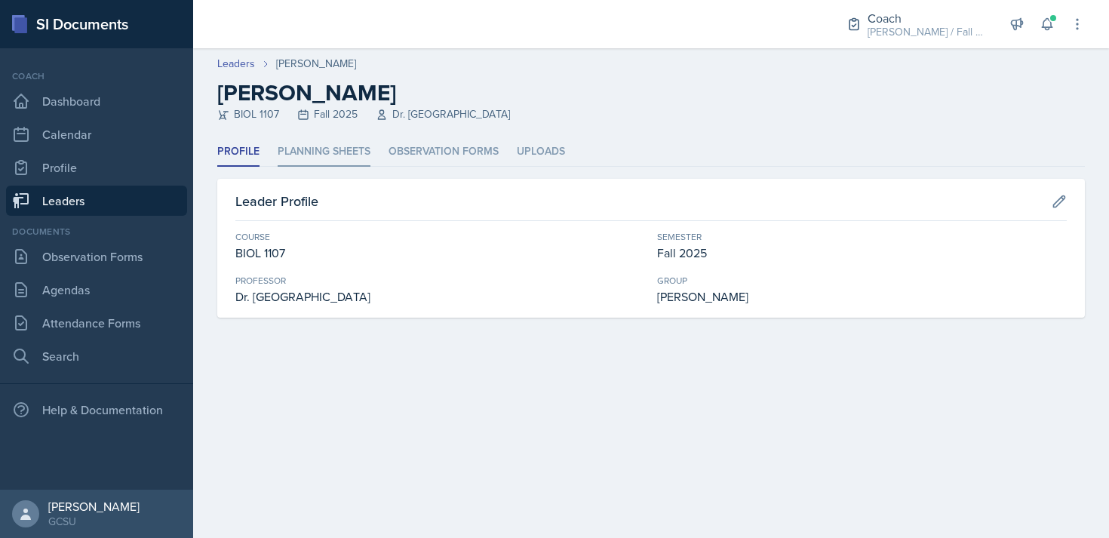
click at [339, 145] on li "Planning Sheets" at bounding box center [324, 151] width 93 height 29
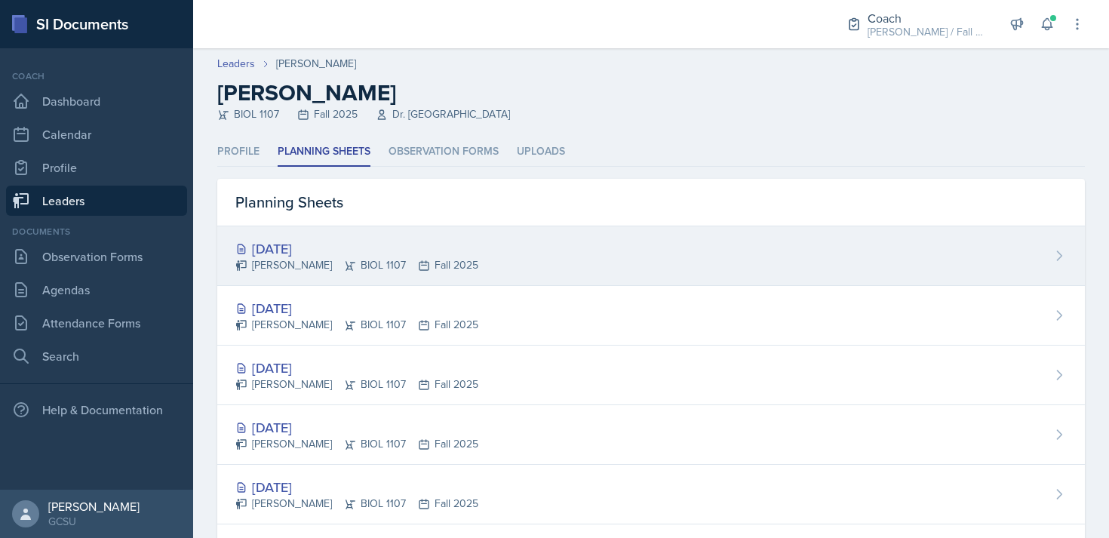
click at [398, 245] on div "[DATE]" at bounding box center [356, 248] width 243 height 20
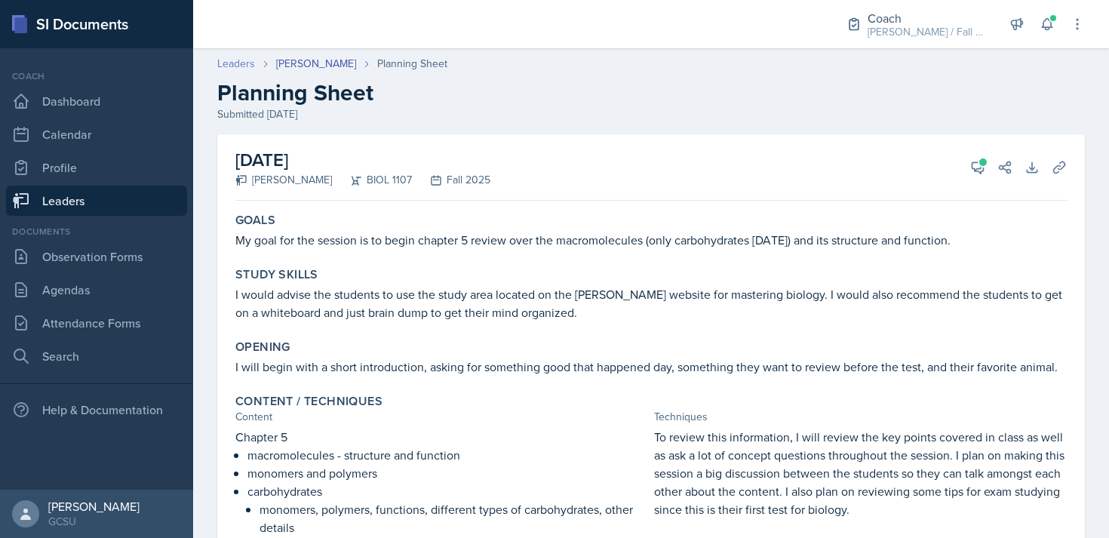
click at [238, 68] on link "Leaders" at bounding box center [236, 64] width 38 height 16
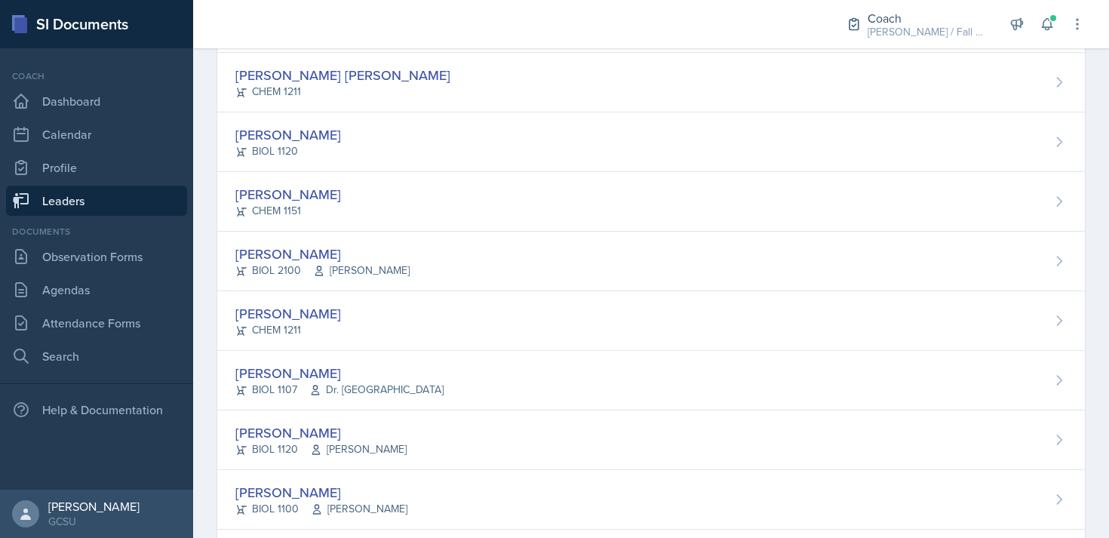
scroll to position [385, 0]
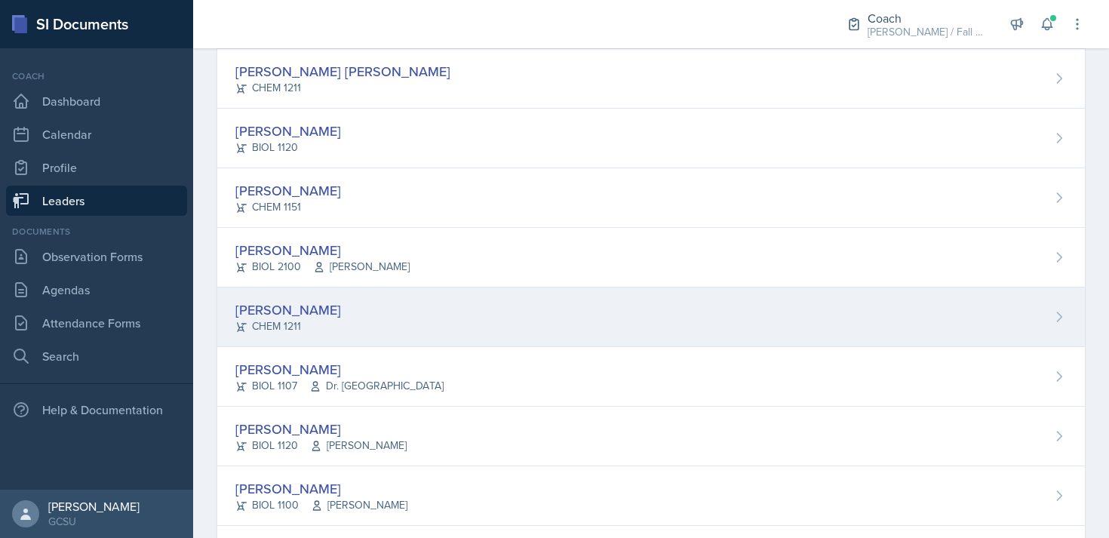
click at [435, 317] on div "[PERSON_NAME] CHEM 1211" at bounding box center [650, 317] width 867 height 60
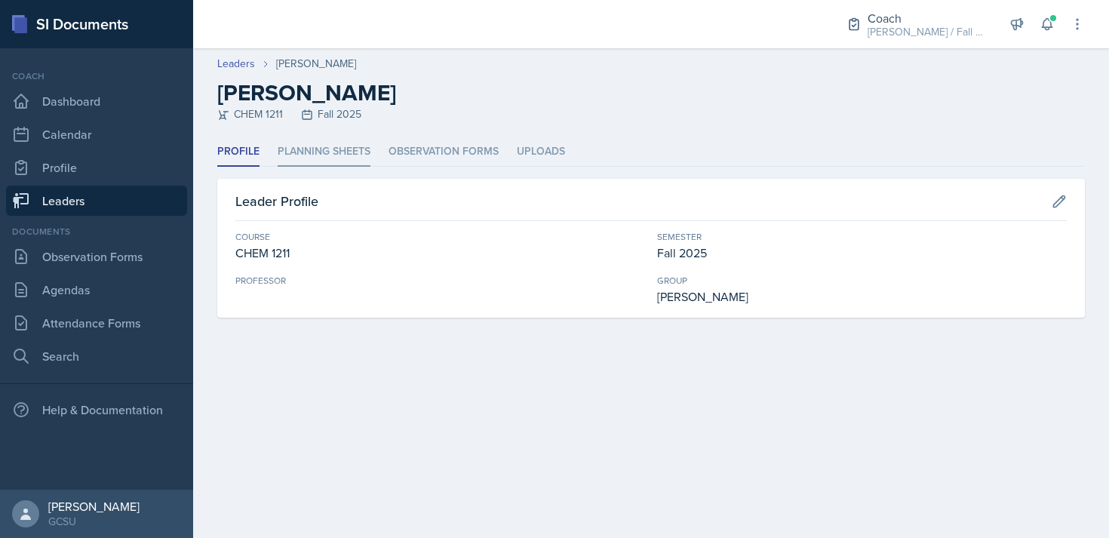
click at [325, 141] on li "Planning Sheets" at bounding box center [324, 151] width 93 height 29
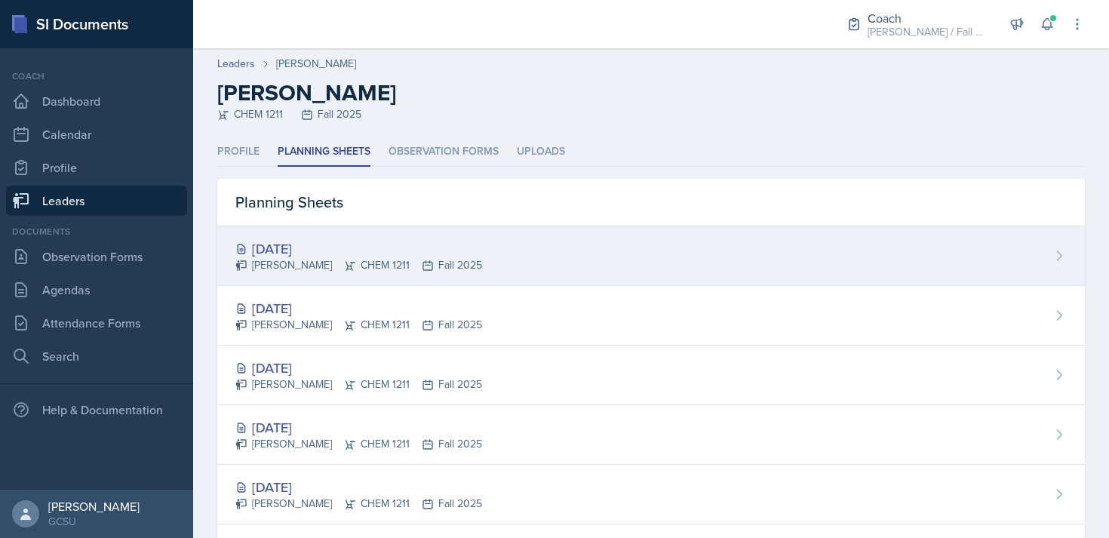
click at [343, 248] on div "[DATE]" at bounding box center [358, 248] width 247 height 20
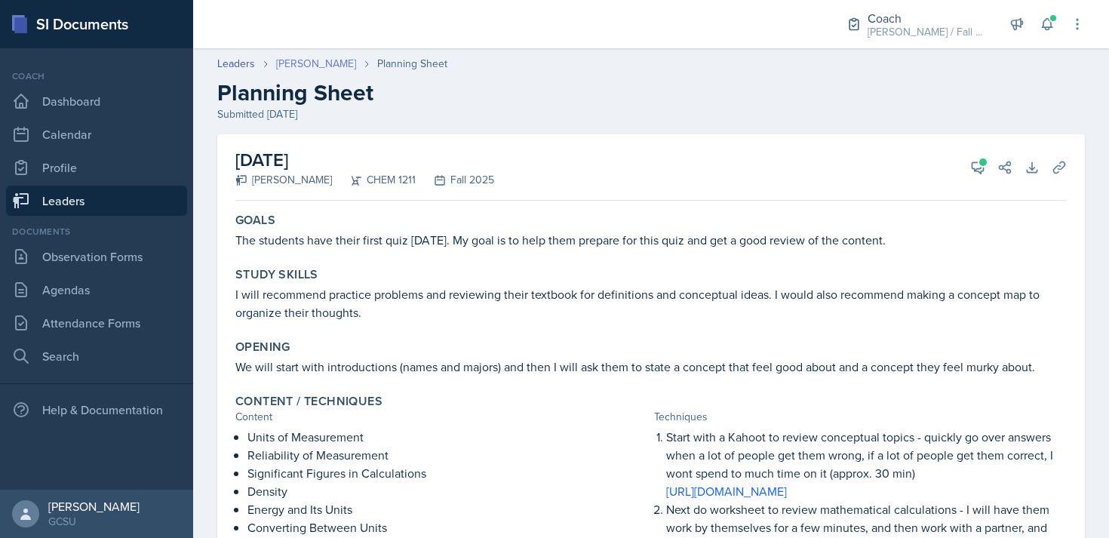
click at [293, 66] on link "[PERSON_NAME]" at bounding box center [316, 64] width 80 height 16
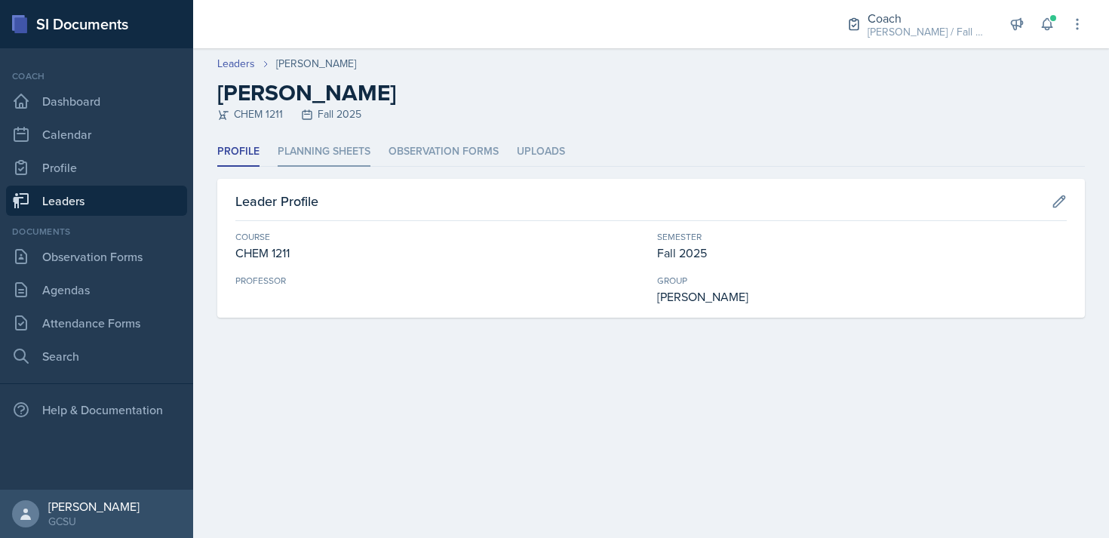
click at [302, 155] on li "Planning Sheets" at bounding box center [324, 151] width 93 height 29
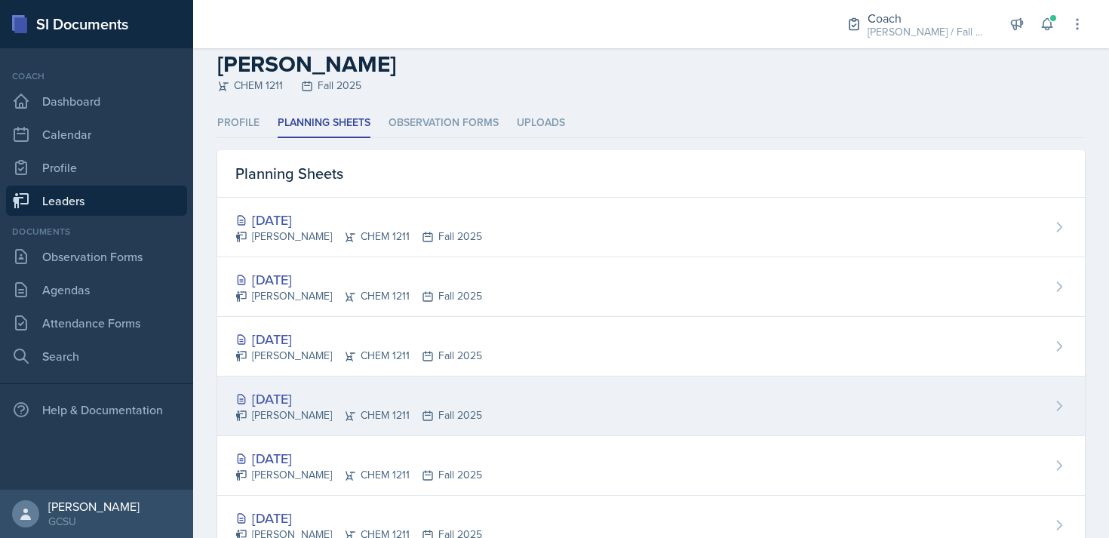
scroll to position [34, 0]
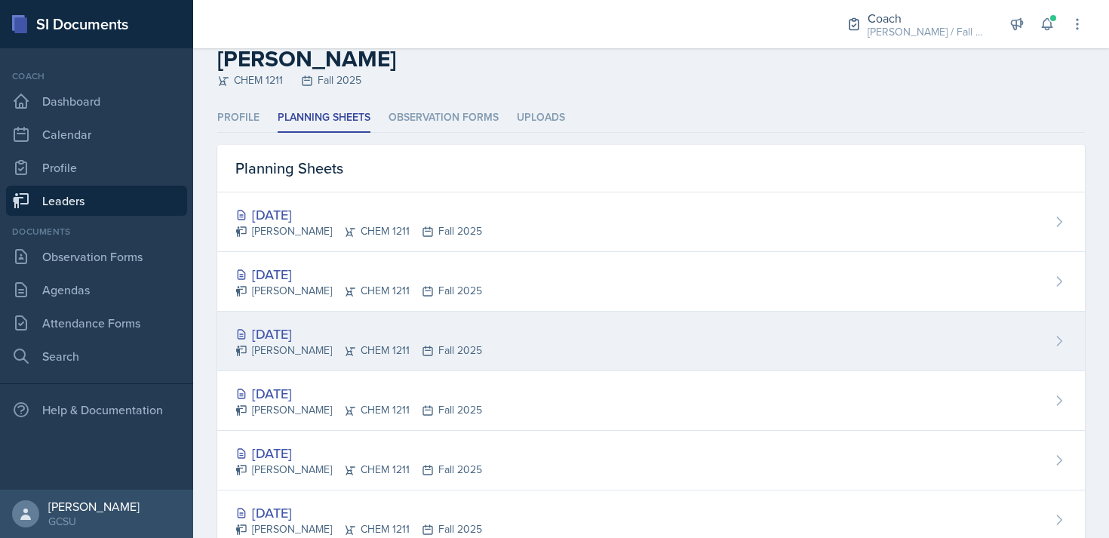
click at [490, 316] on div "[DATE] [PERSON_NAME] CHEM 1211 Fall 2025" at bounding box center [650, 342] width 867 height 60
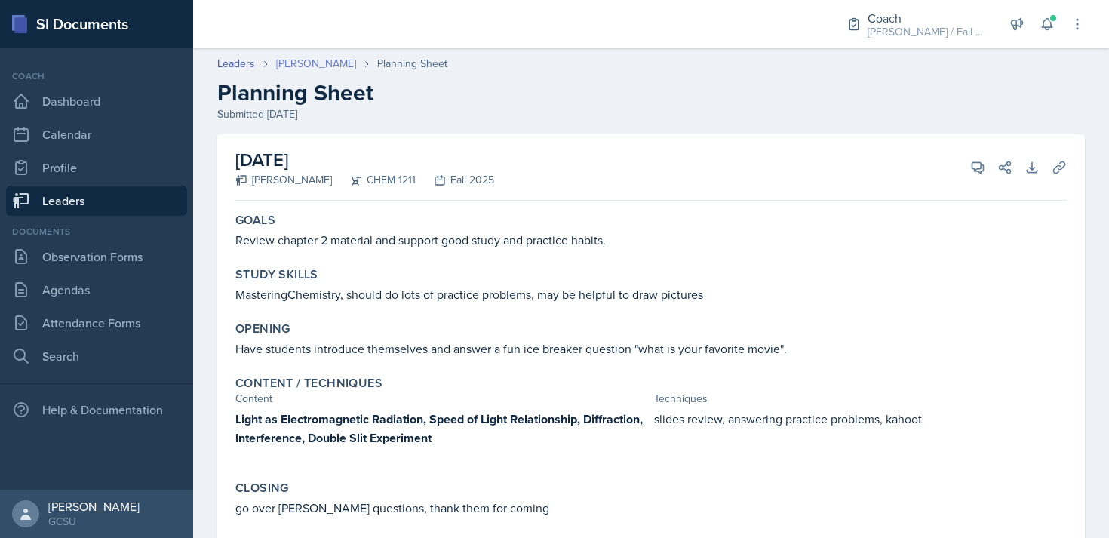
click at [322, 63] on link "[PERSON_NAME]" at bounding box center [316, 64] width 80 height 16
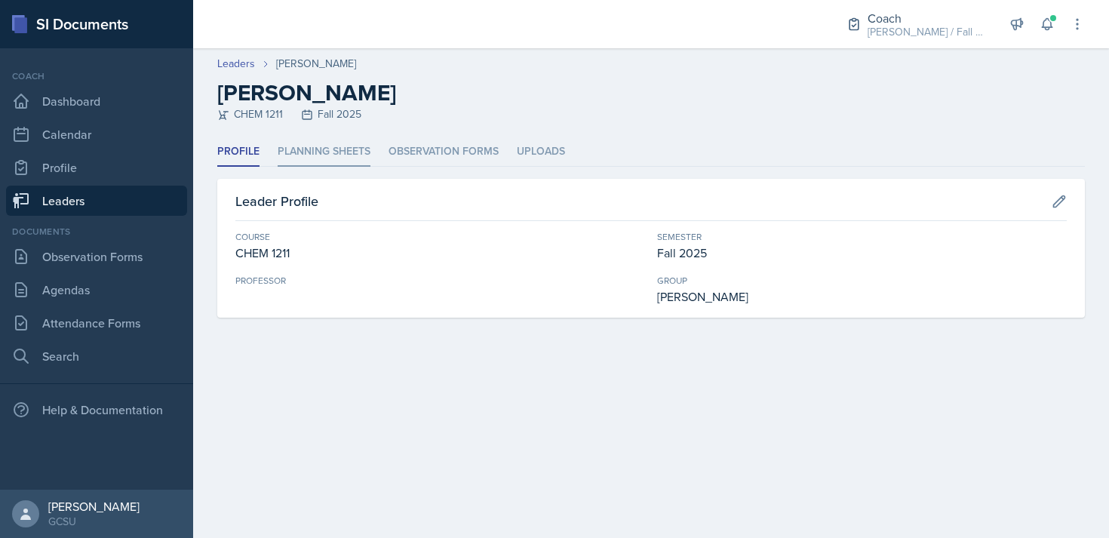
click at [326, 151] on li "Planning Sheets" at bounding box center [324, 151] width 93 height 29
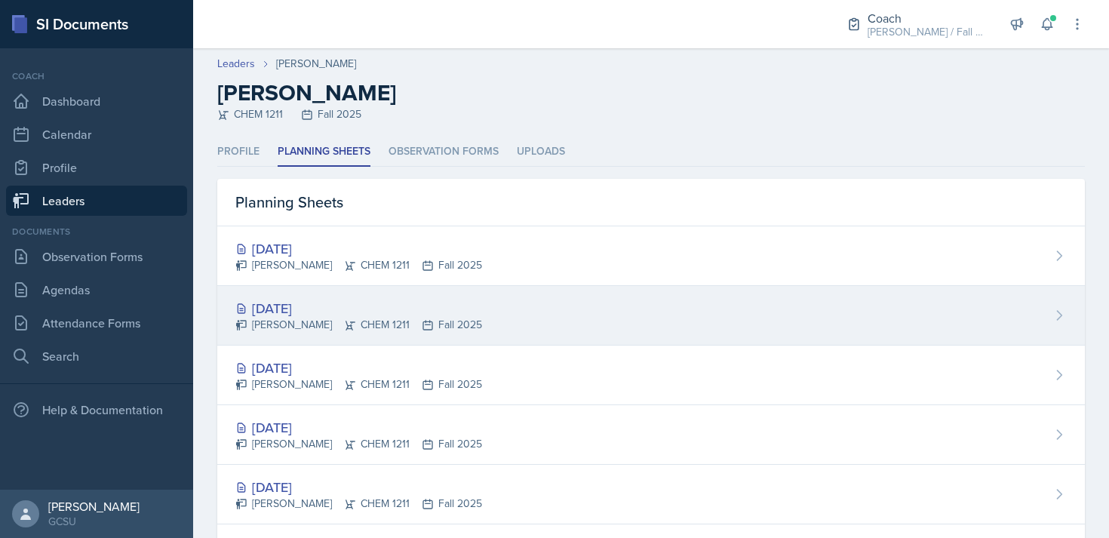
click at [432, 296] on div "[DATE] [PERSON_NAME] CHEM 1211 Fall 2025" at bounding box center [650, 316] width 867 height 60
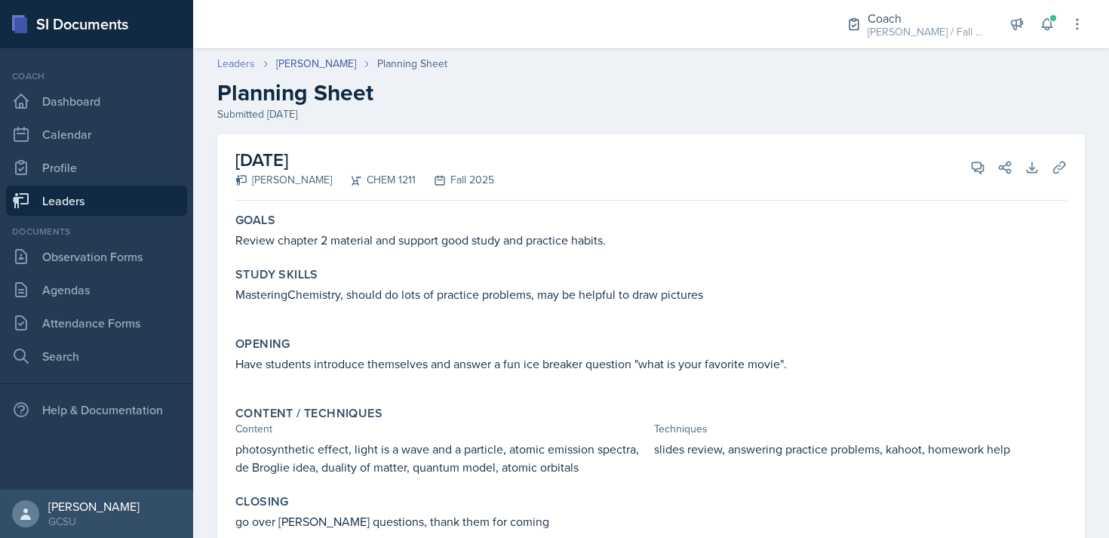
click at [231, 60] on link "Leaders" at bounding box center [236, 64] width 38 height 16
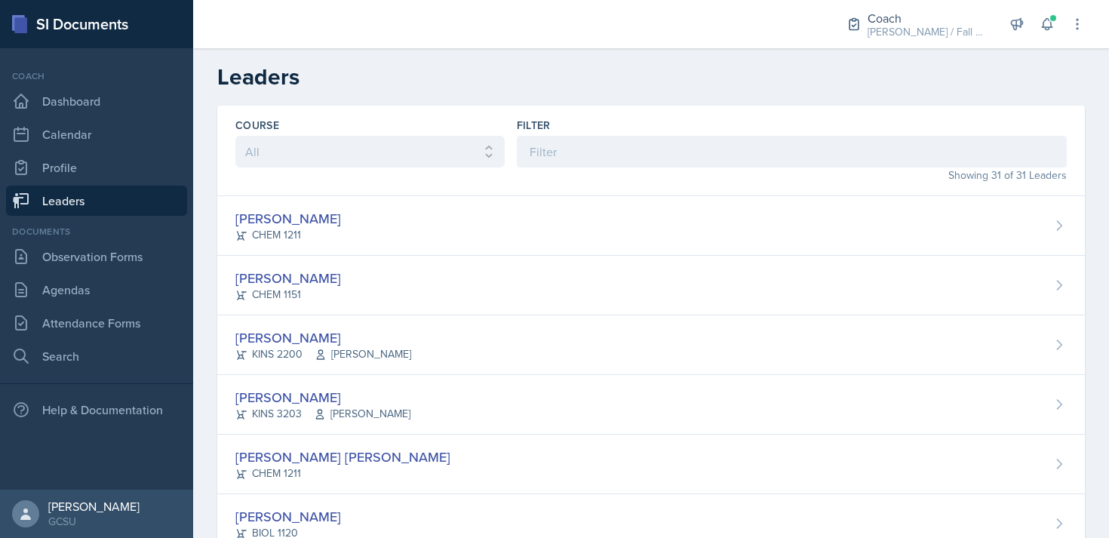
click at [470, 69] on h2 "Leaders" at bounding box center [650, 76] width 867 height 27
click at [82, 262] on link "Observation Forms" at bounding box center [96, 256] width 181 height 30
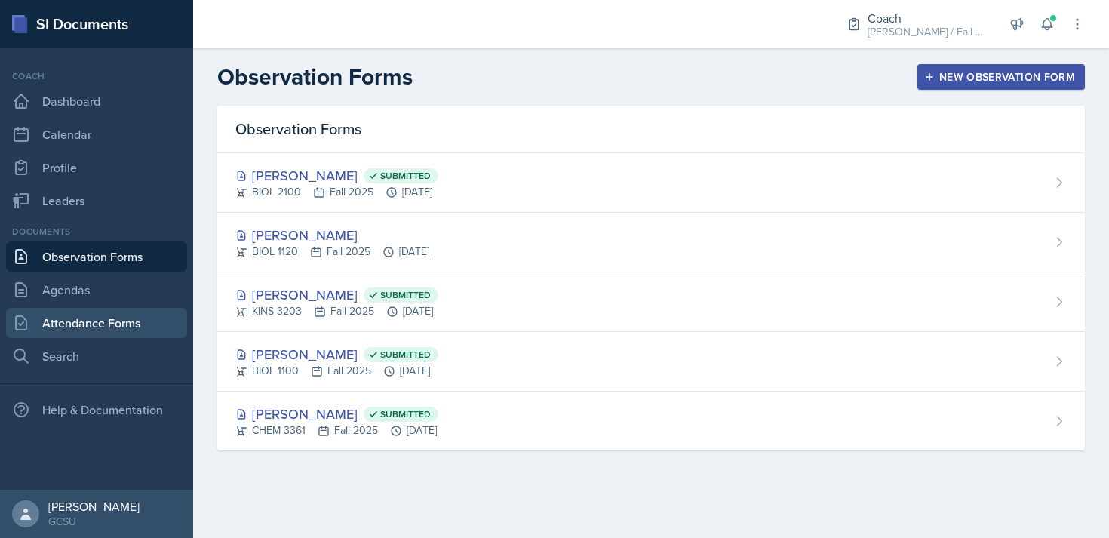
click at [105, 332] on link "Attendance Forms" at bounding box center [96, 323] width 181 height 30
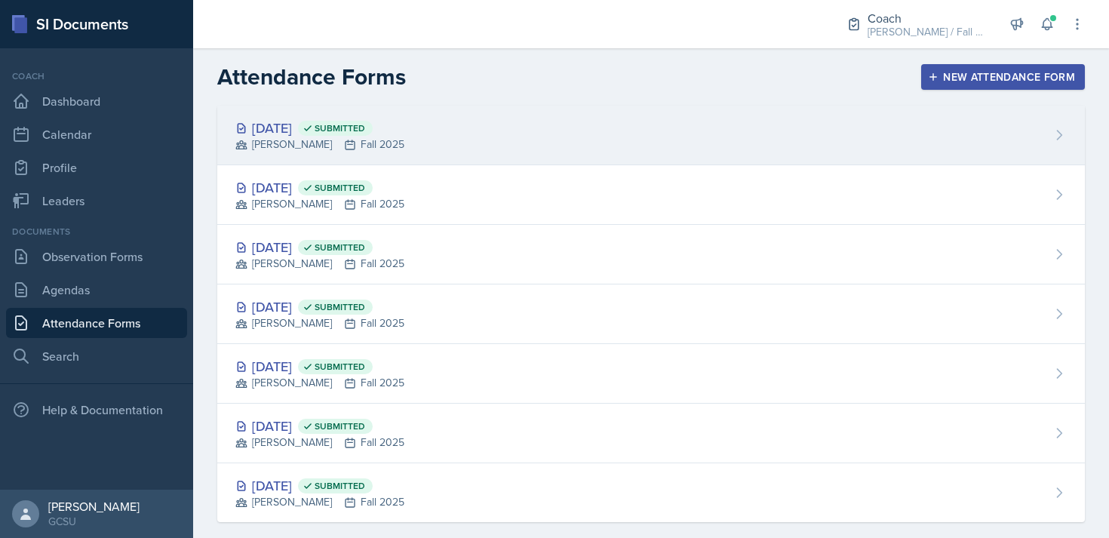
click at [609, 145] on div "[DATE] Submitted [PERSON_NAME] Fall 2025" at bounding box center [650, 136] width 867 height 60
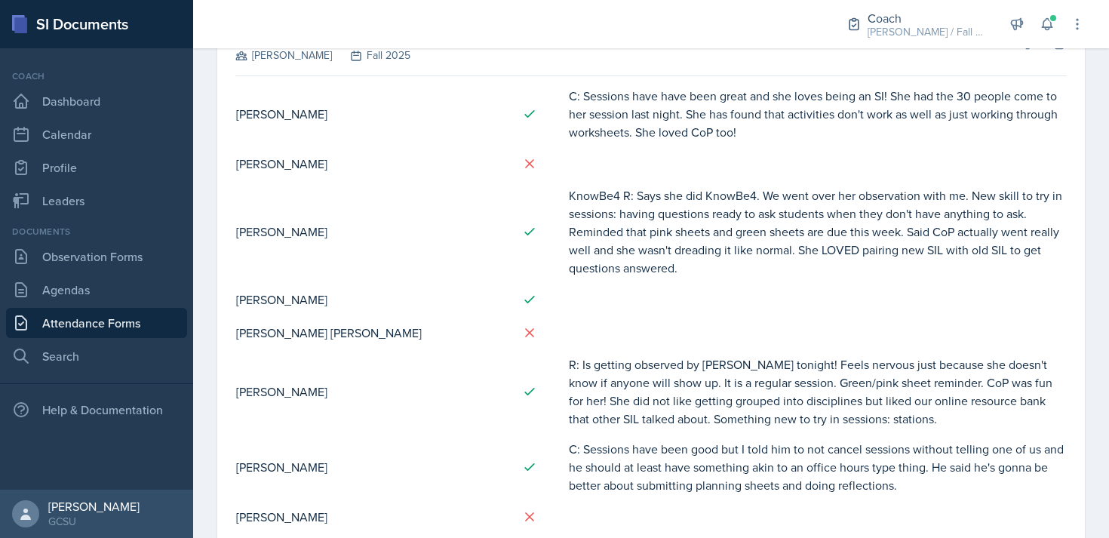
scroll to position [112, 0]
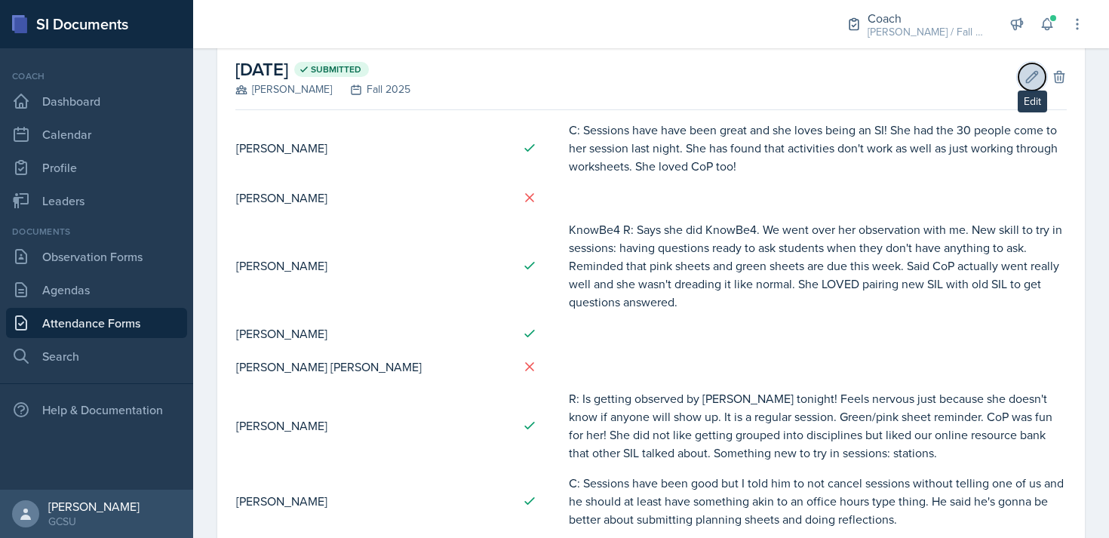
click at [1025, 75] on icon at bounding box center [1031, 76] width 15 height 15
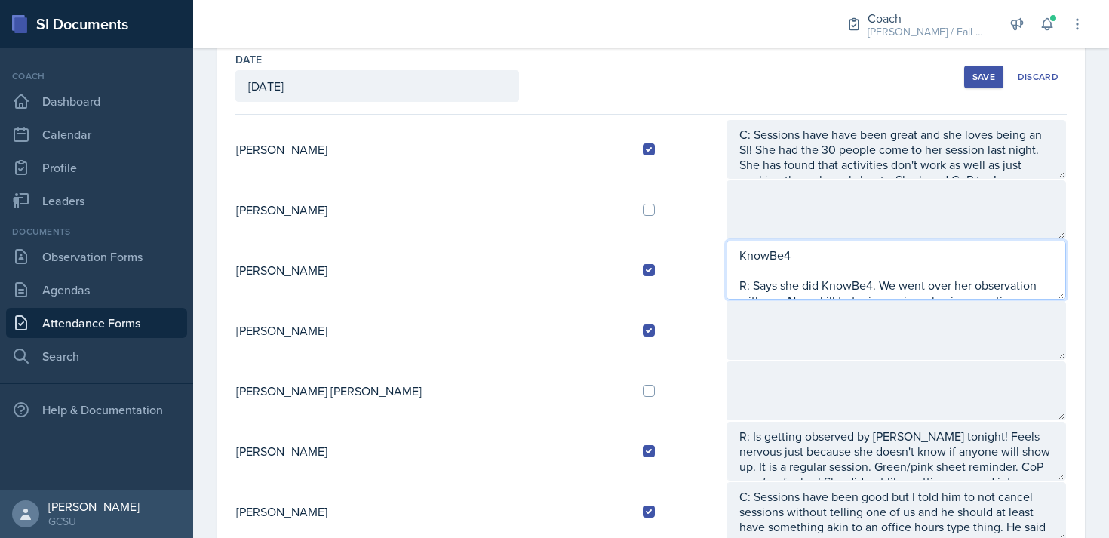
click at [733, 259] on textarea "KnowBe4 R: Says she did KnowBe4. We went over her observation with me. New skil…" at bounding box center [895, 270] width 339 height 59
type textarea "KnowBe4-DONE R: Says she did KnowBe4. We went over her observation with me. New…"
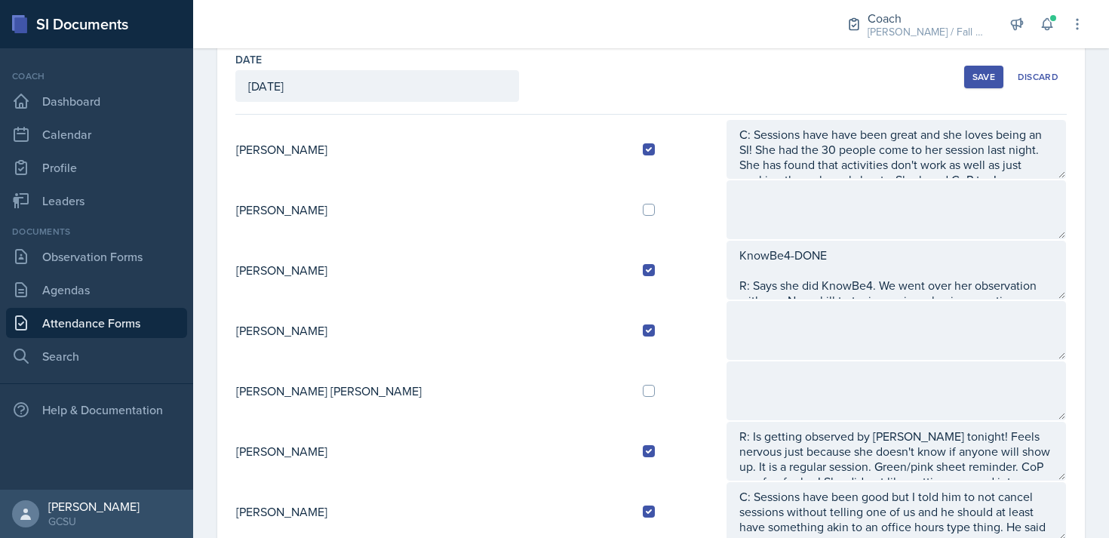
click at [975, 78] on div "Save" at bounding box center [983, 77] width 23 height 12
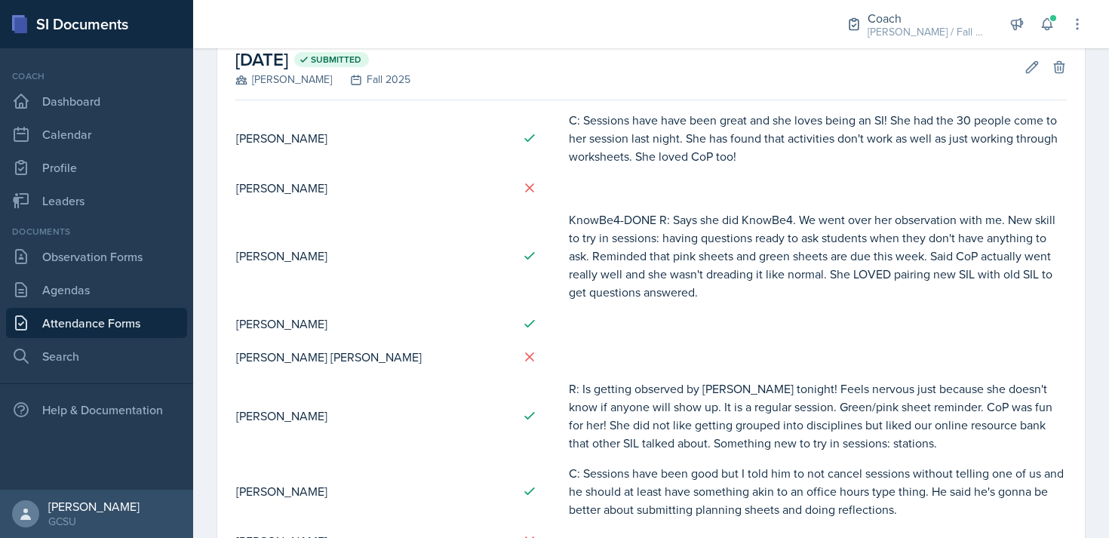
scroll to position [0, 0]
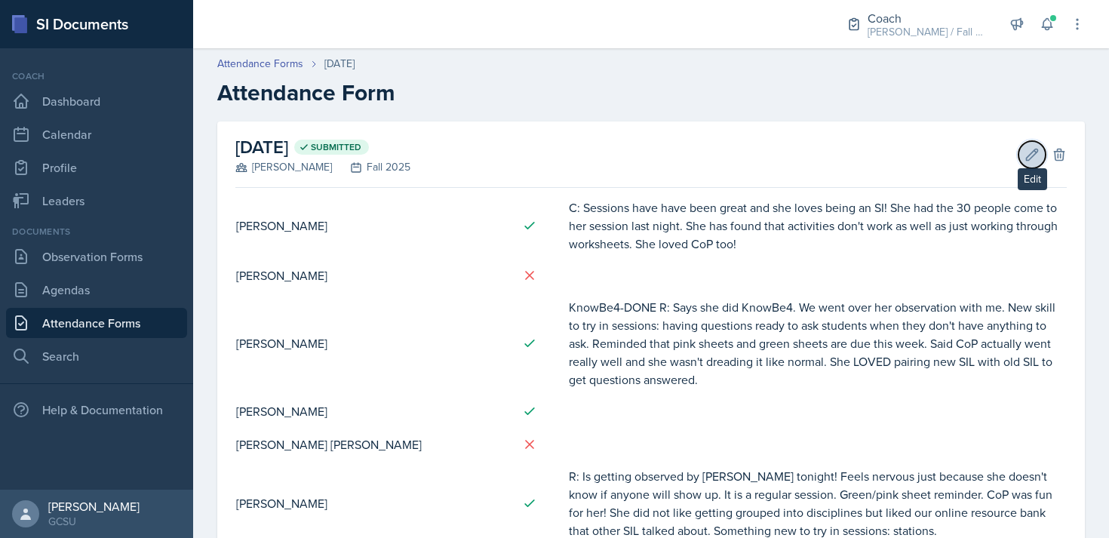
click at [1025, 159] on icon at bounding box center [1031, 154] width 15 height 15
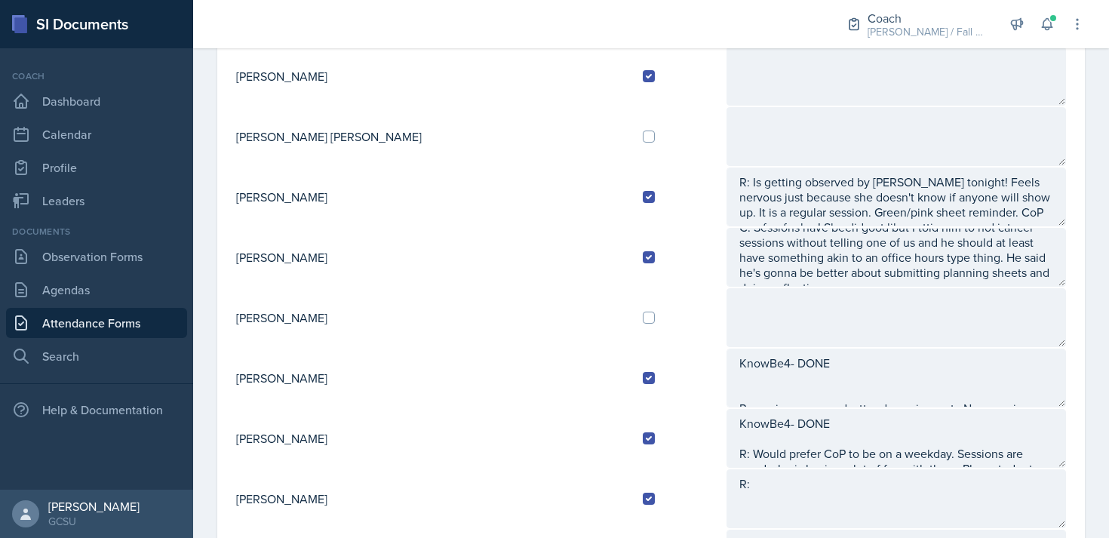
scroll to position [340, 0]
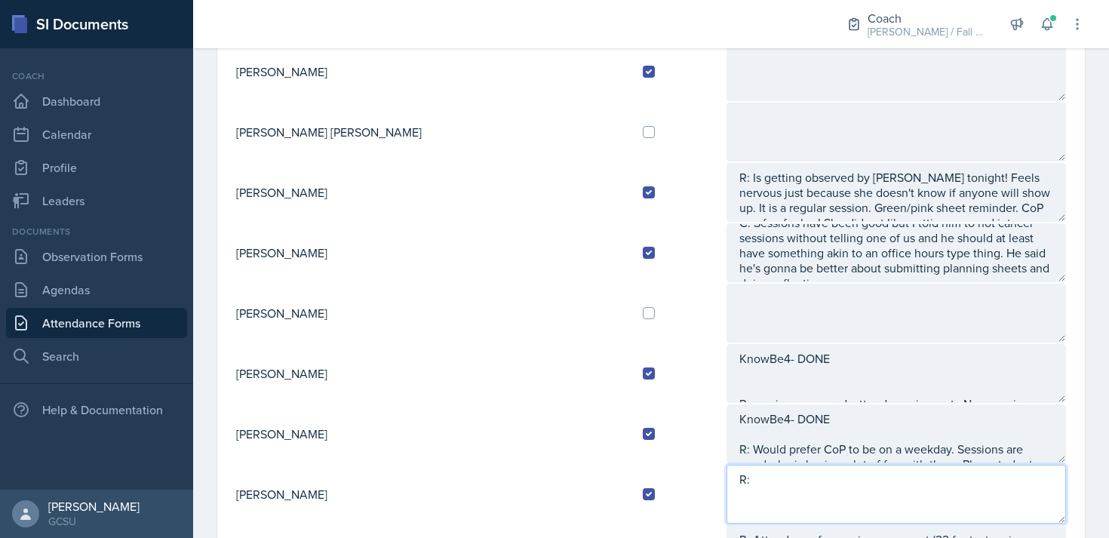
click at [726, 489] on textarea "R:" at bounding box center [895, 494] width 339 height 59
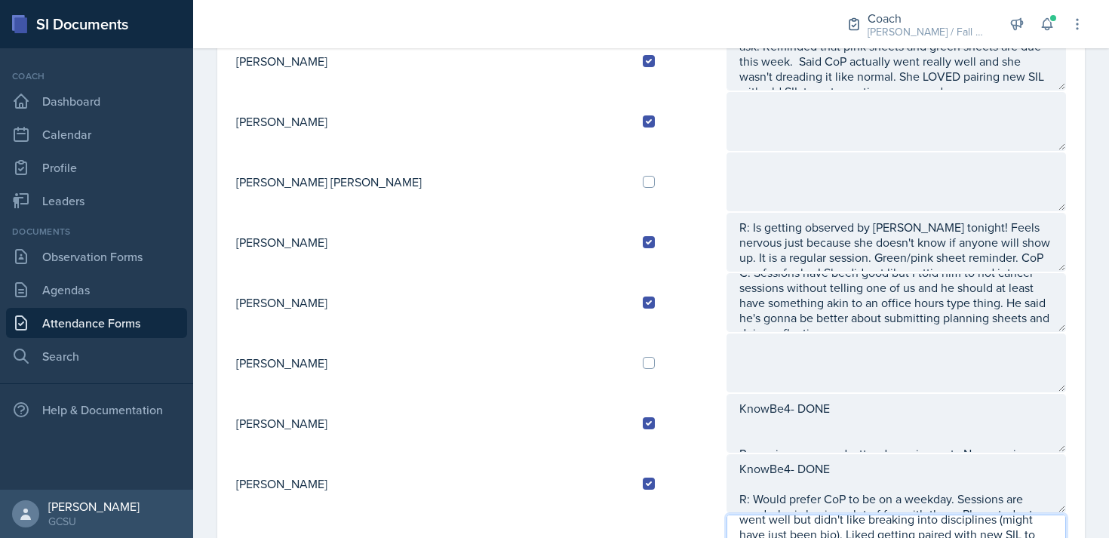
scroll to position [0, 0]
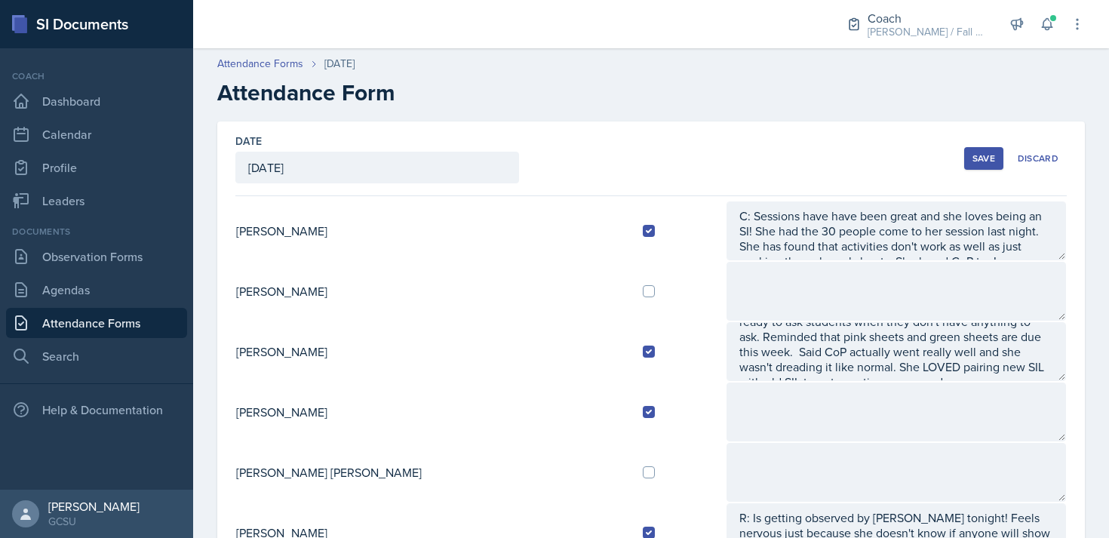
type textarea "R: went over observation. pink/green sheet reminder. CoP went well but didn't l…"
click at [986, 165] on button "Save" at bounding box center [983, 158] width 39 height 23
